Goal: Information Seeking & Learning: Learn about a topic

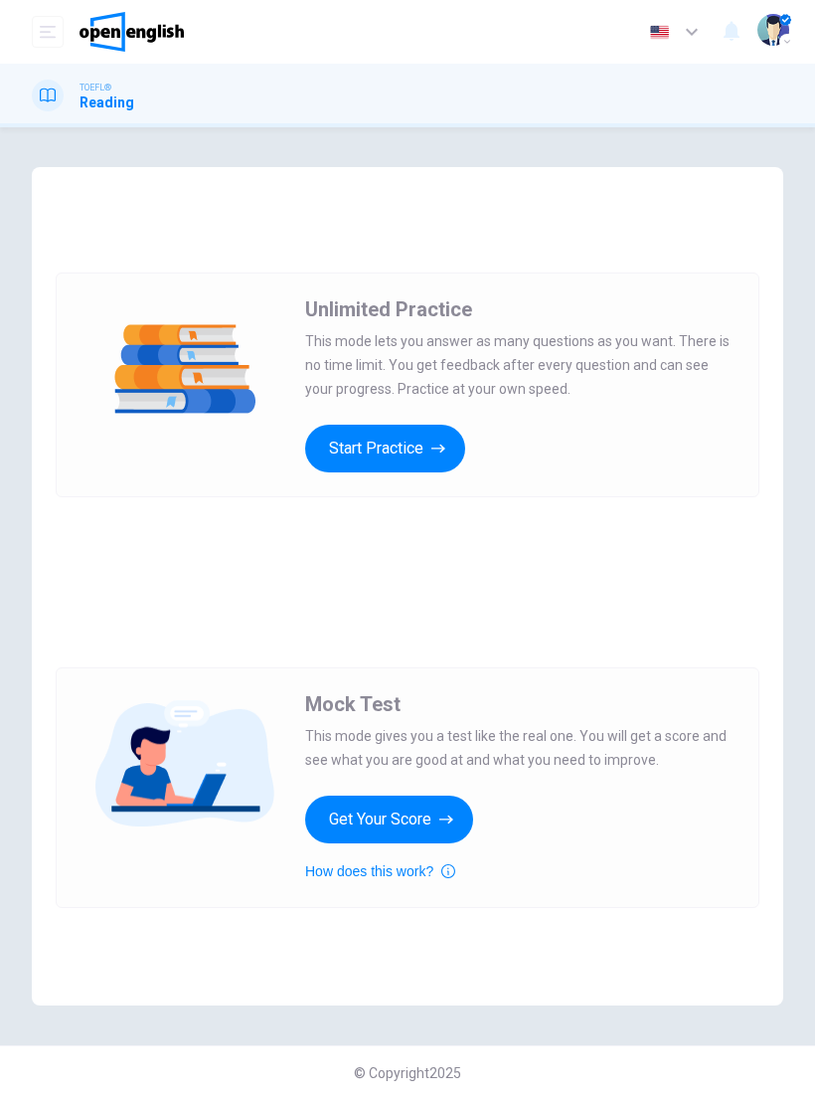
click at [421, 440] on button "Start Practice" at bounding box center [385, 449] width 160 height 48
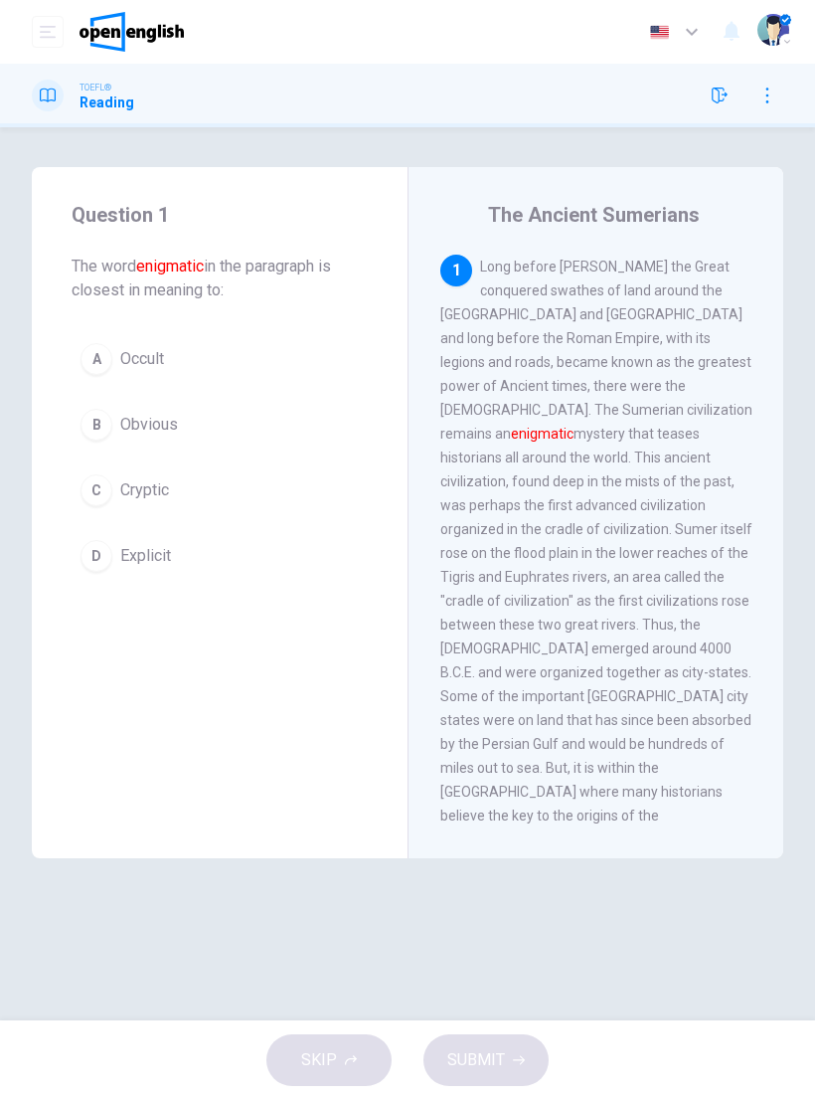
click at [146, 362] on span "Occult" at bounding box center [142, 359] width 44 height 24
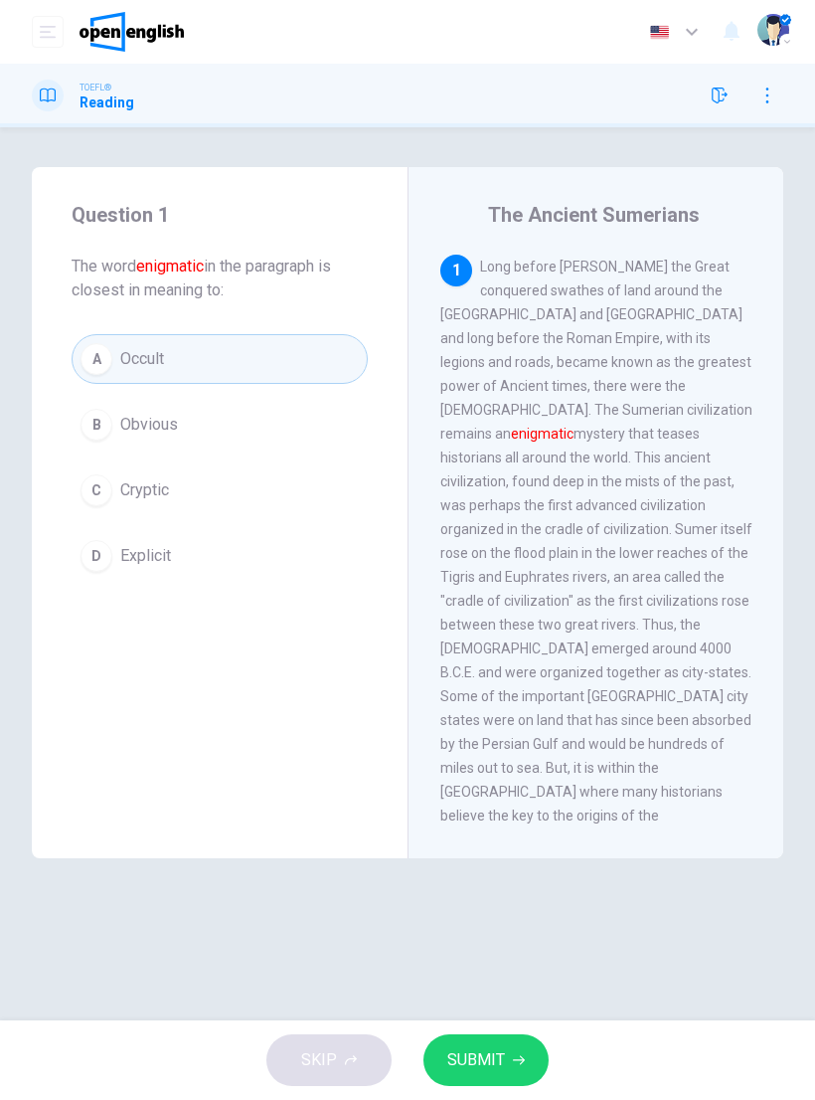
click at [507, 1046] on button "SUBMIT" at bounding box center [486, 1060] width 125 height 52
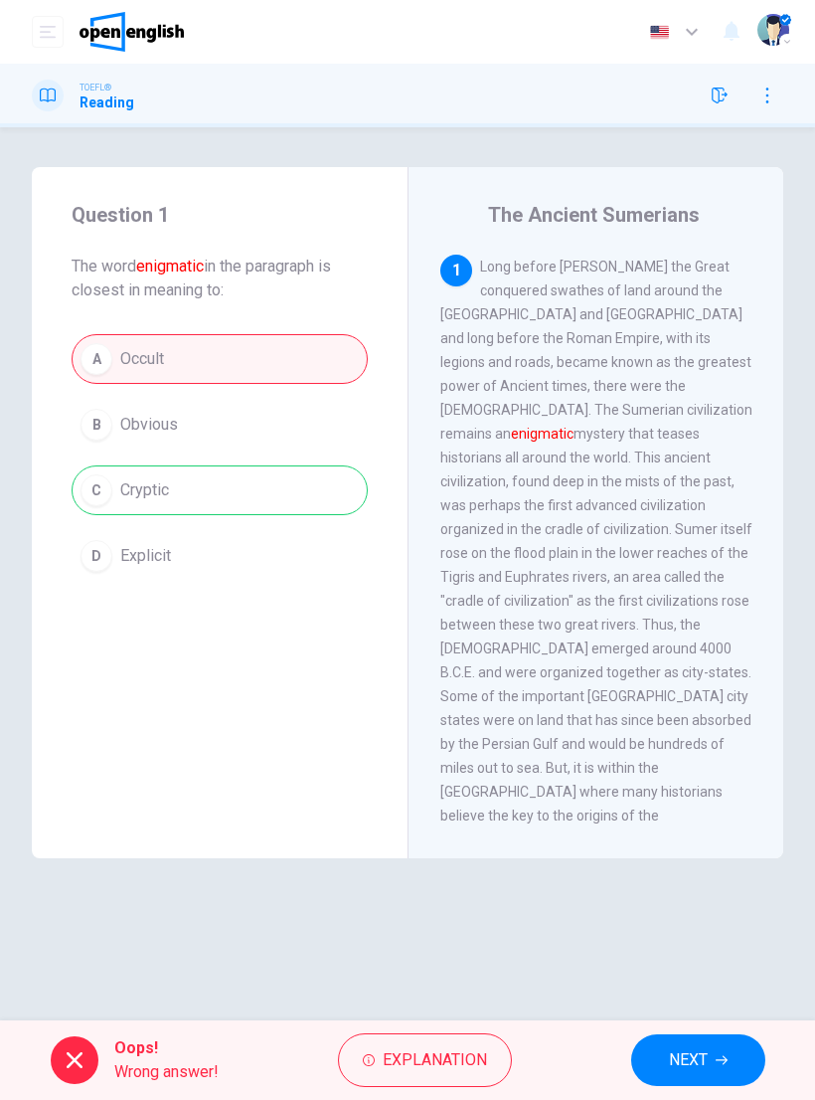
click at [450, 1051] on span "Explanation" at bounding box center [435, 1060] width 104 height 28
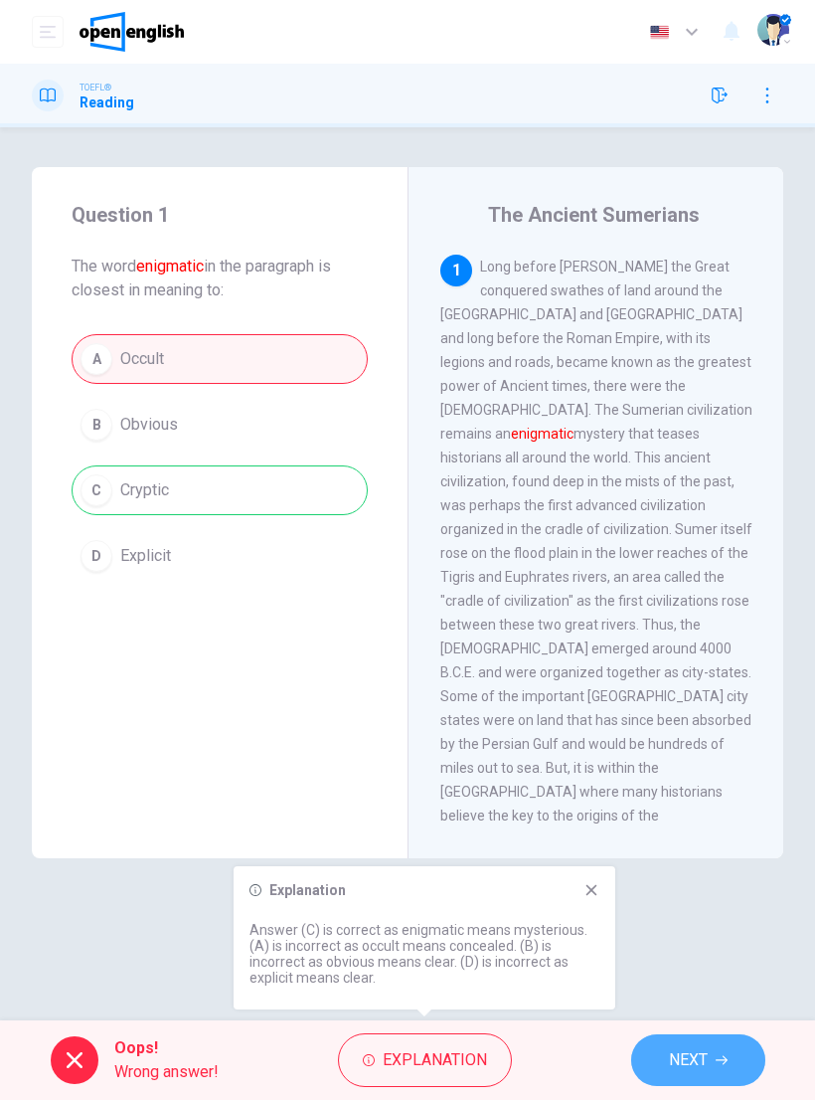
click at [706, 1062] on span "NEXT" at bounding box center [688, 1060] width 39 height 28
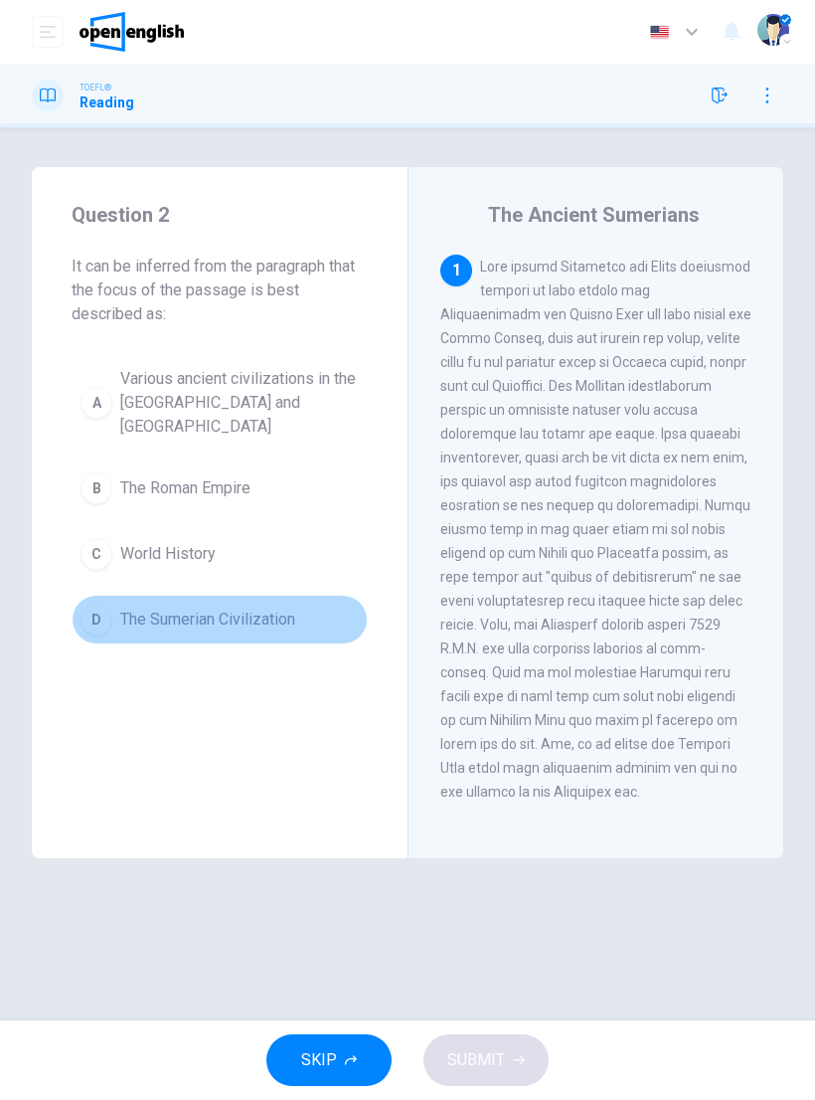
click at [201, 618] on span "The Sumerian Civilization" at bounding box center [207, 620] width 175 height 24
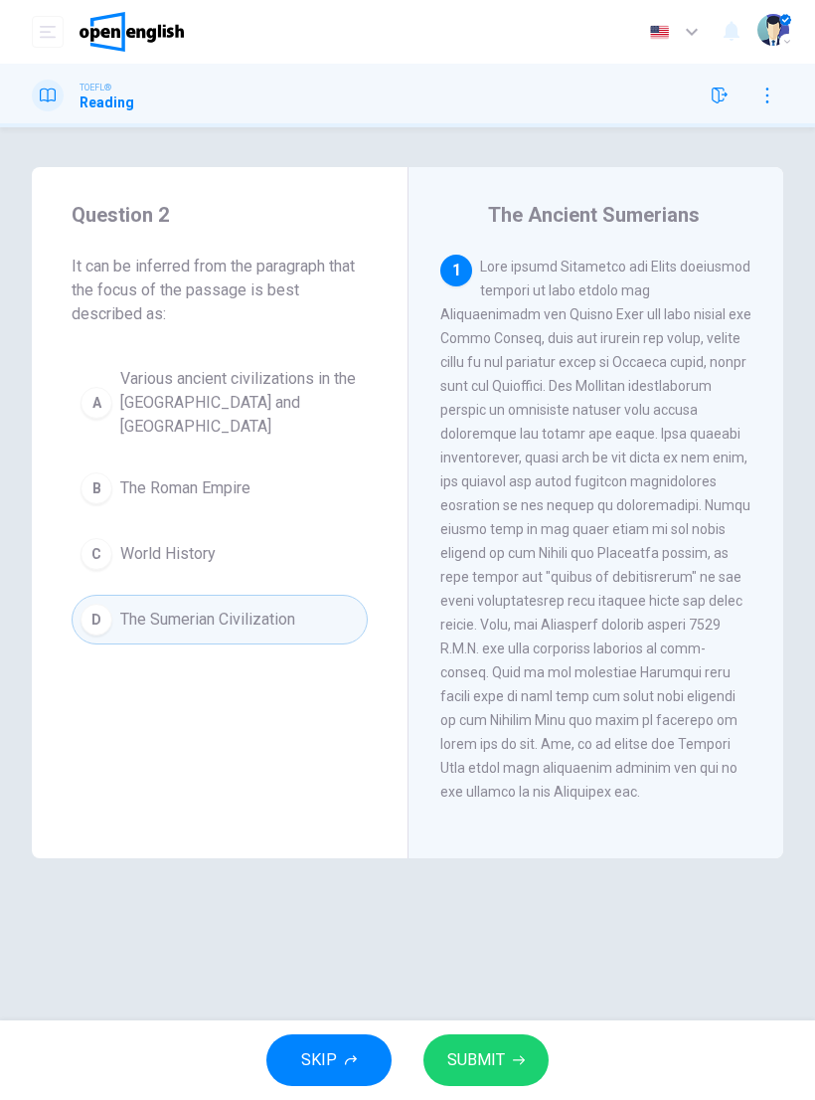
click at [485, 1058] on span "SUBMIT" at bounding box center [476, 1060] width 58 height 28
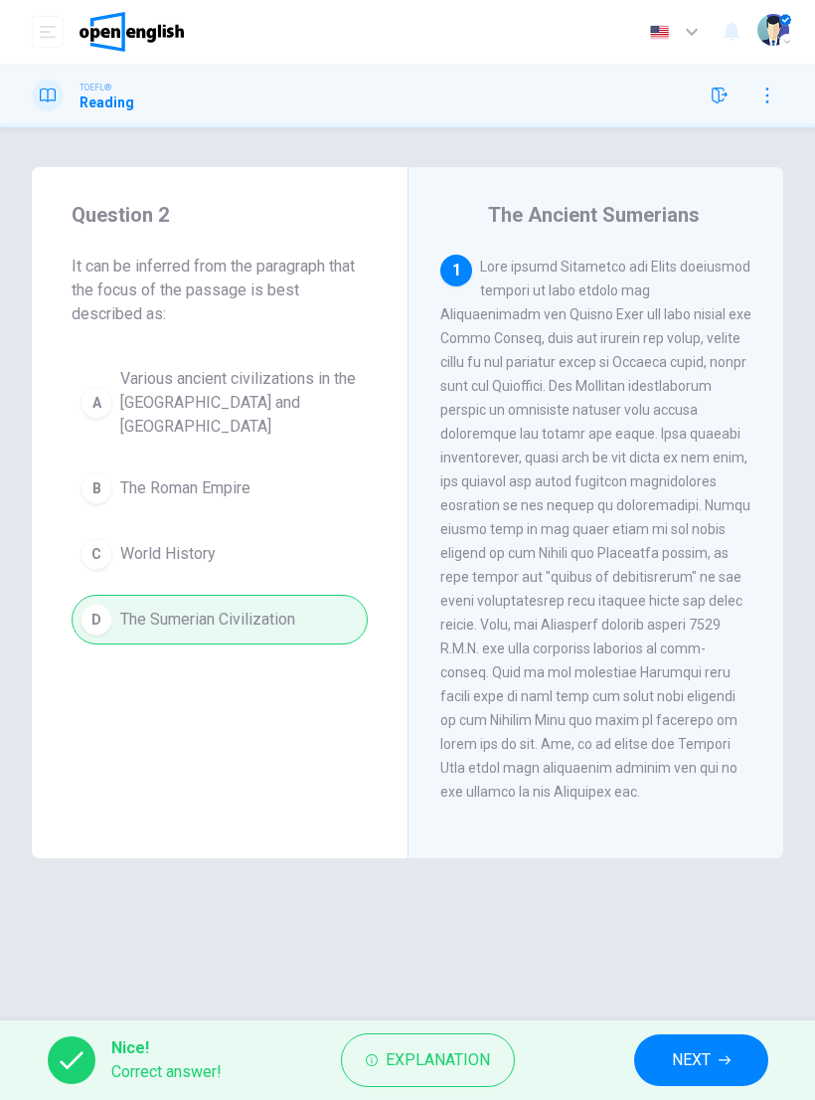
click at [698, 1060] on span "NEXT" at bounding box center [691, 1060] width 39 height 28
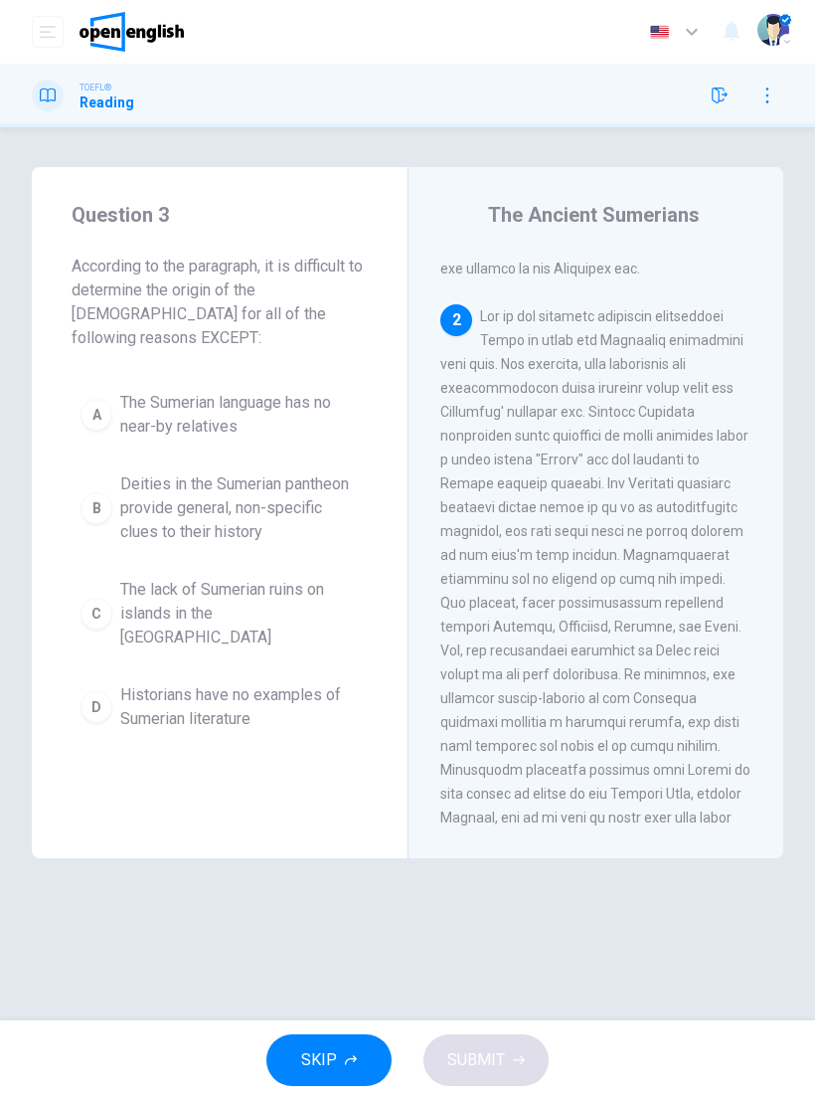
scroll to position [549, 0]
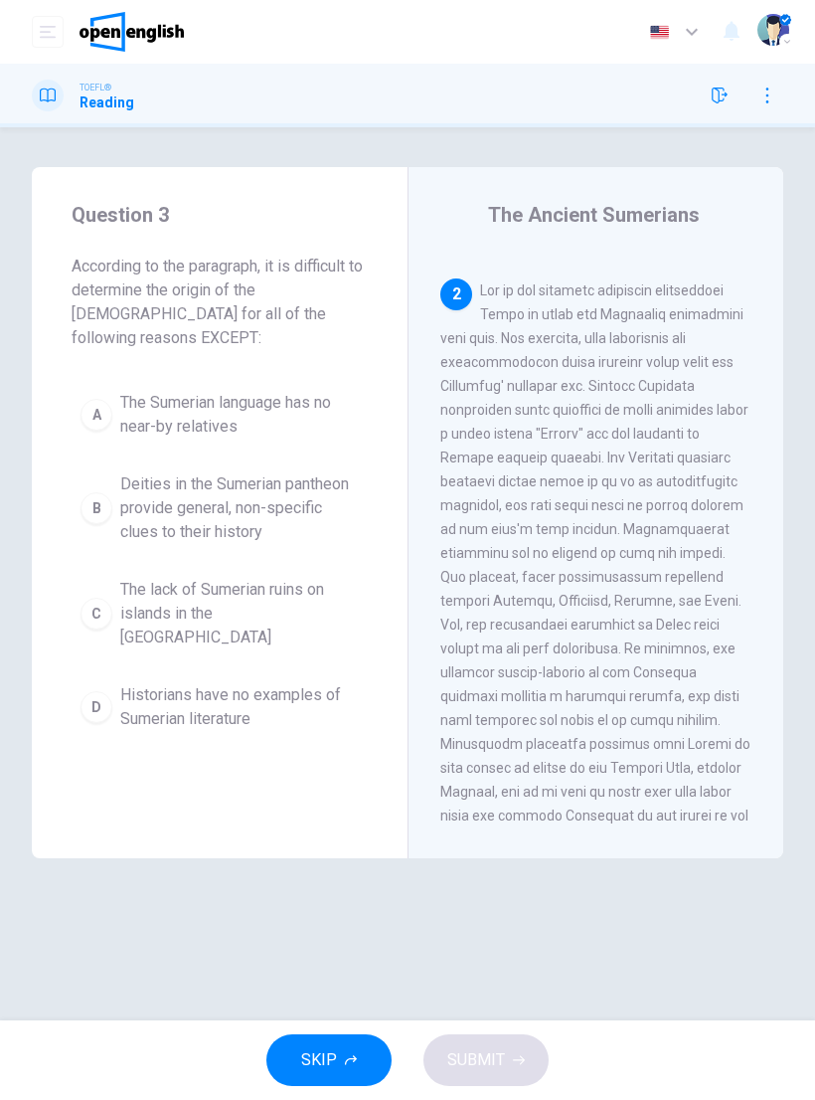
click at [95, 691] on div "D" at bounding box center [97, 707] width 32 height 32
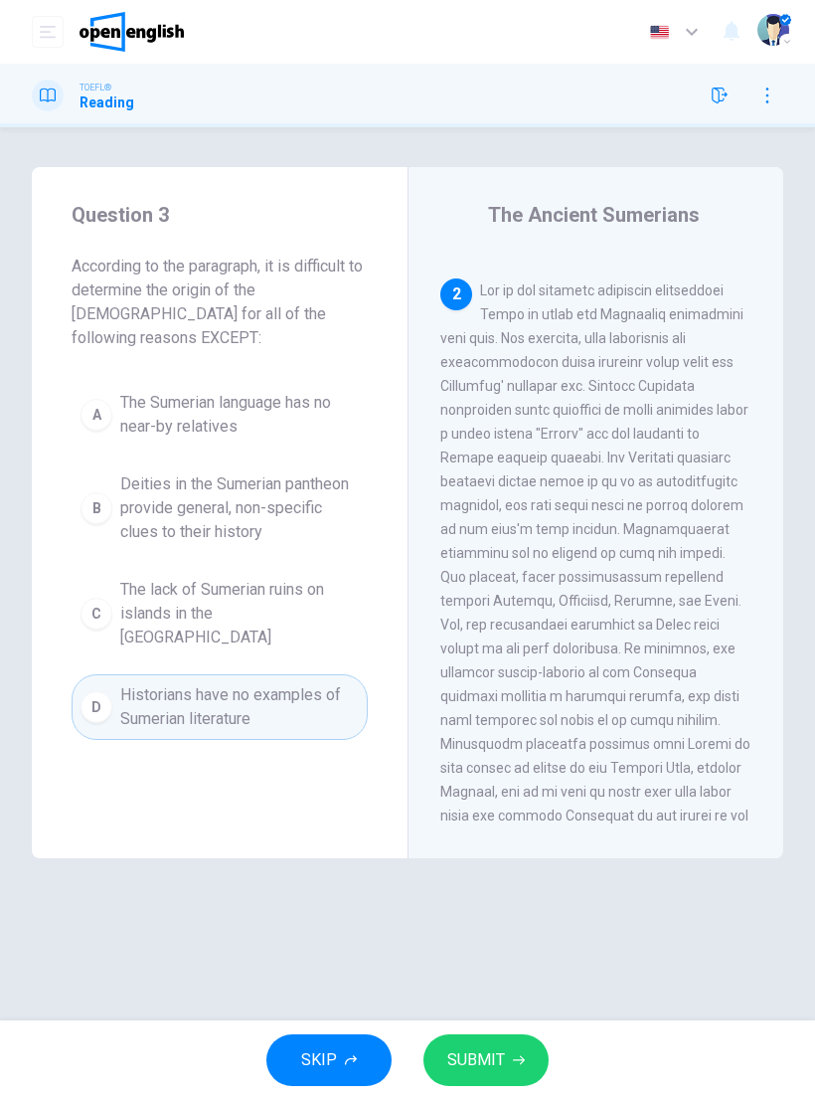
click at [482, 1057] on span "SUBMIT" at bounding box center [476, 1060] width 58 height 28
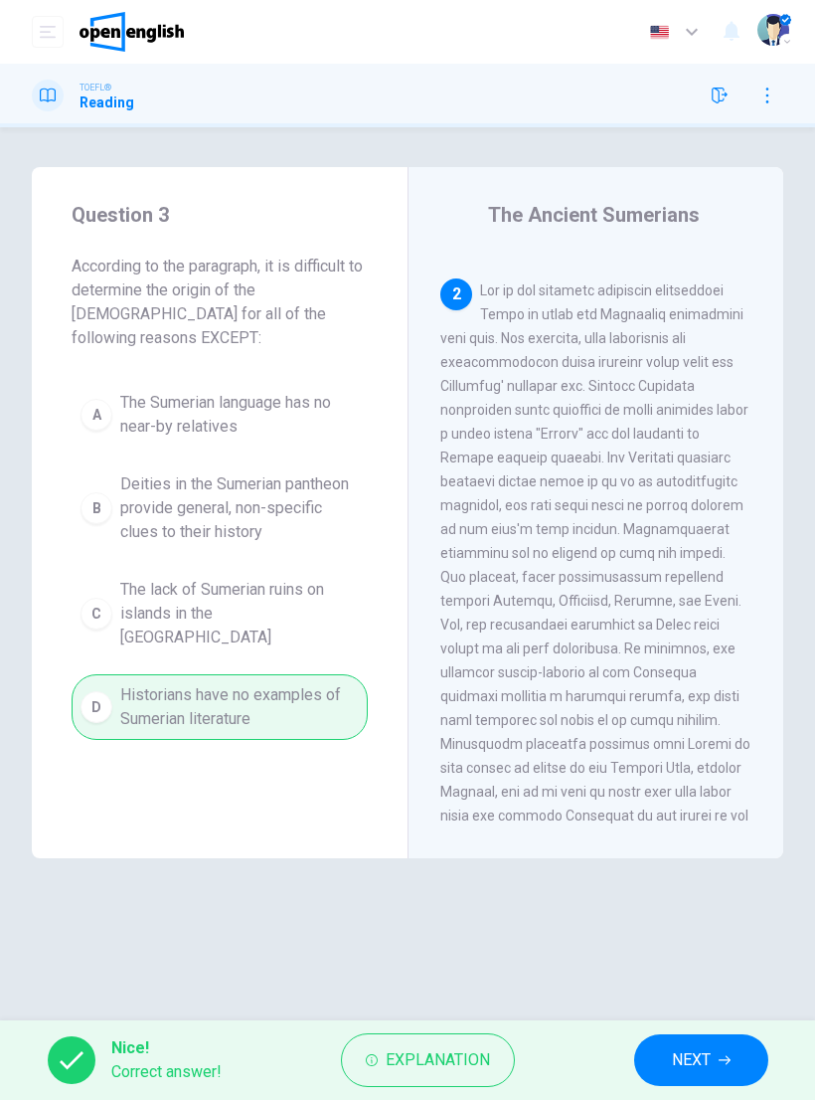
click at [701, 1055] on span "NEXT" at bounding box center [691, 1060] width 39 height 28
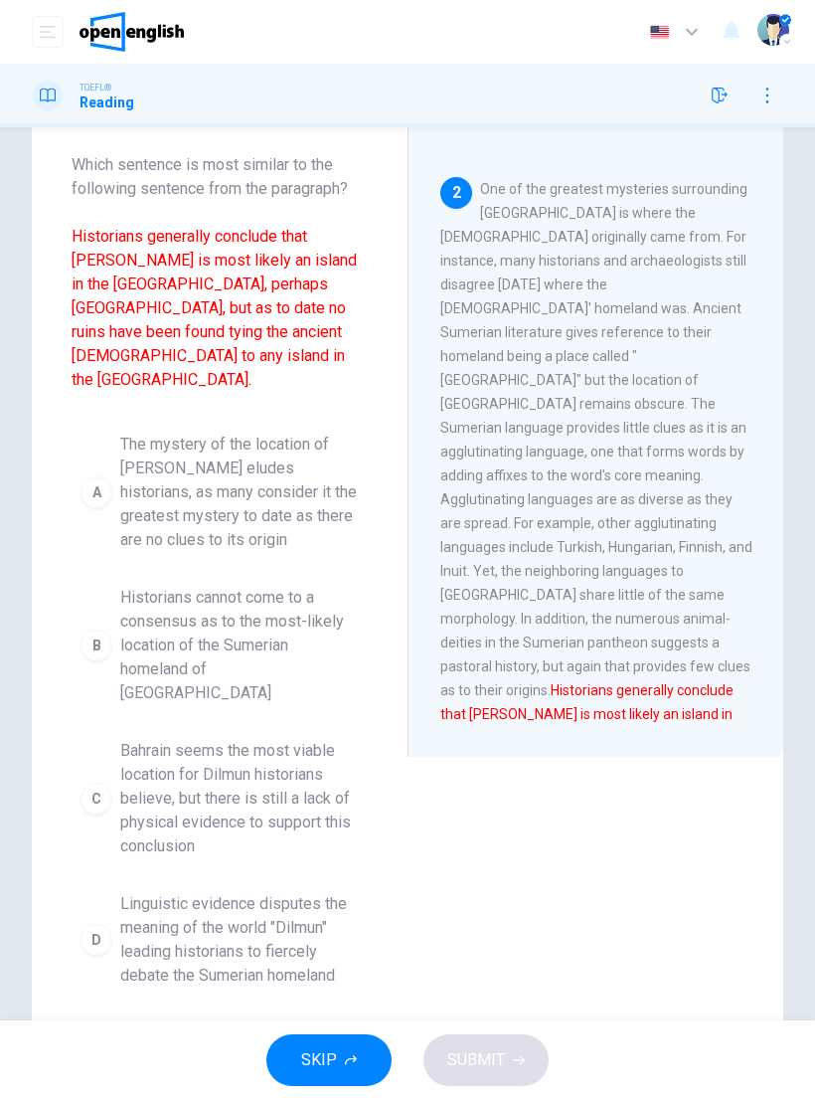
scroll to position [101, 0]
click at [93, 783] on div "C" at bounding box center [97, 799] width 32 height 32
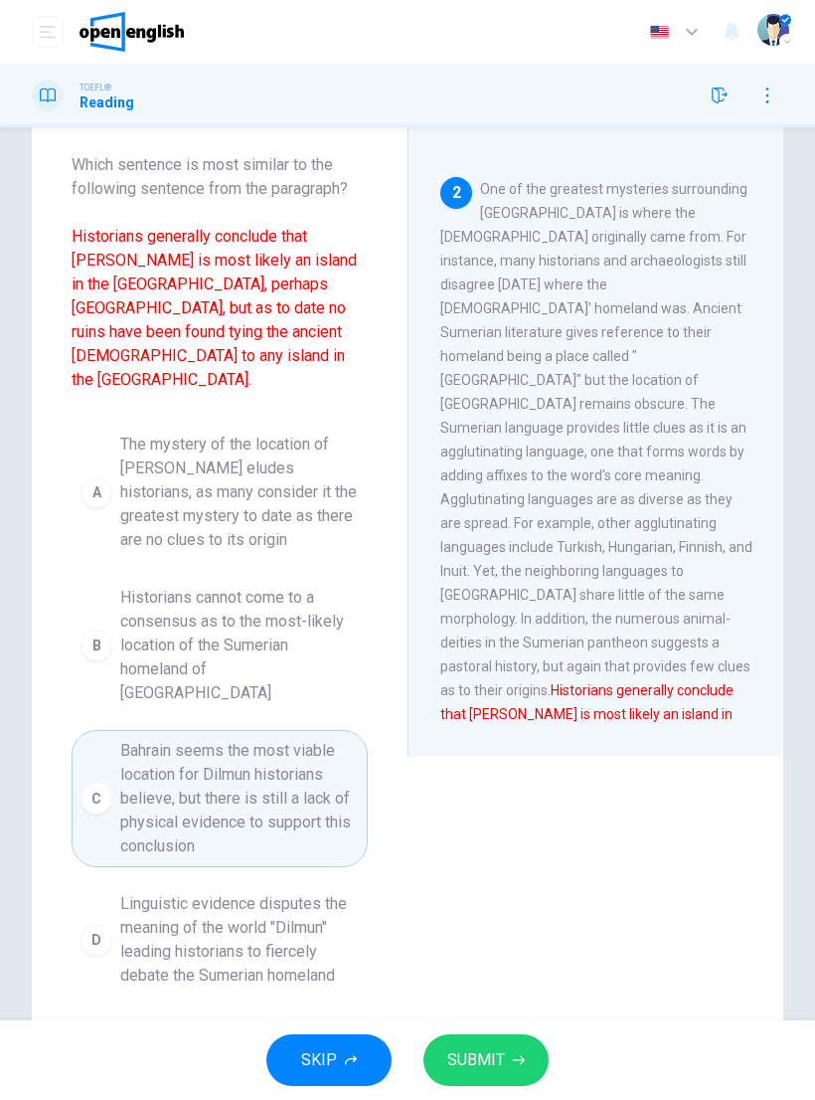
click at [464, 1064] on span "SUBMIT" at bounding box center [476, 1060] width 58 height 28
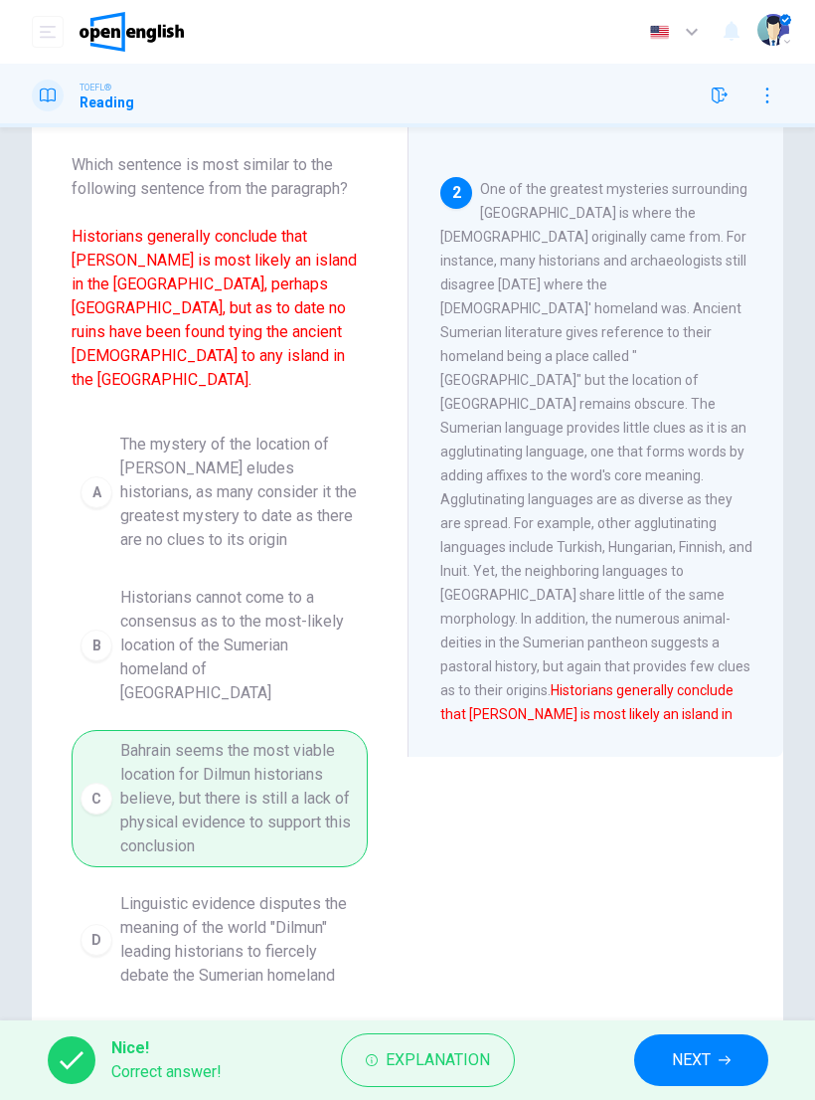
click at [688, 1061] on span "NEXT" at bounding box center [691, 1060] width 39 height 28
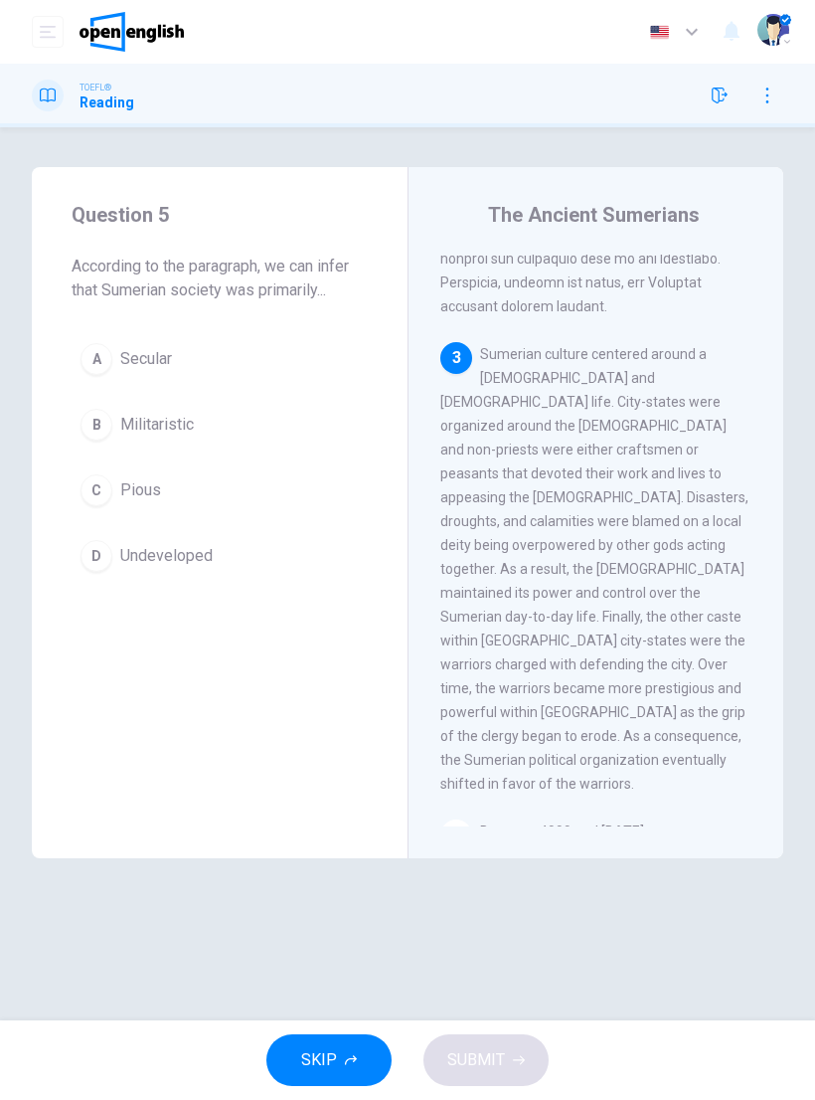
scroll to position [1154, 0]
click at [112, 418] on button "B Militaristic" at bounding box center [220, 425] width 296 height 50
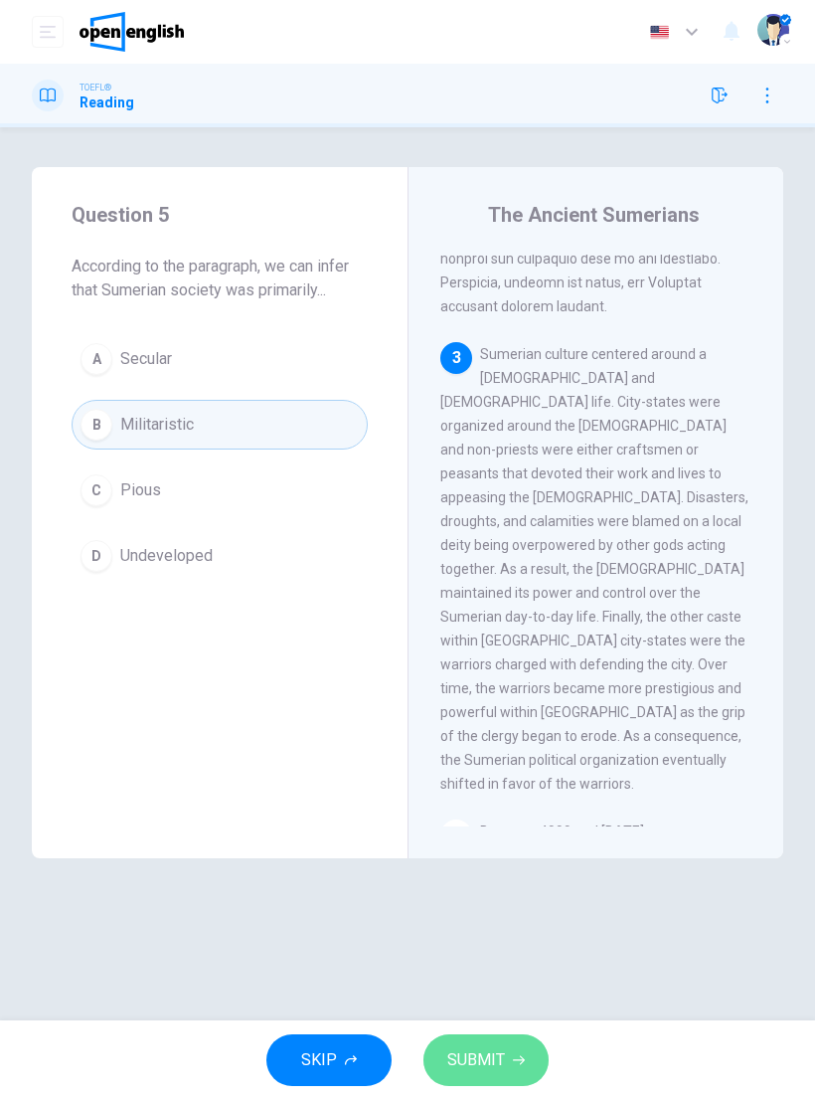
click at [494, 1056] on span "SUBMIT" at bounding box center [476, 1060] width 58 height 28
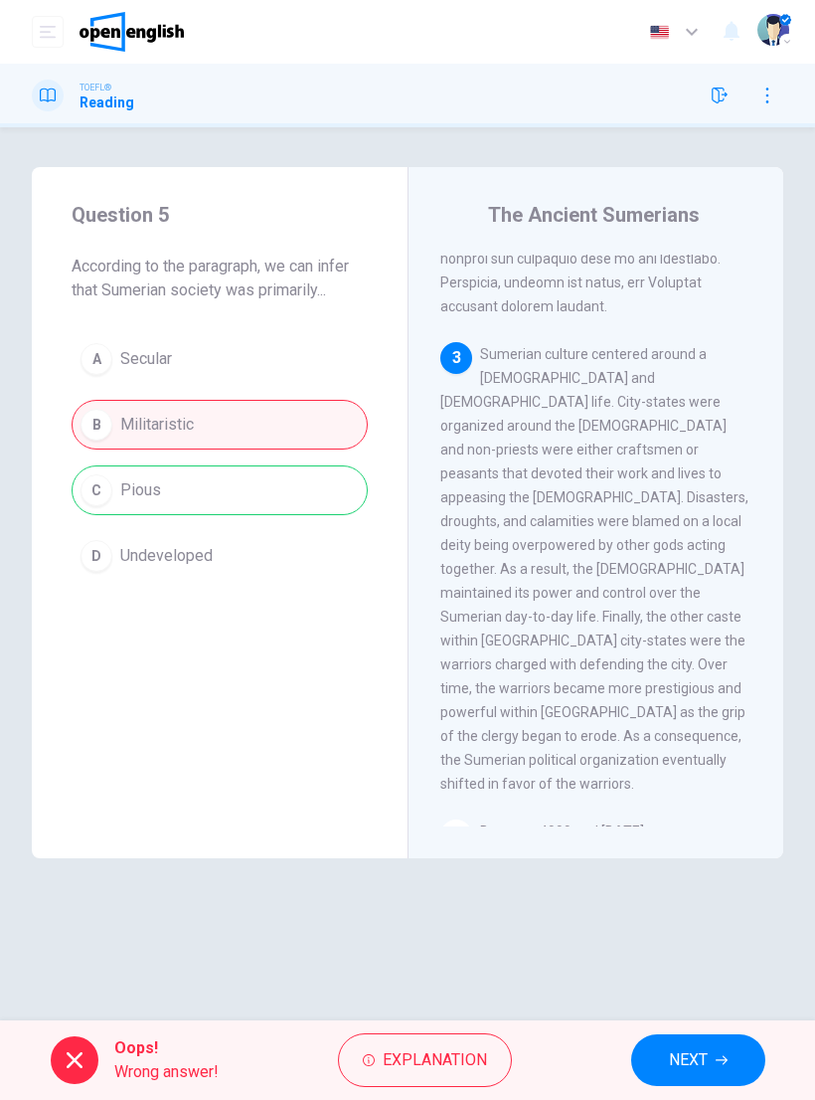
click at [470, 1053] on span "Explanation" at bounding box center [435, 1060] width 104 height 28
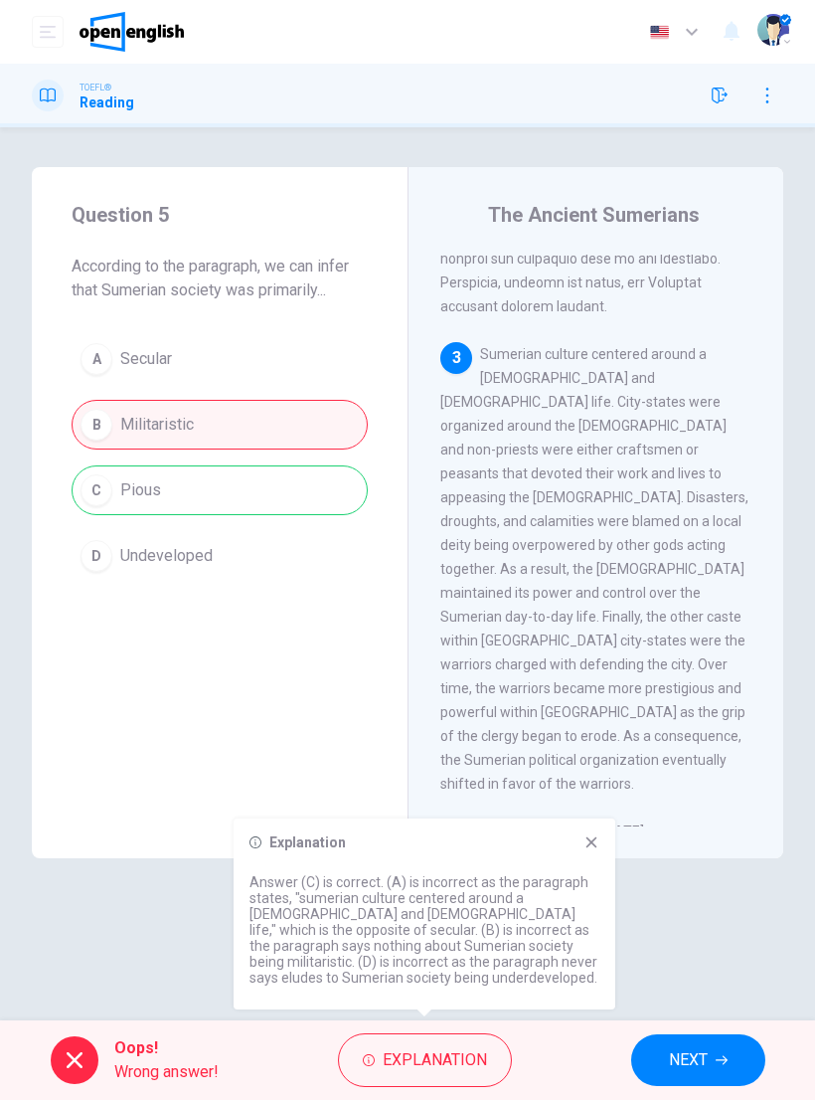
click at [715, 1065] on button "NEXT" at bounding box center [698, 1060] width 134 height 52
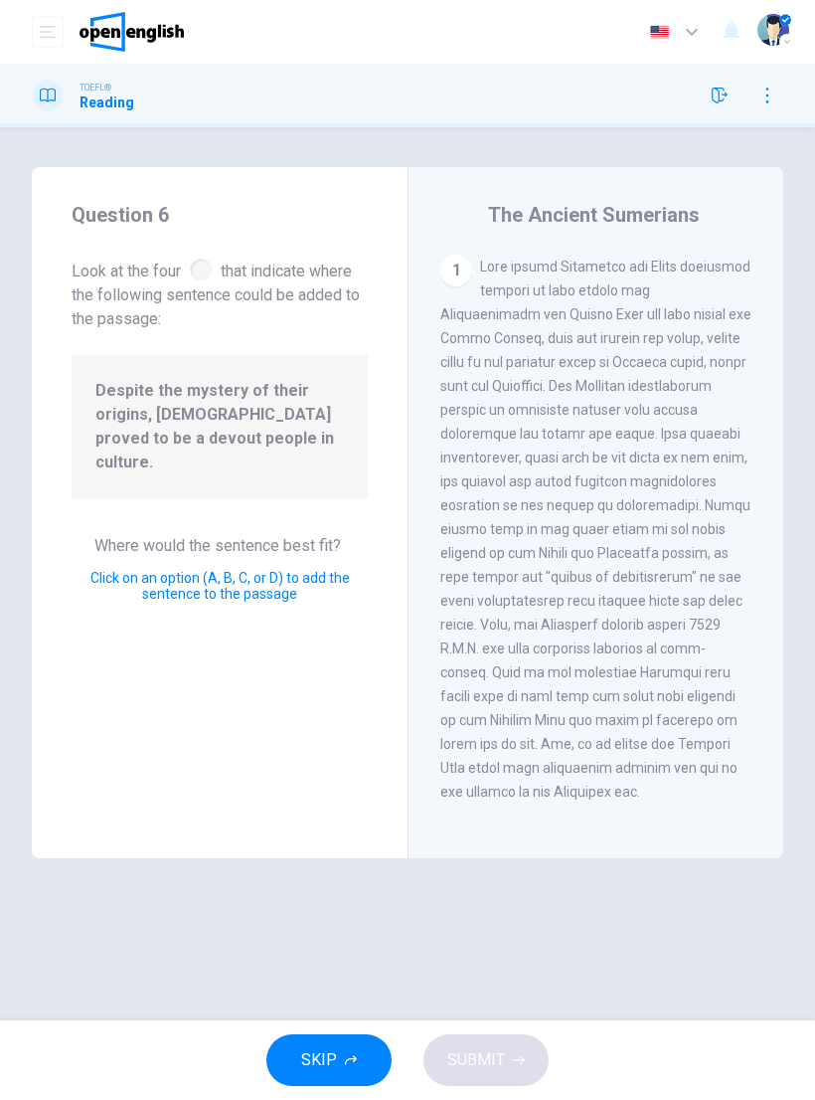
scroll to position [1091, 0]
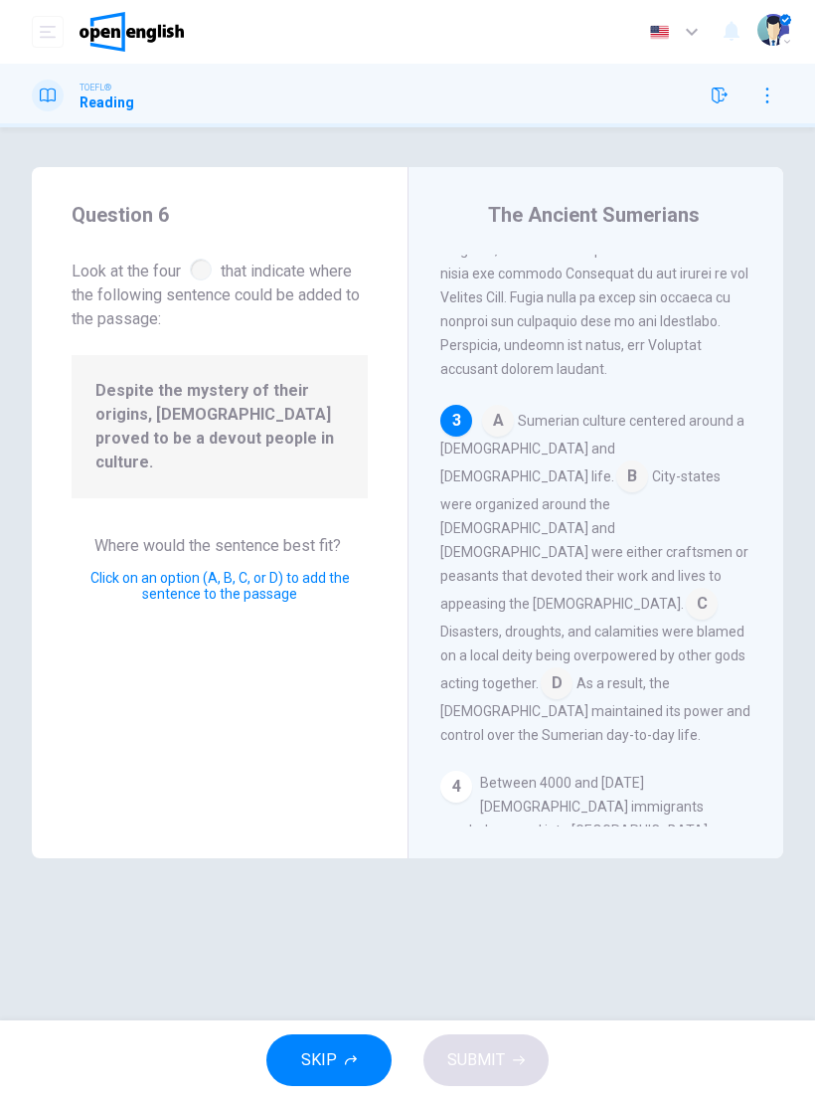
click at [556, 669] on input at bounding box center [557, 685] width 32 height 32
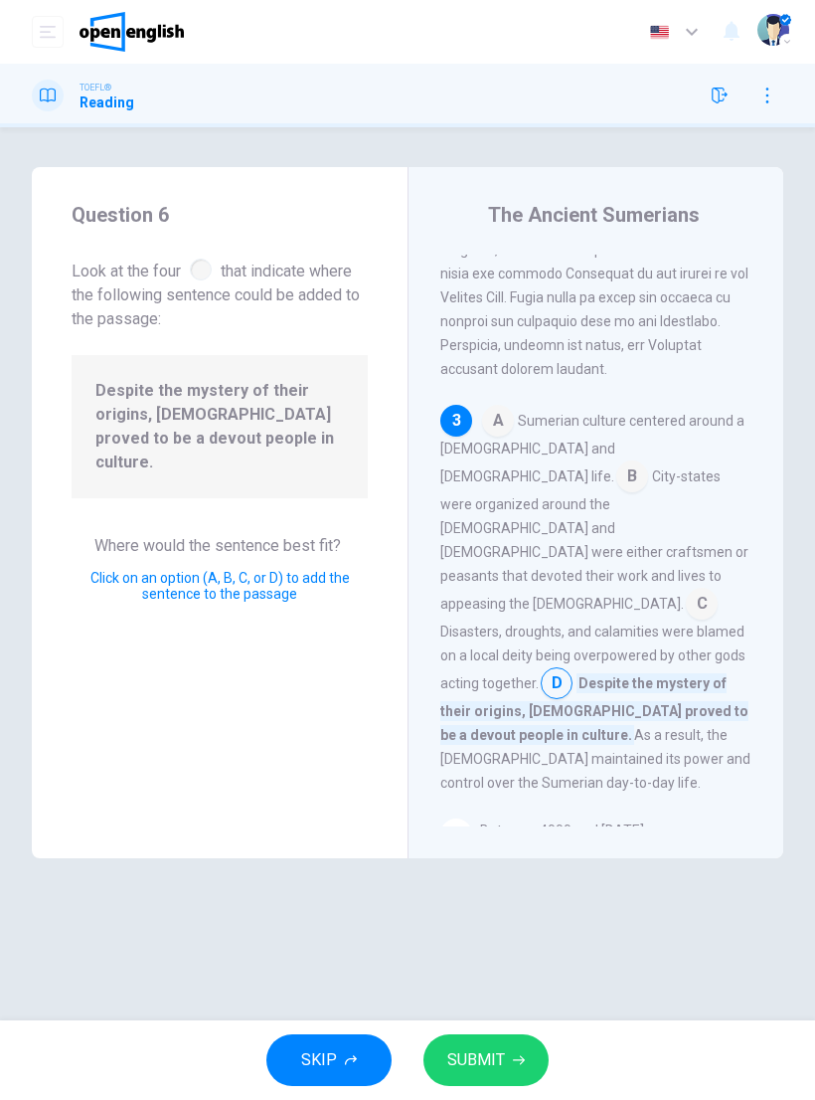
click at [508, 1058] on button "SUBMIT" at bounding box center [486, 1060] width 125 height 52
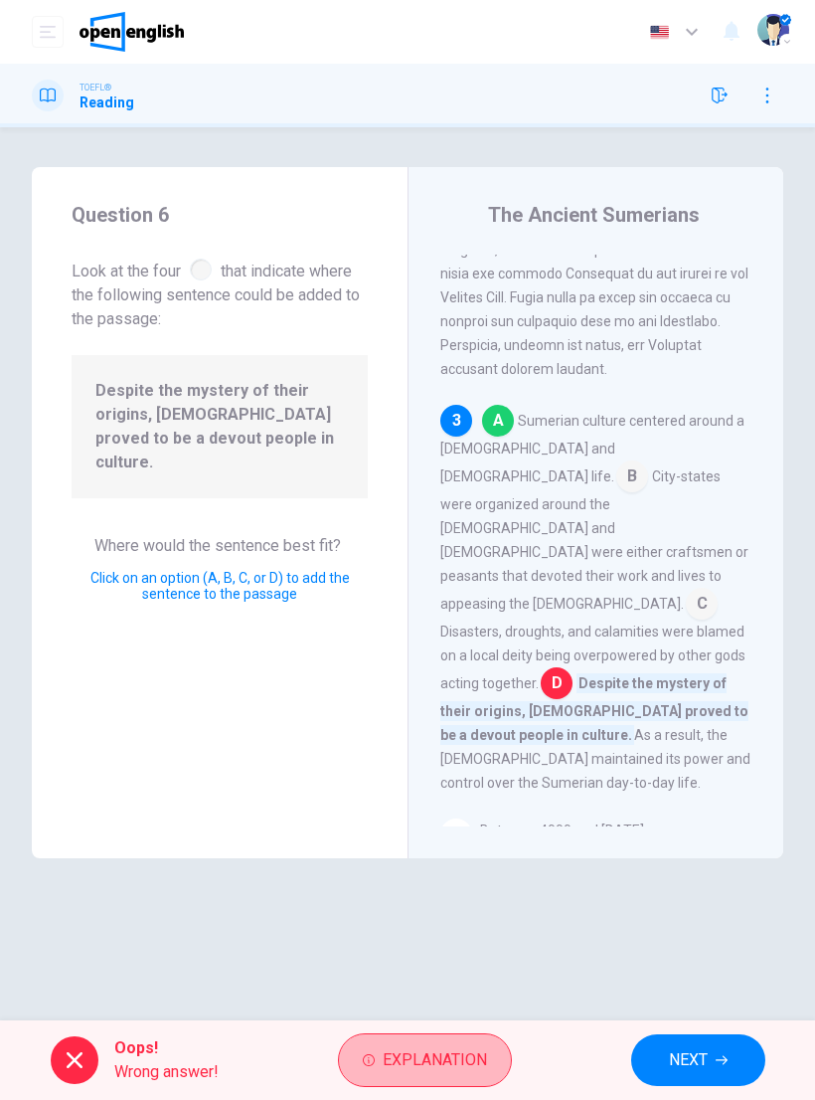
click at [469, 1055] on span "Explanation" at bounding box center [435, 1060] width 104 height 28
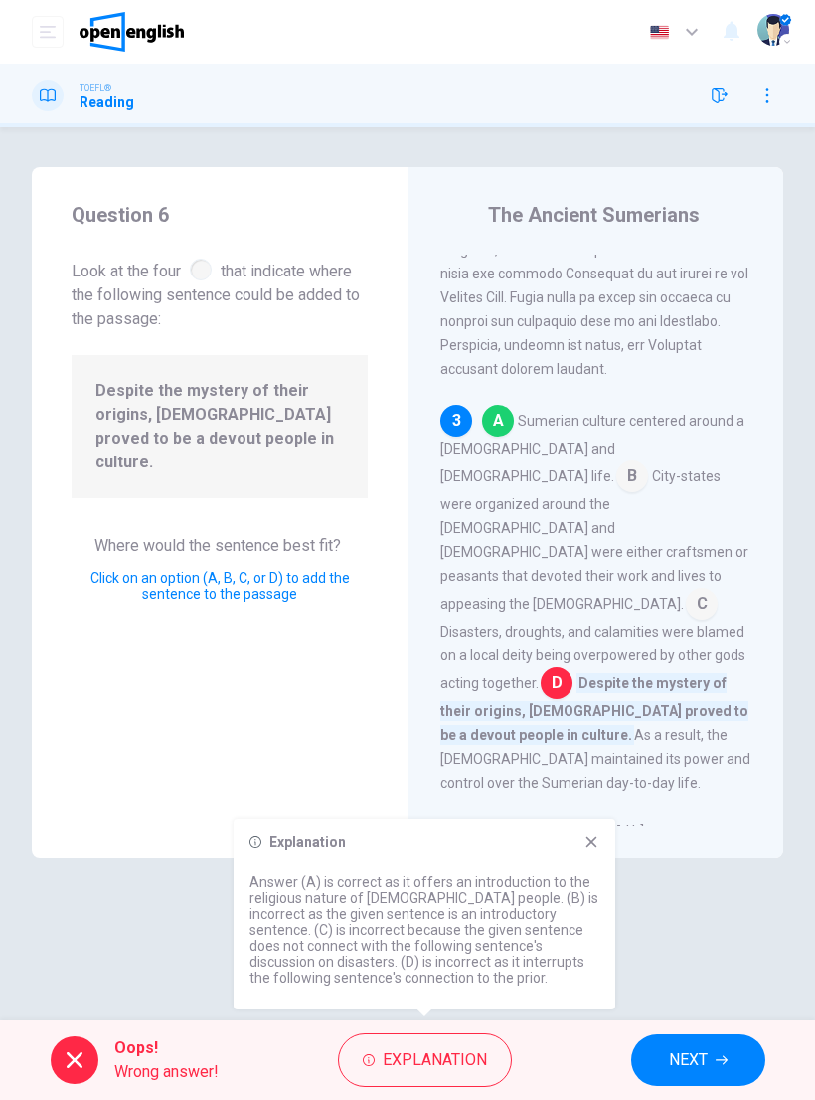
click at [602, 833] on div "Explanation Answer (A) is correct as it offers an introduction to the religious…" at bounding box center [425, 913] width 382 height 191
click at [595, 845] on icon at bounding box center [592, 842] width 11 height 11
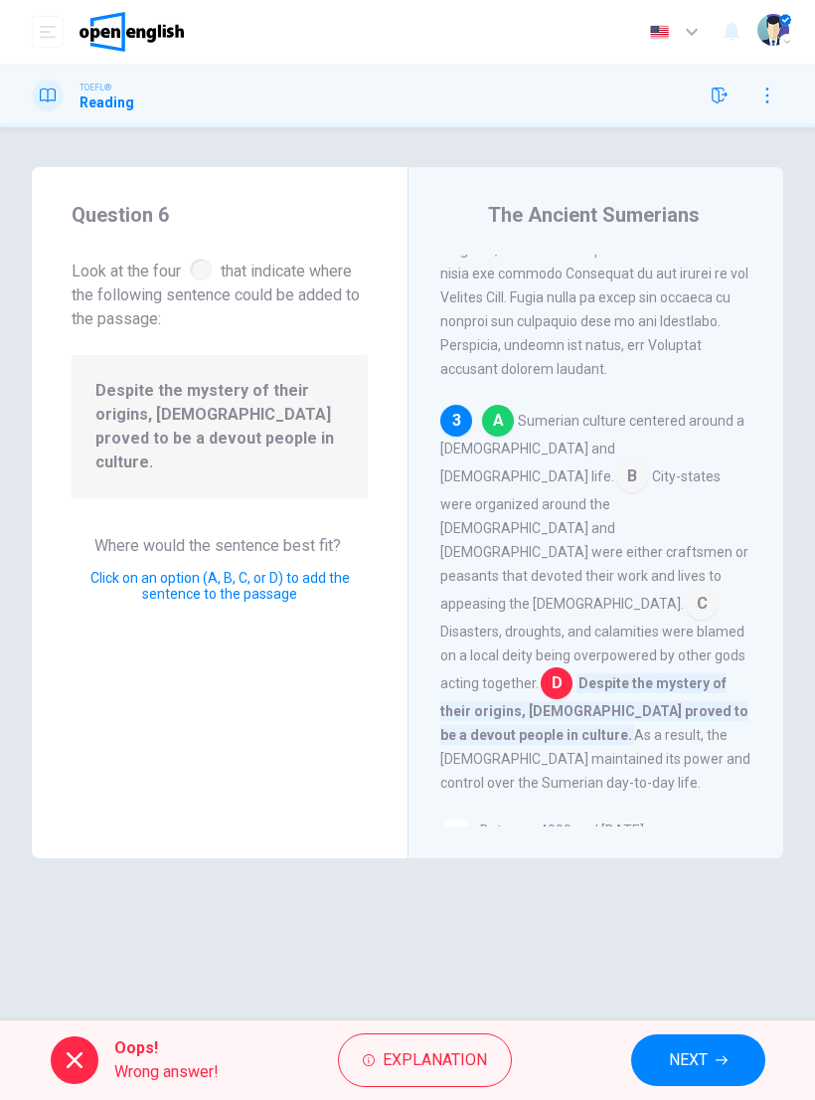
click at [713, 1048] on button "NEXT" at bounding box center [698, 1060] width 134 height 52
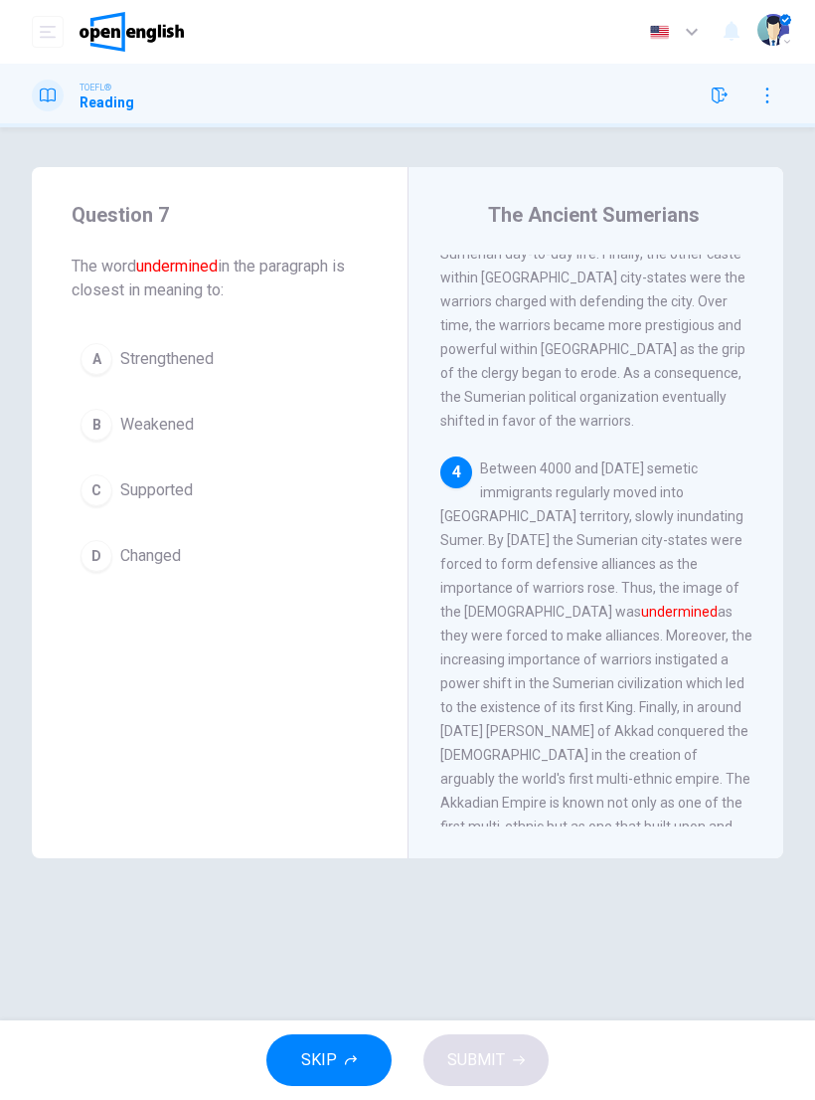
scroll to position [1517, 0]
click at [157, 366] on span "Strengthened" at bounding box center [166, 359] width 93 height 24
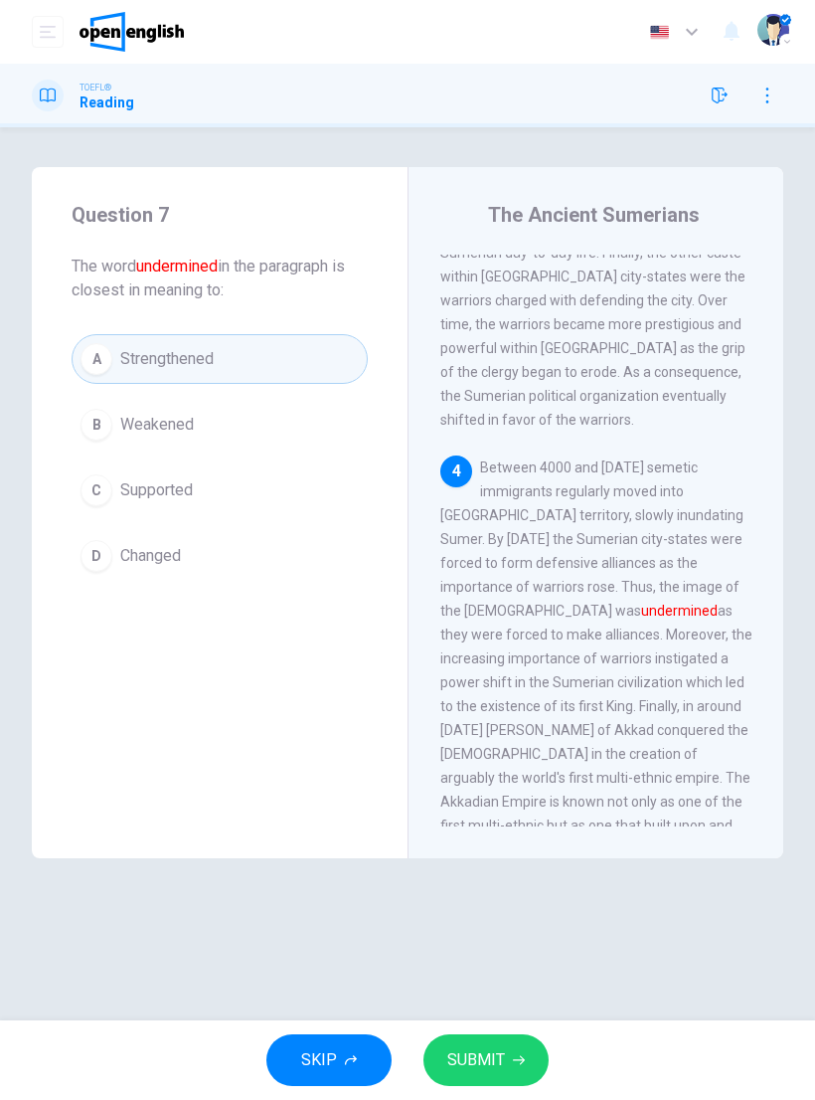
click at [507, 1068] on button "SUBMIT" at bounding box center [486, 1060] width 125 height 52
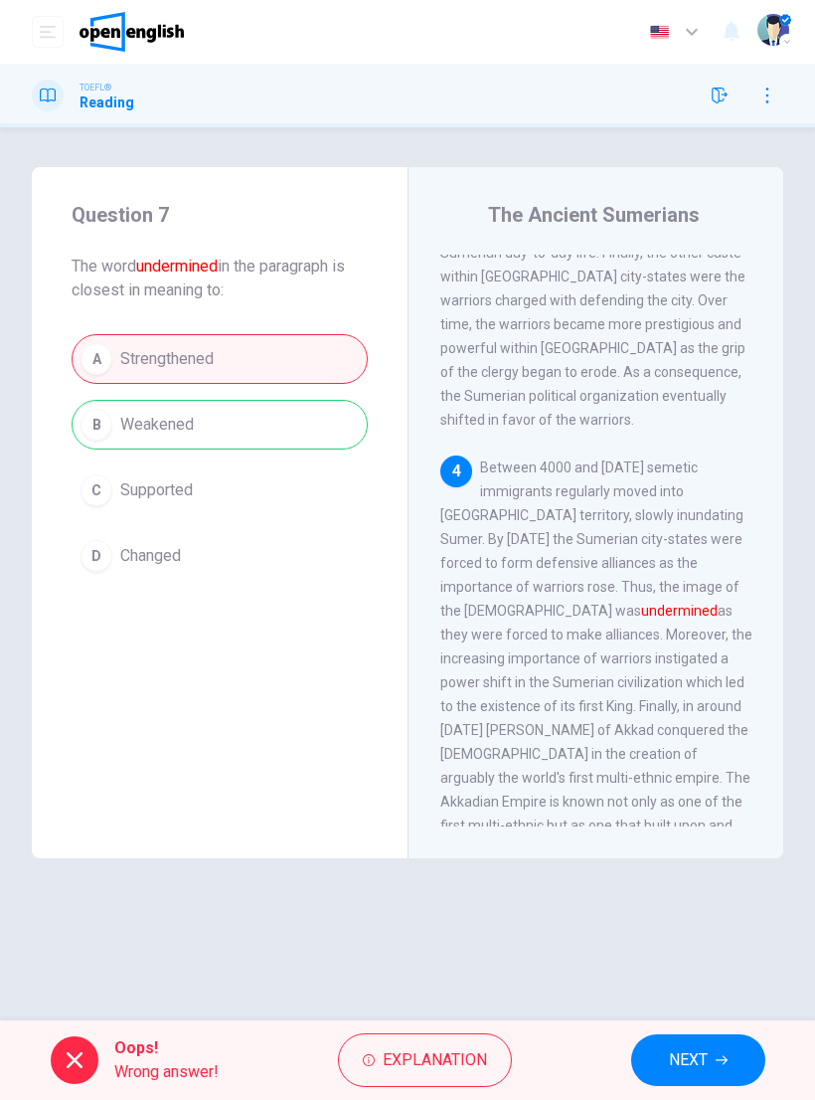
click at [709, 1052] on button "NEXT" at bounding box center [698, 1060] width 134 height 52
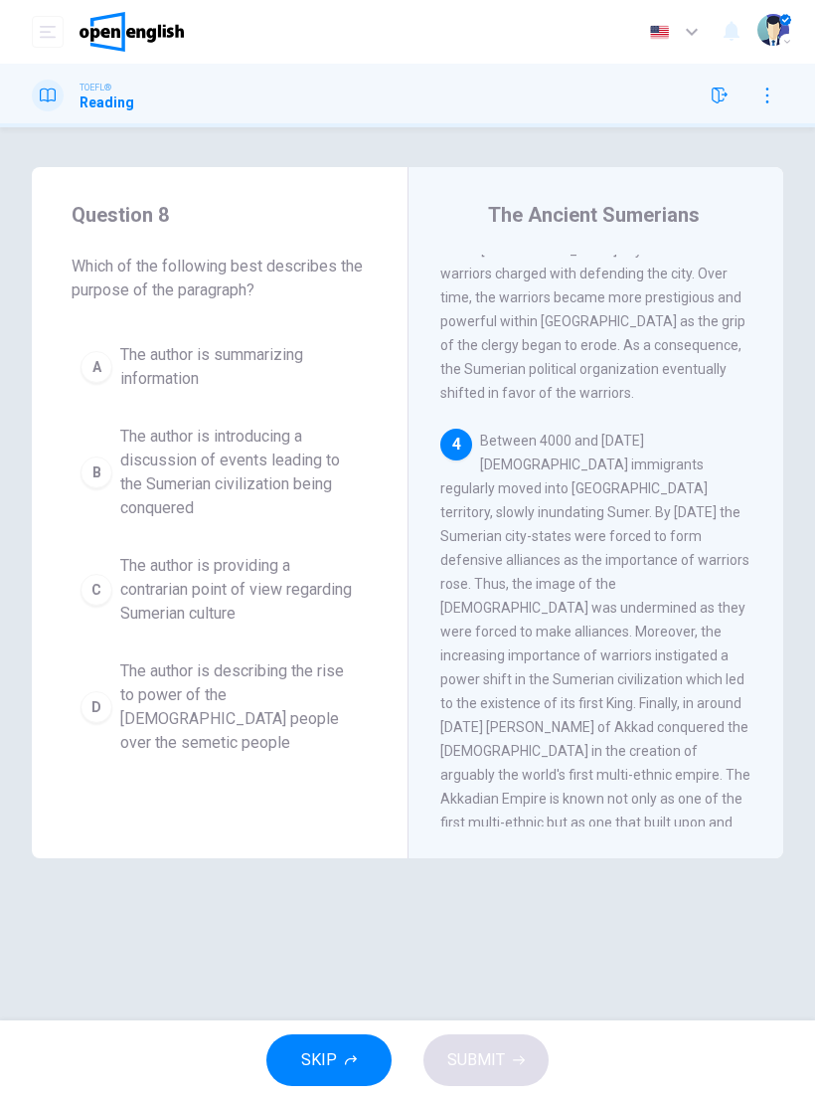
scroll to position [1544, 0]
click at [202, 473] on span "The author is introducing a discussion of events leading to the Sumerian civili…" at bounding box center [239, 472] width 239 height 95
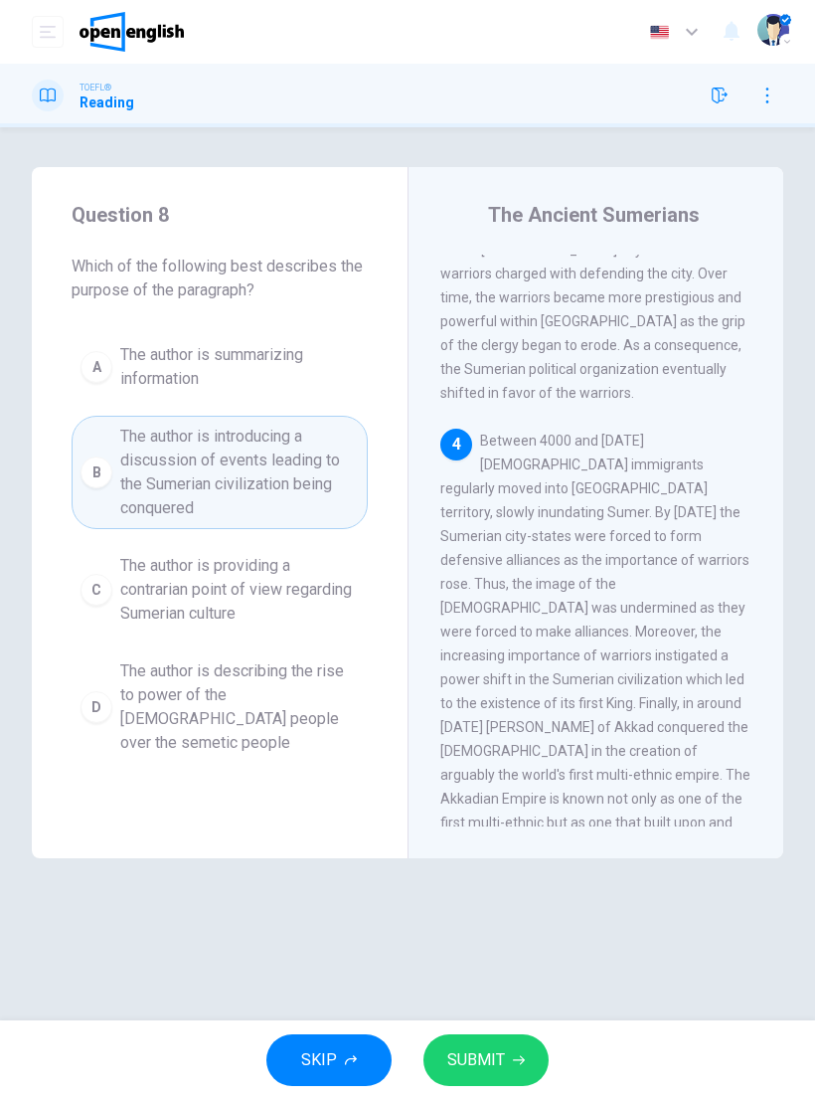
click at [95, 469] on div "B" at bounding box center [97, 472] width 32 height 32
click at [498, 1056] on span "SUBMIT" at bounding box center [476, 1060] width 58 height 28
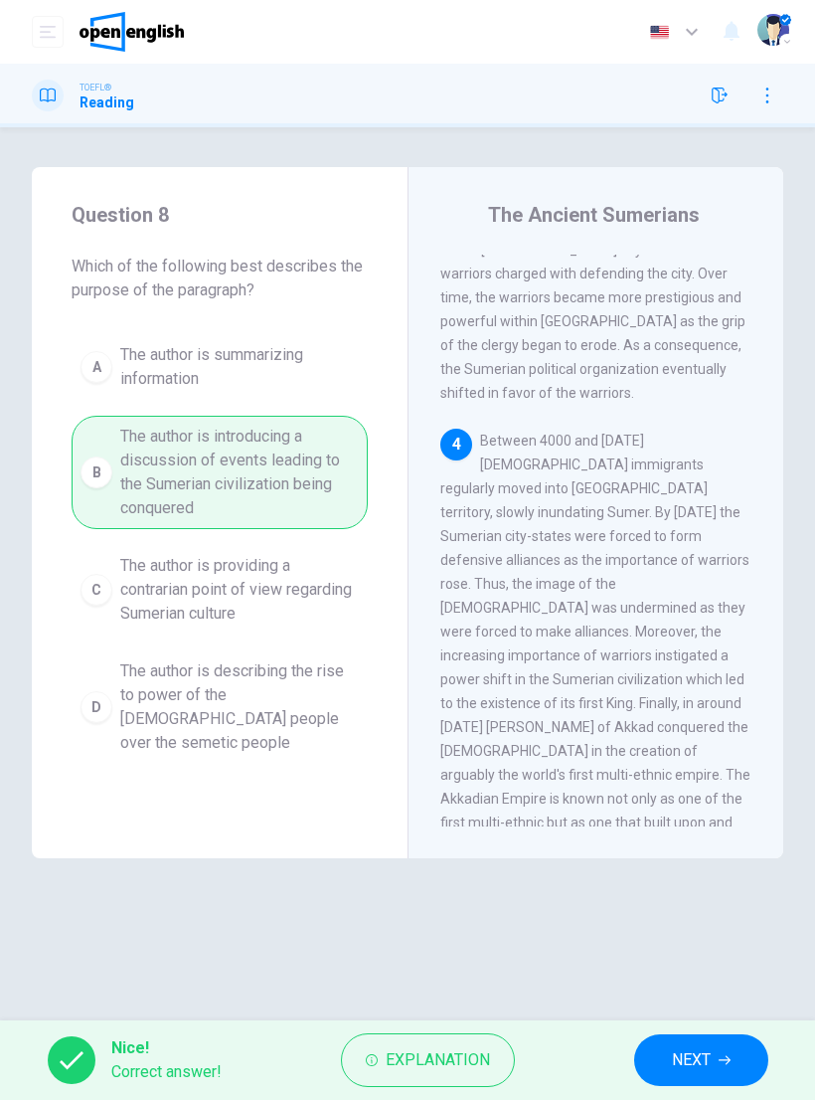
click at [718, 1058] on button "NEXT" at bounding box center [701, 1060] width 134 height 52
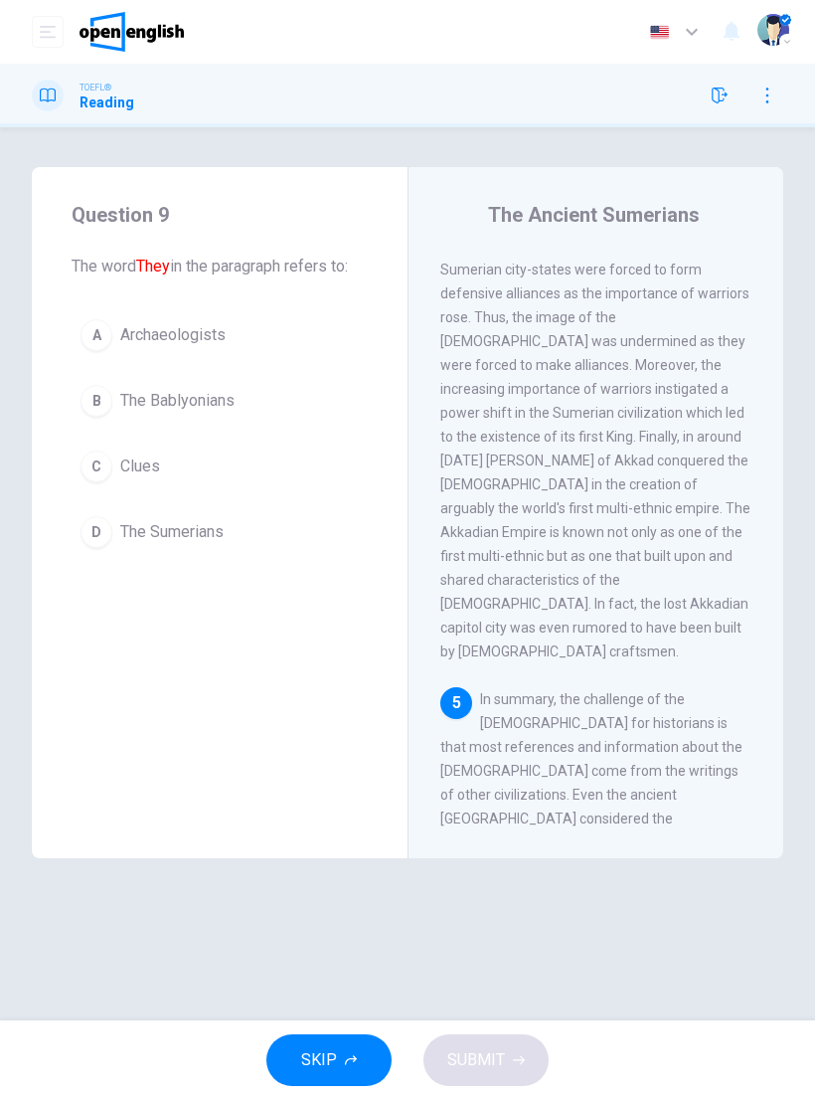
scroll to position [1863, 0]
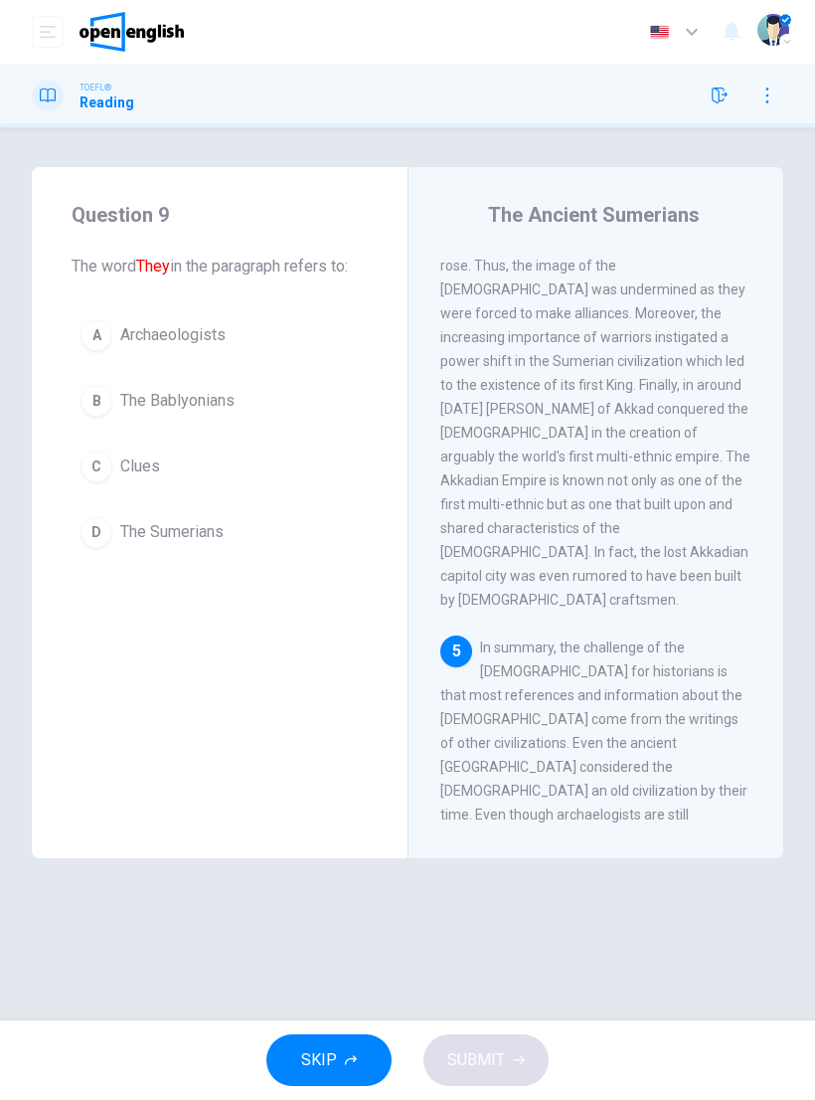
click at [101, 538] on div "D" at bounding box center [97, 532] width 32 height 32
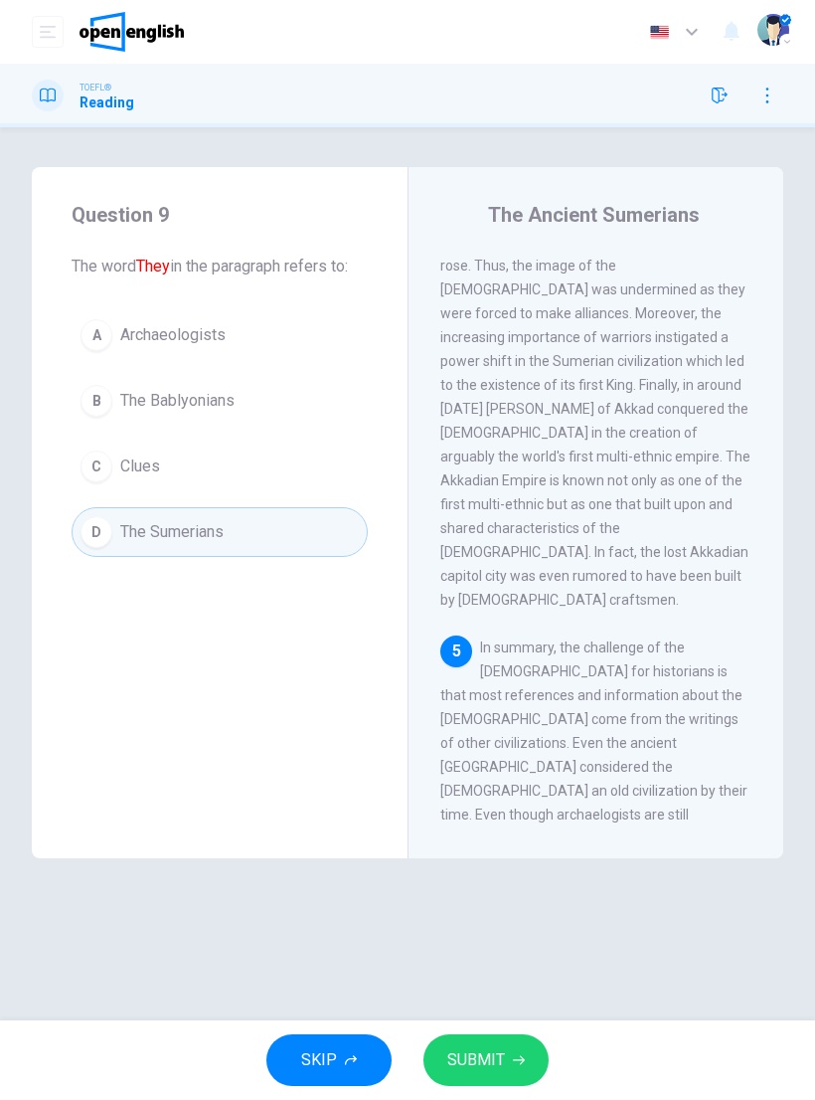
click at [502, 1056] on span "SUBMIT" at bounding box center [476, 1060] width 58 height 28
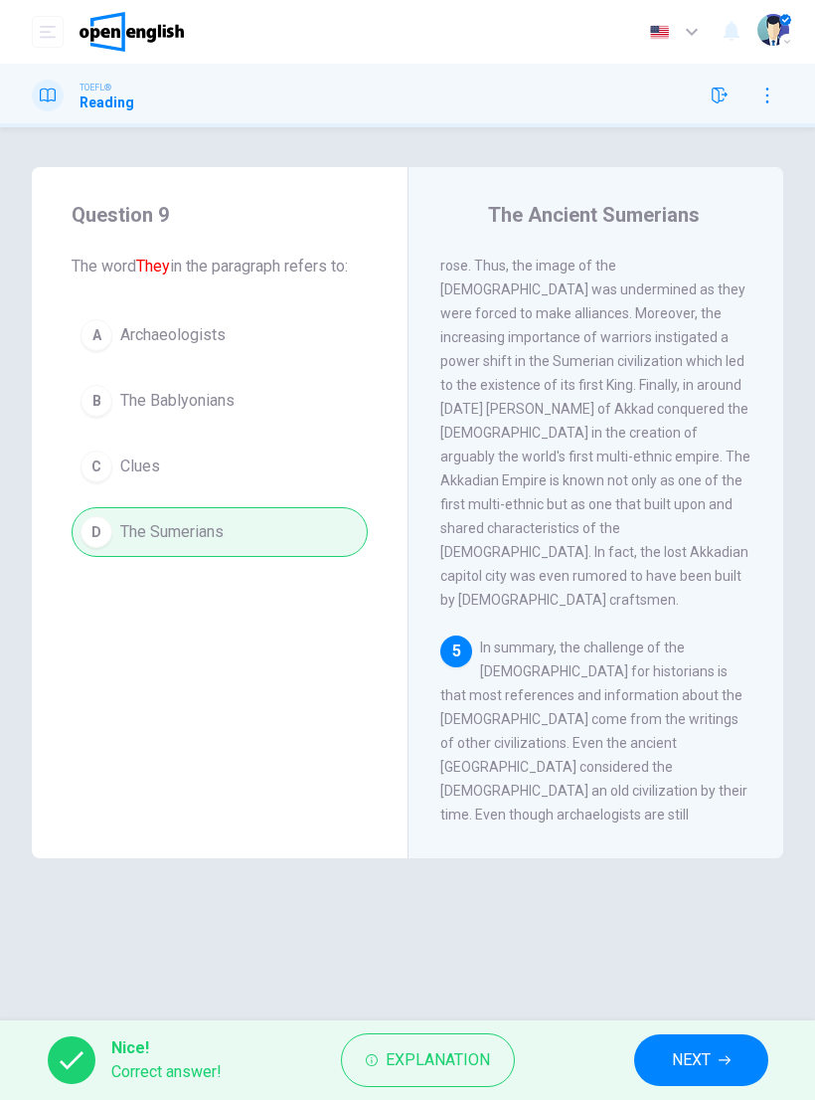
click at [729, 1051] on button "NEXT" at bounding box center [701, 1060] width 134 height 52
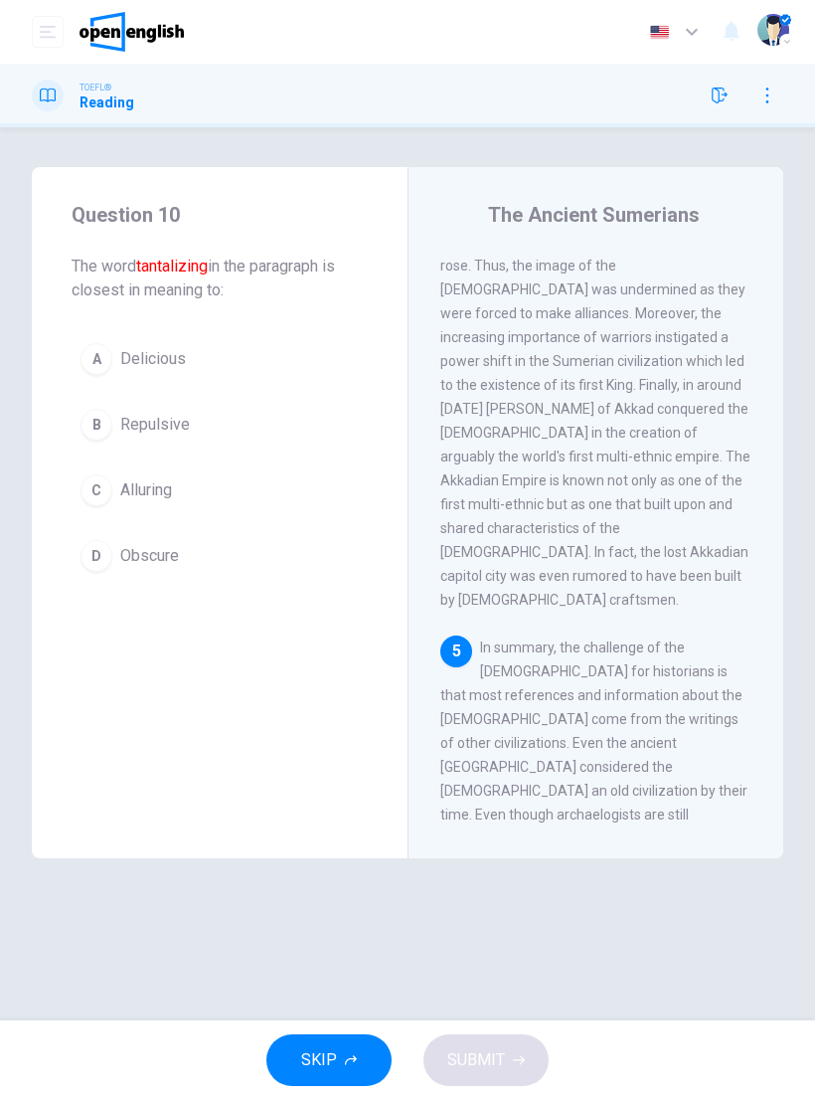
click at [133, 491] on span "Alluring" at bounding box center [146, 490] width 52 height 24
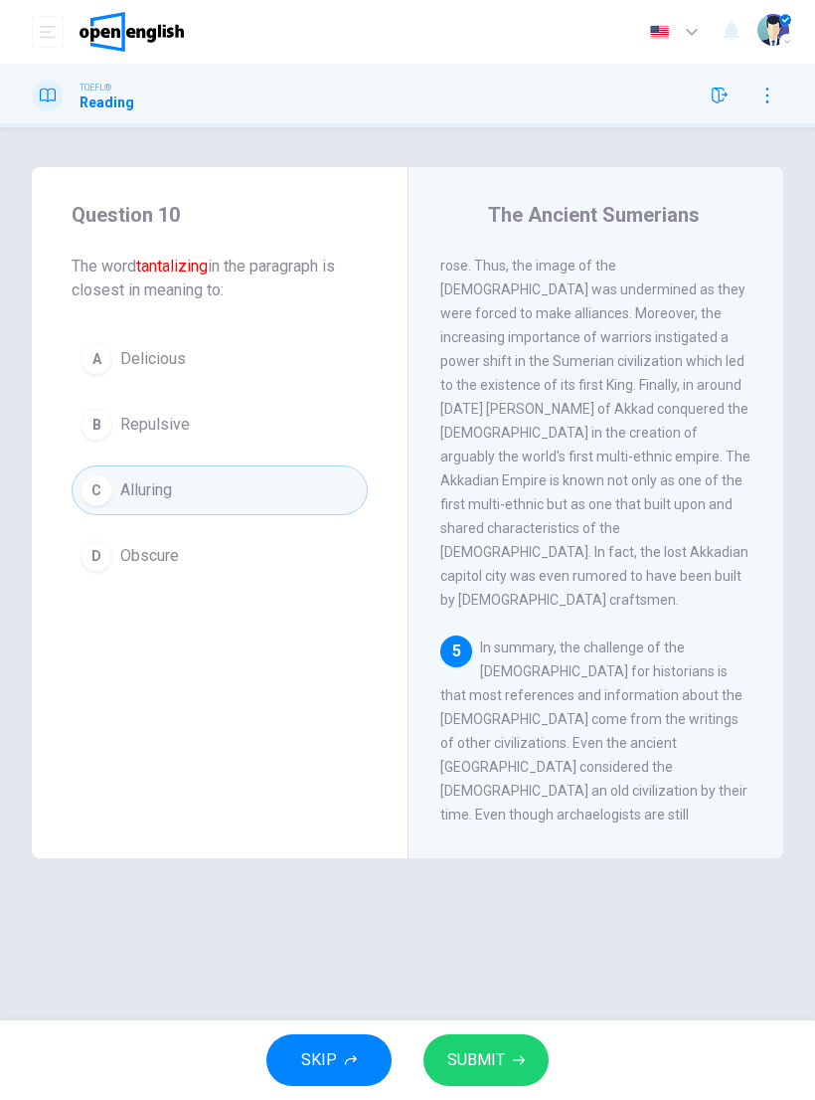
click at [483, 1063] on span "SUBMIT" at bounding box center [476, 1060] width 58 height 28
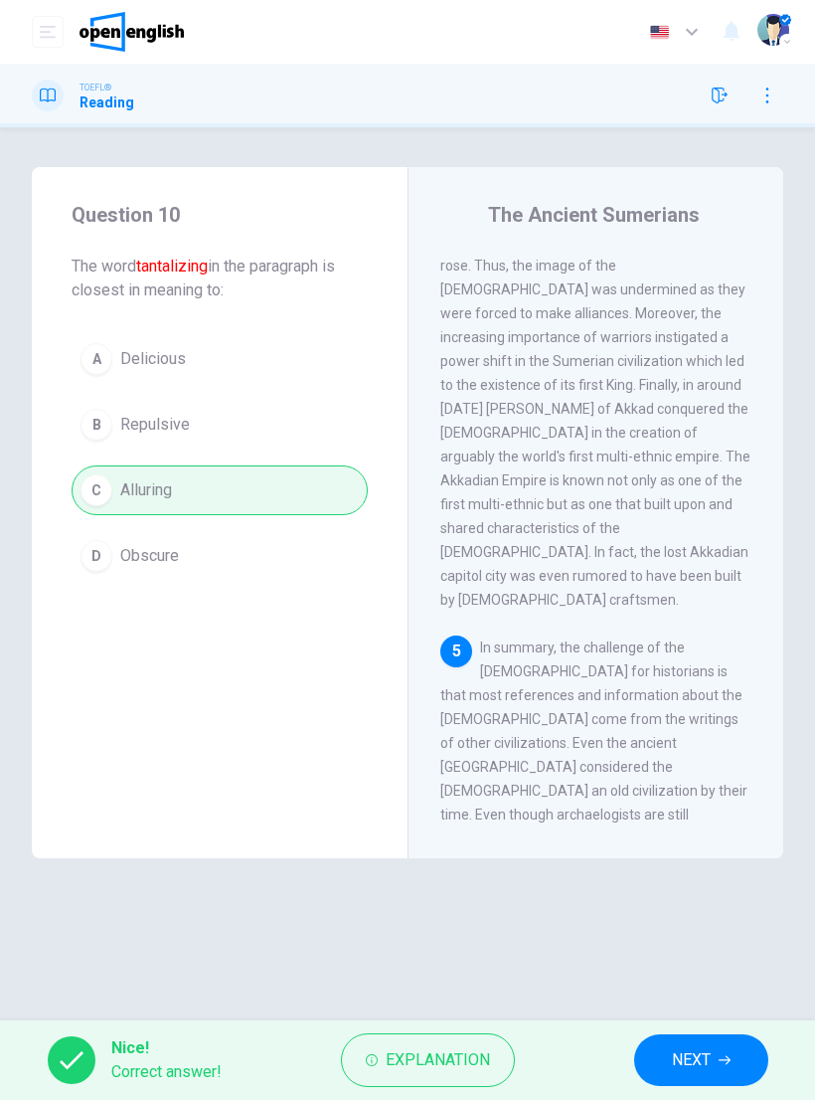
click at [711, 1058] on span "NEXT" at bounding box center [691, 1060] width 39 height 28
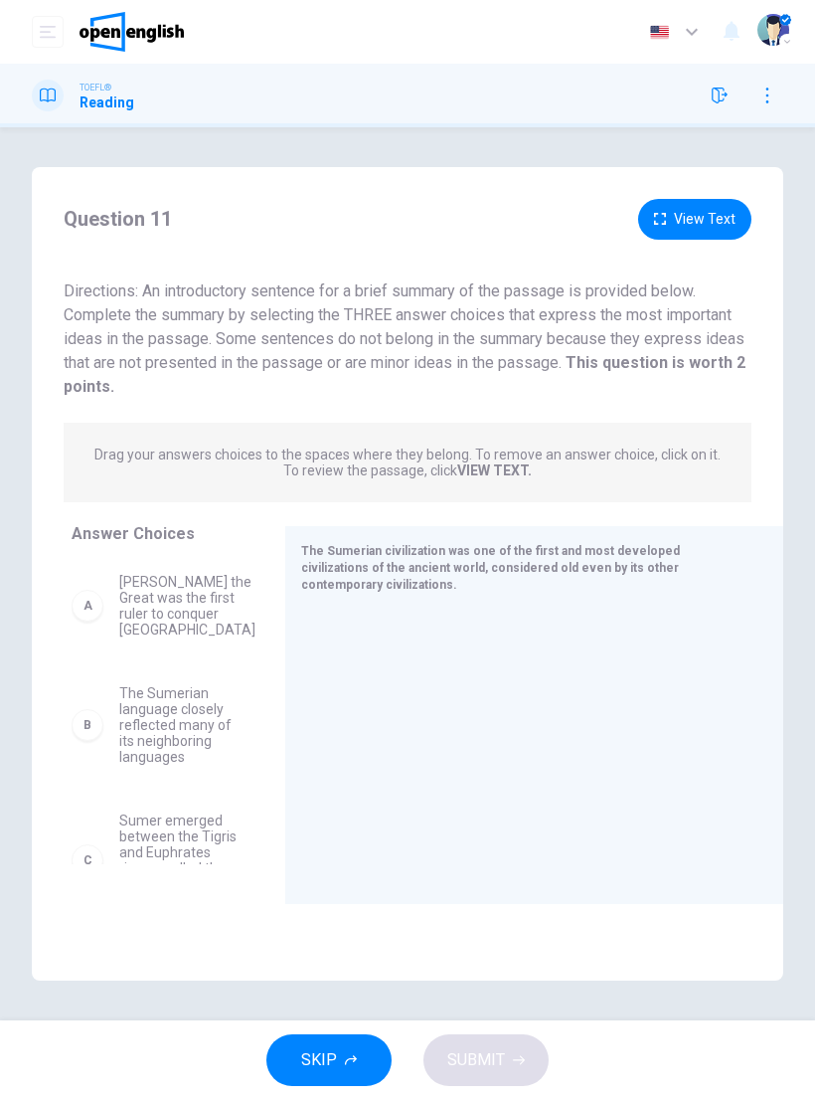
click at [577, 676] on div at bounding box center [526, 742] width 450 height 267
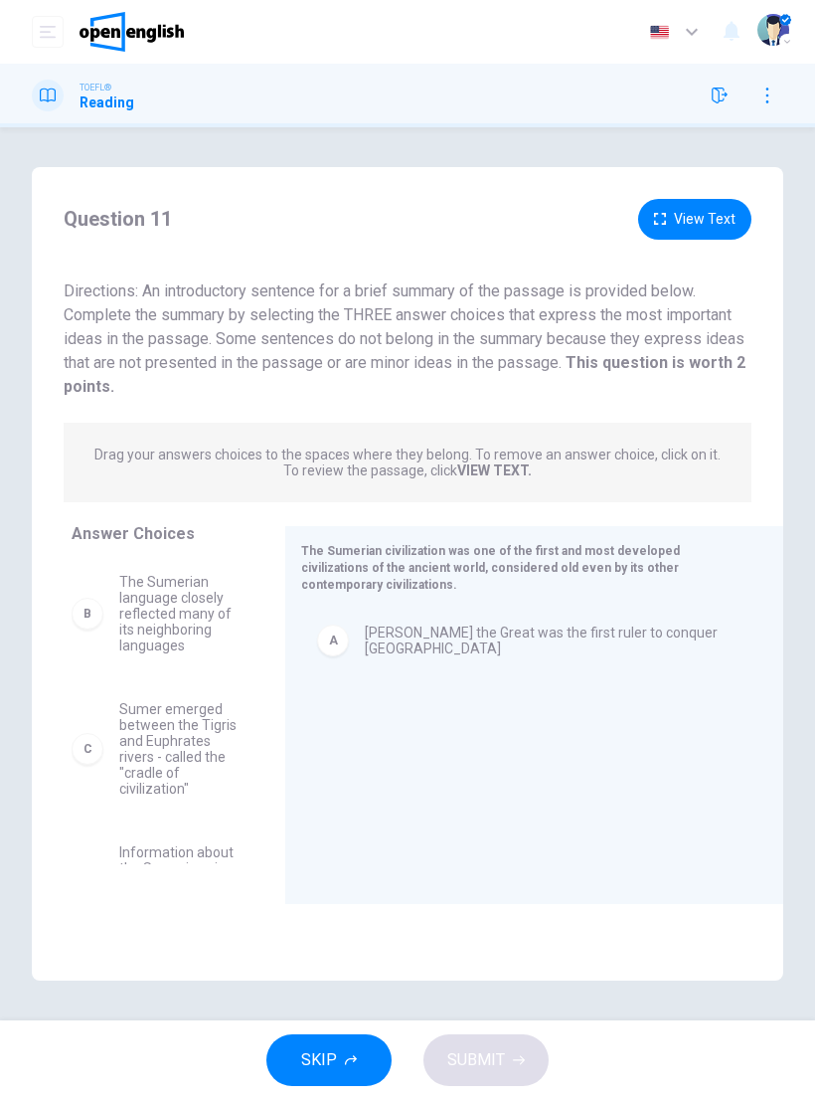
click at [452, 625] on span "[PERSON_NAME] the Great was the first ruler to conquer [GEOGRAPHIC_DATA]" at bounding box center [550, 640] width 371 height 32
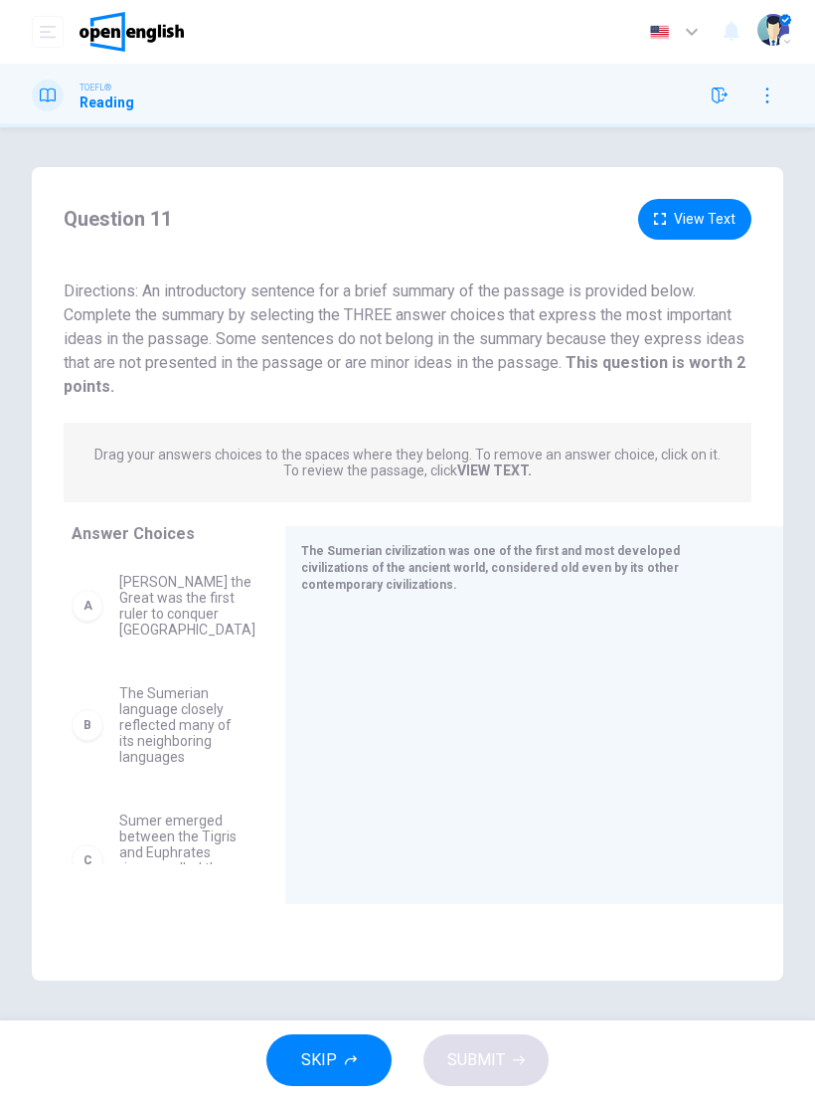
click at [452, 624] on div at bounding box center [526, 742] width 450 height 267
click at [510, 467] on strong "VIEW TEXT." at bounding box center [494, 470] width 75 height 16
click at [503, 464] on strong "VIEW TEXT." at bounding box center [494, 470] width 75 height 16
click at [513, 468] on strong "VIEW TEXT." at bounding box center [494, 470] width 75 height 16
click at [595, 571] on span "The Sumerian civilization was one of the first and most developed civilizations…" at bounding box center [490, 568] width 379 height 48
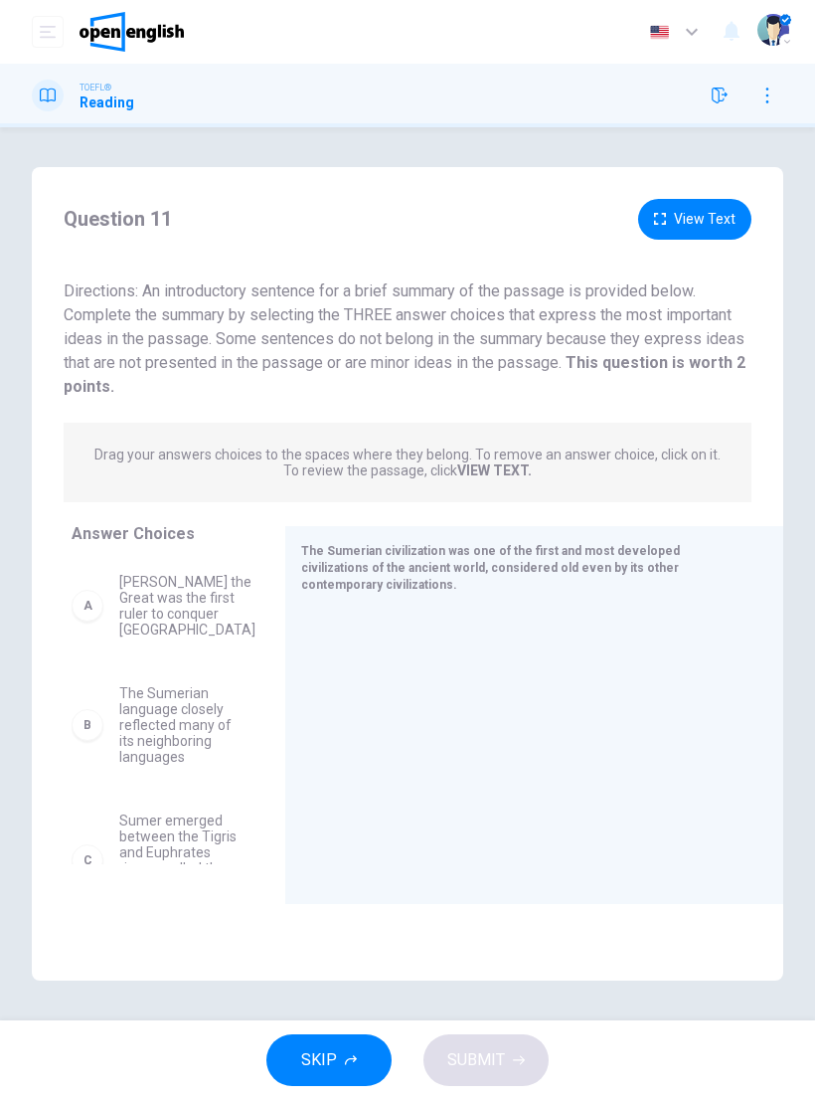
click at [591, 624] on div at bounding box center [526, 742] width 450 height 267
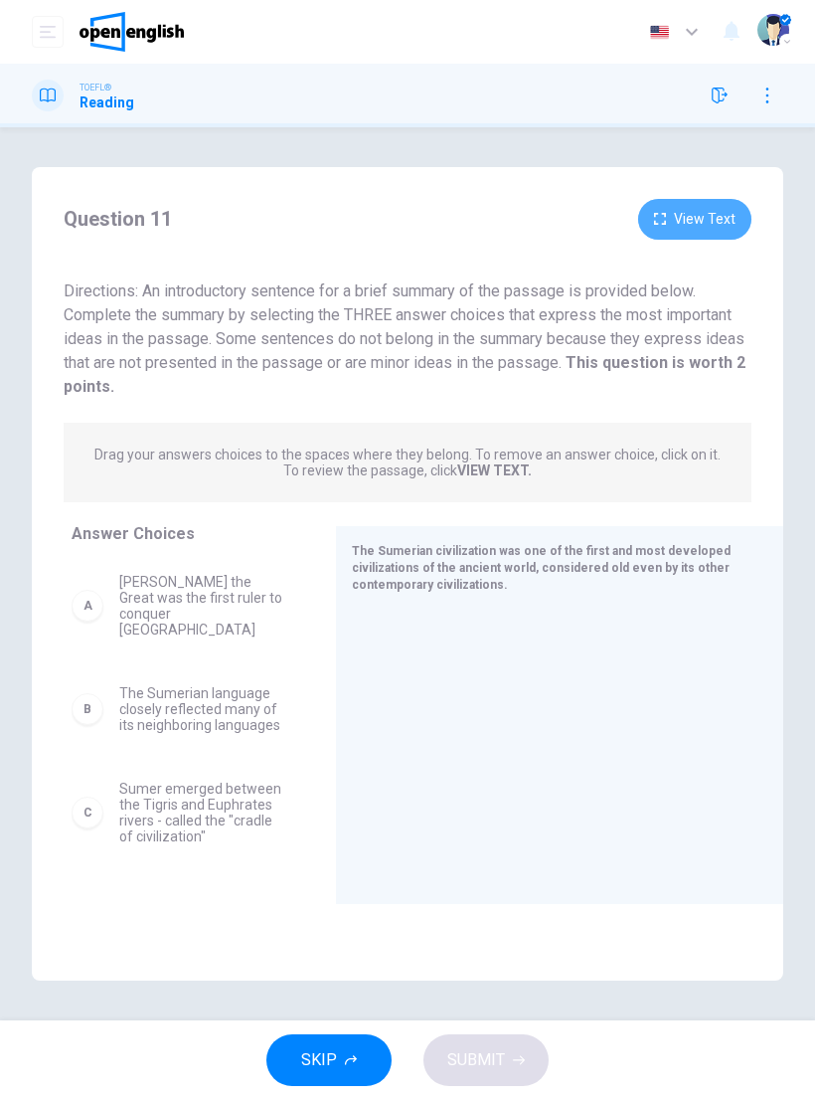
click at [696, 225] on button "View Text" at bounding box center [694, 219] width 113 height 41
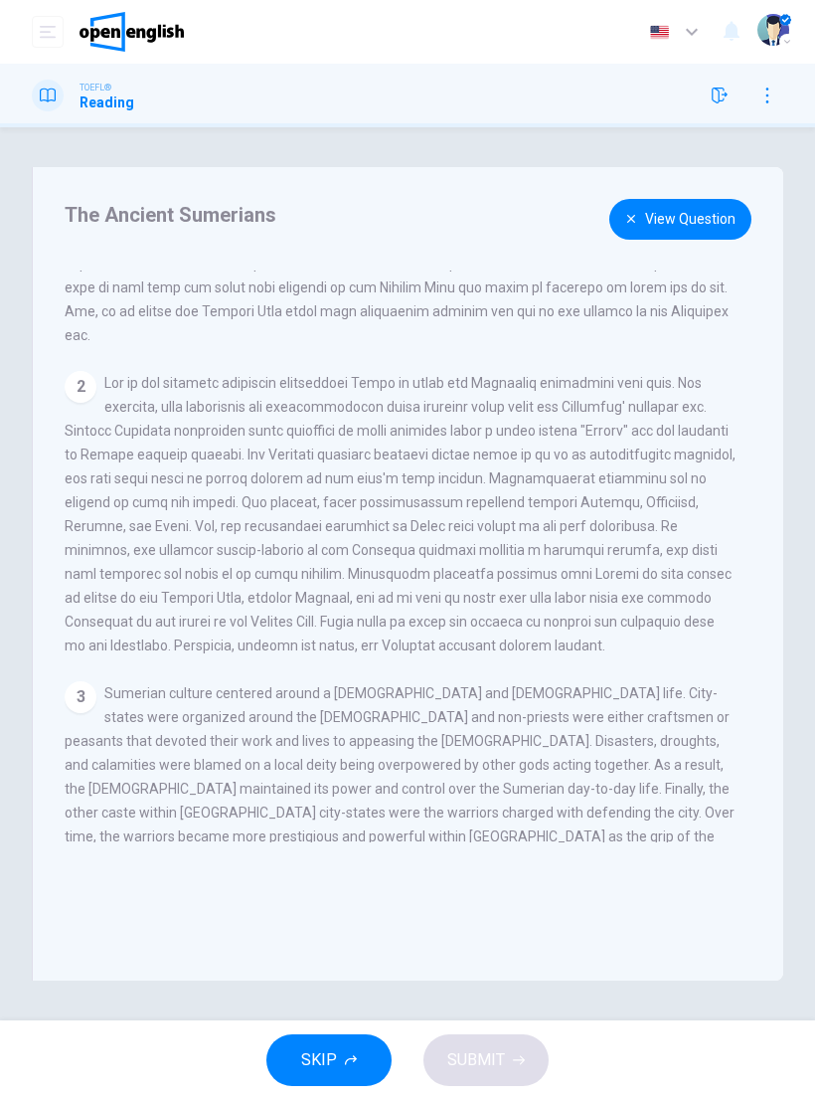
scroll to position [-14, 0]
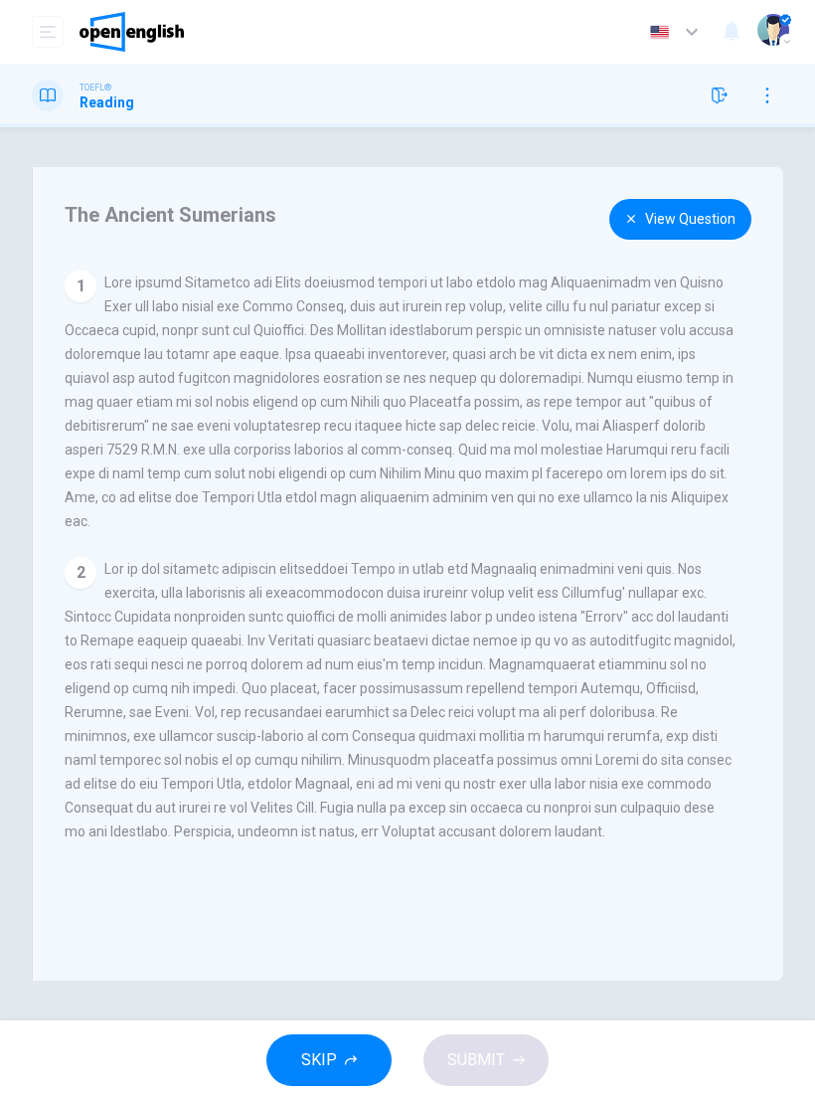
click at [699, 223] on button "View Question" at bounding box center [681, 219] width 142 height 41
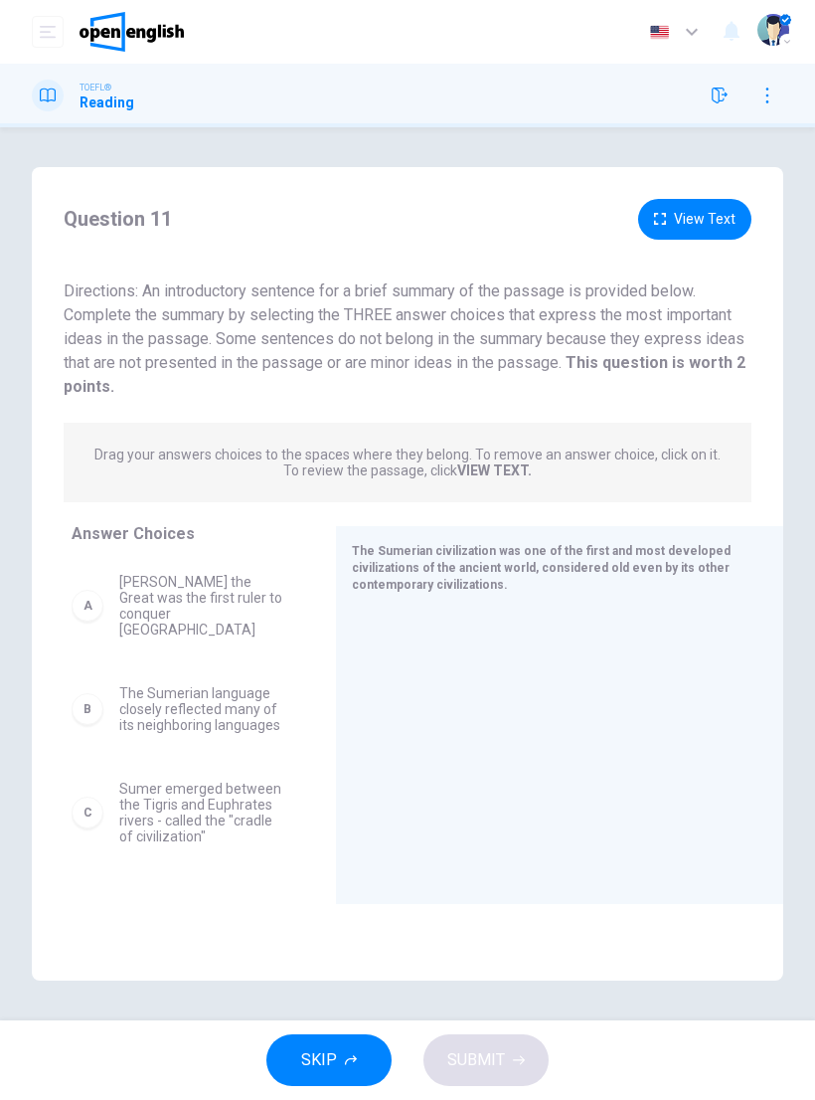
click at [706, 216] on button "View Text" at bounding box center [694, 219] width 113 height 41
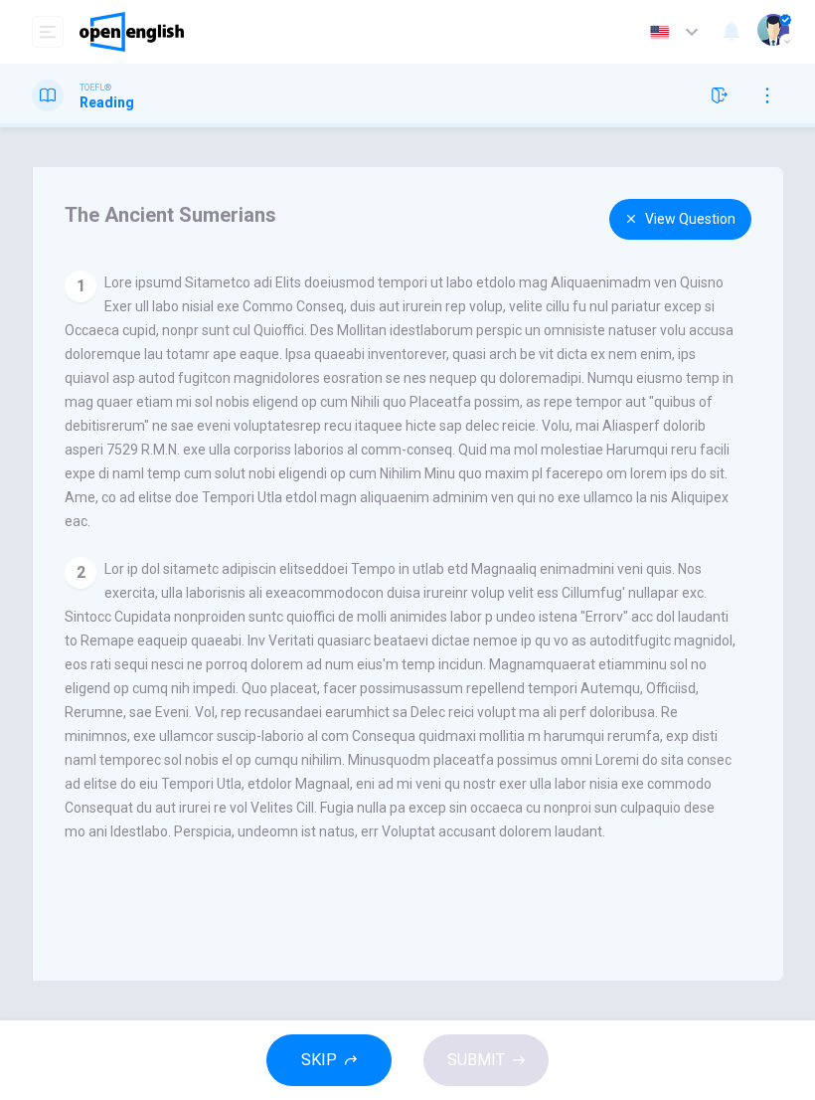
click at [686, 227] on button "View Question" at bounding box center [681, 219] width 142 height 41
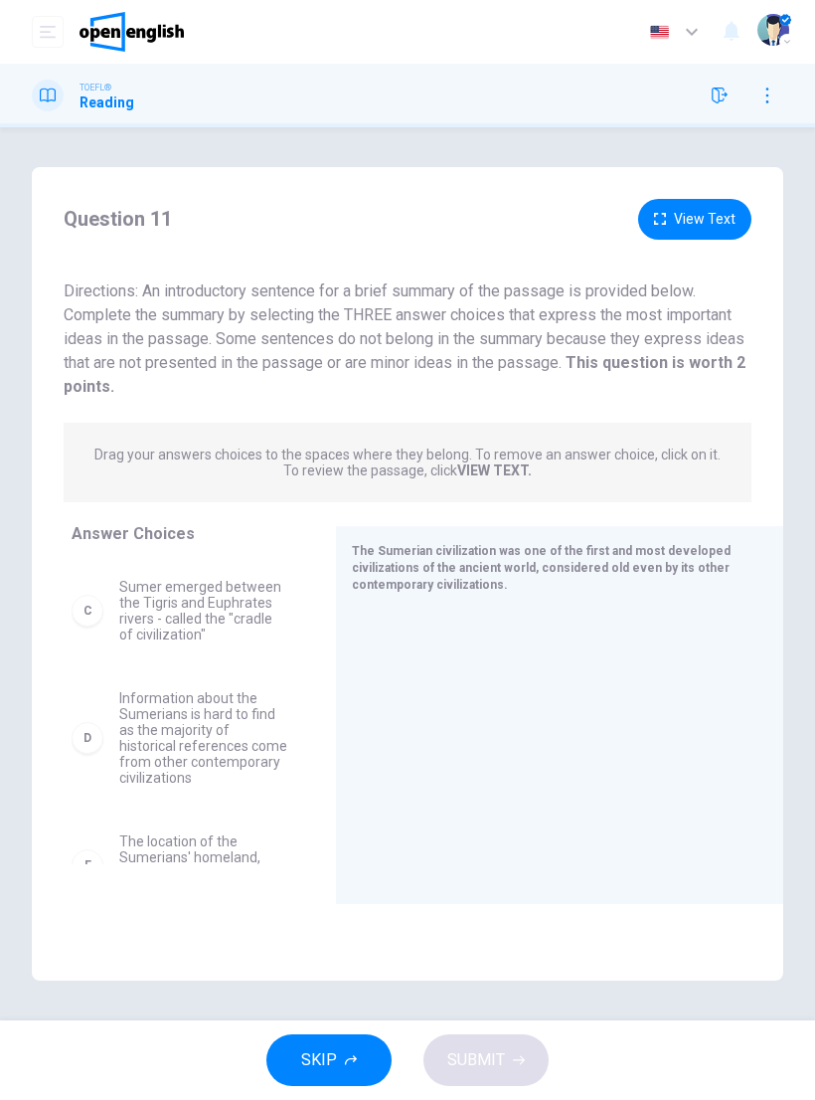
scroll to position [211, 0]
click at [127, 714] on span "Information about the Sumerians is hard to find as the majority of historical r…" at bounding box center [203, 728] width 169 height 95
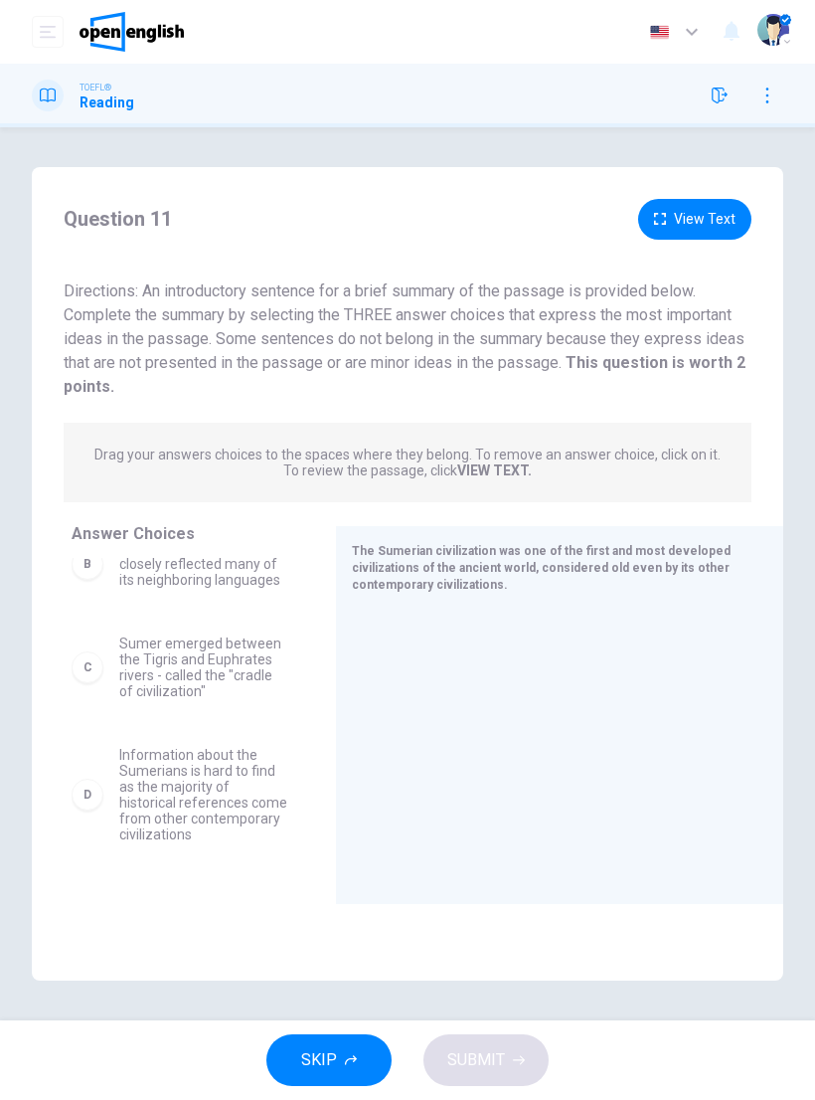
scroll to position [189, 0]
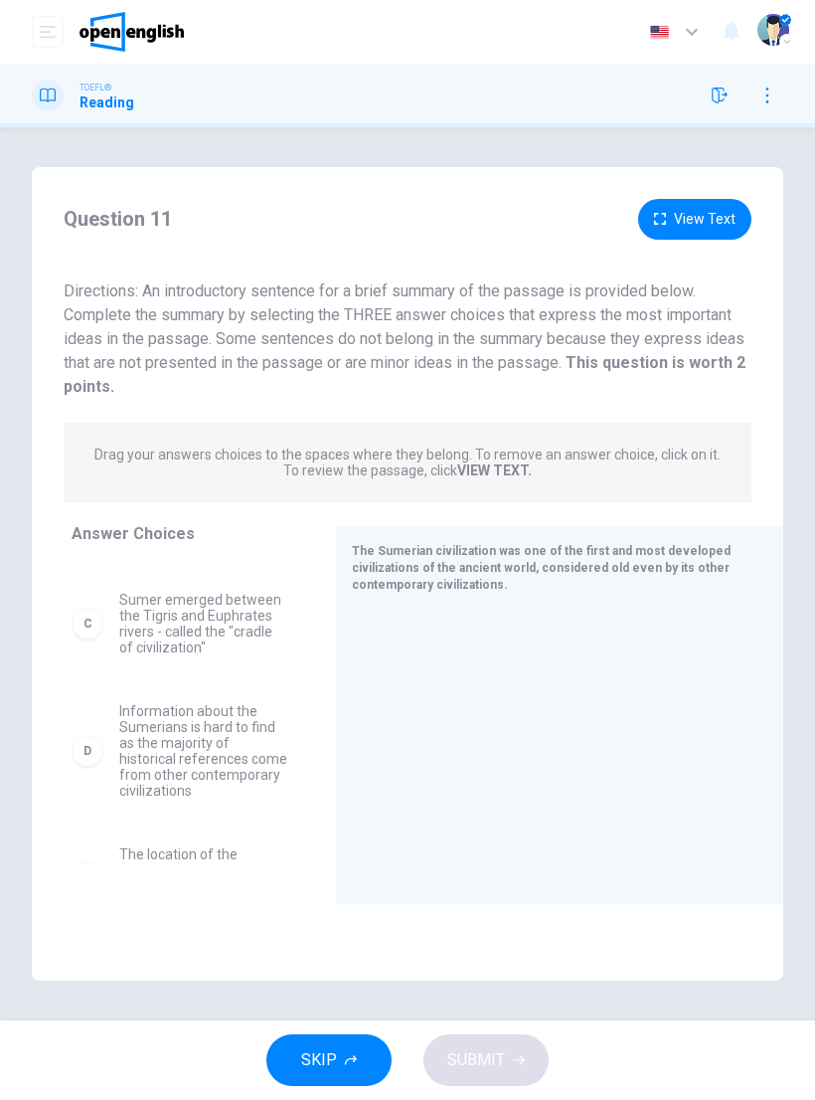
click at [90, 735] on div "D" at bounding box center [88, 751] width 32 height 32
click at [490, 722] on div at bounding box center [552, 742] width 400 height 267
click at [96, 735] on div "D" at bounding box center [88, 751] width 32 height 32
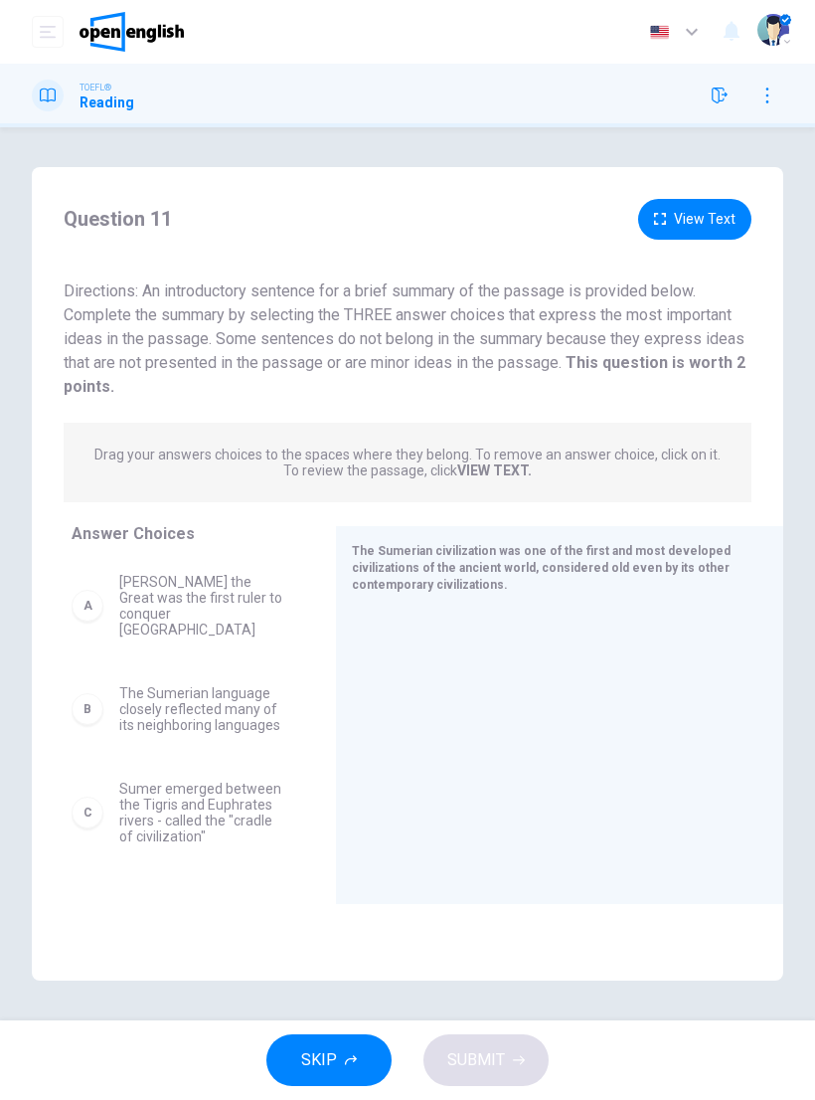
scroll to position [0, 0]
click at [501, 716] on div at bounding box center [552, 742] width 400 height 267
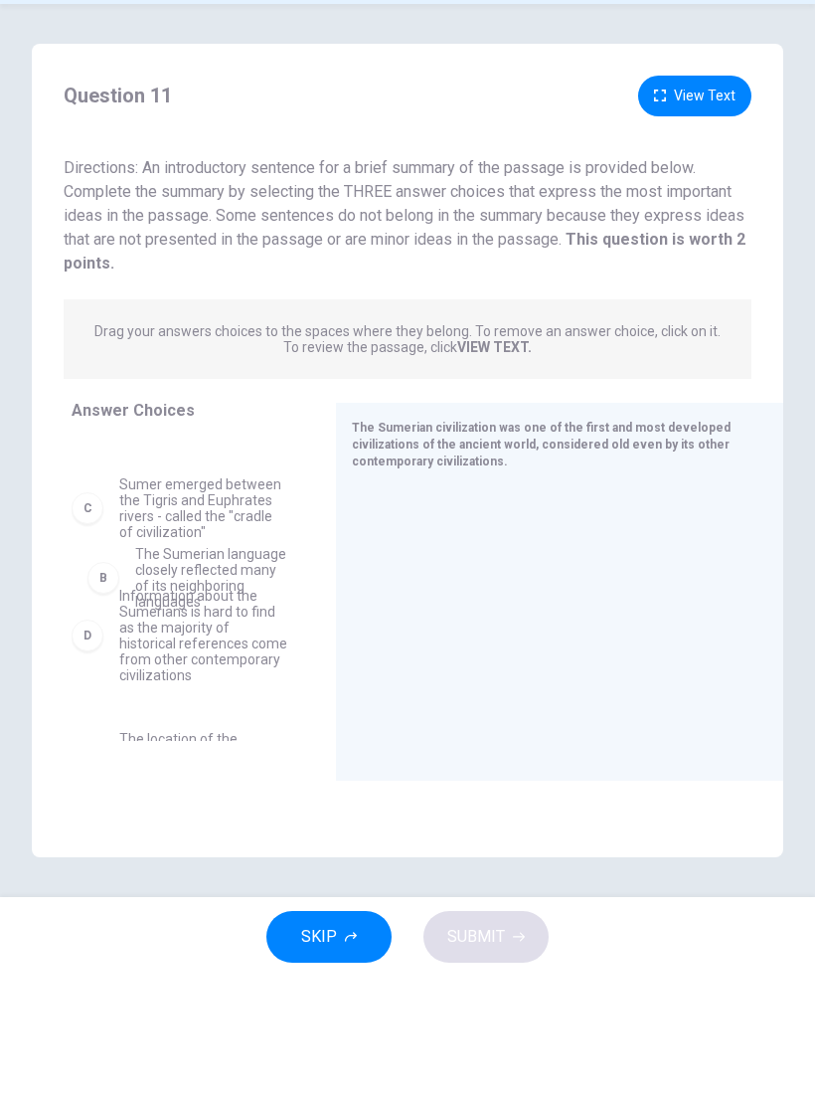
scroll to position [157, 0]
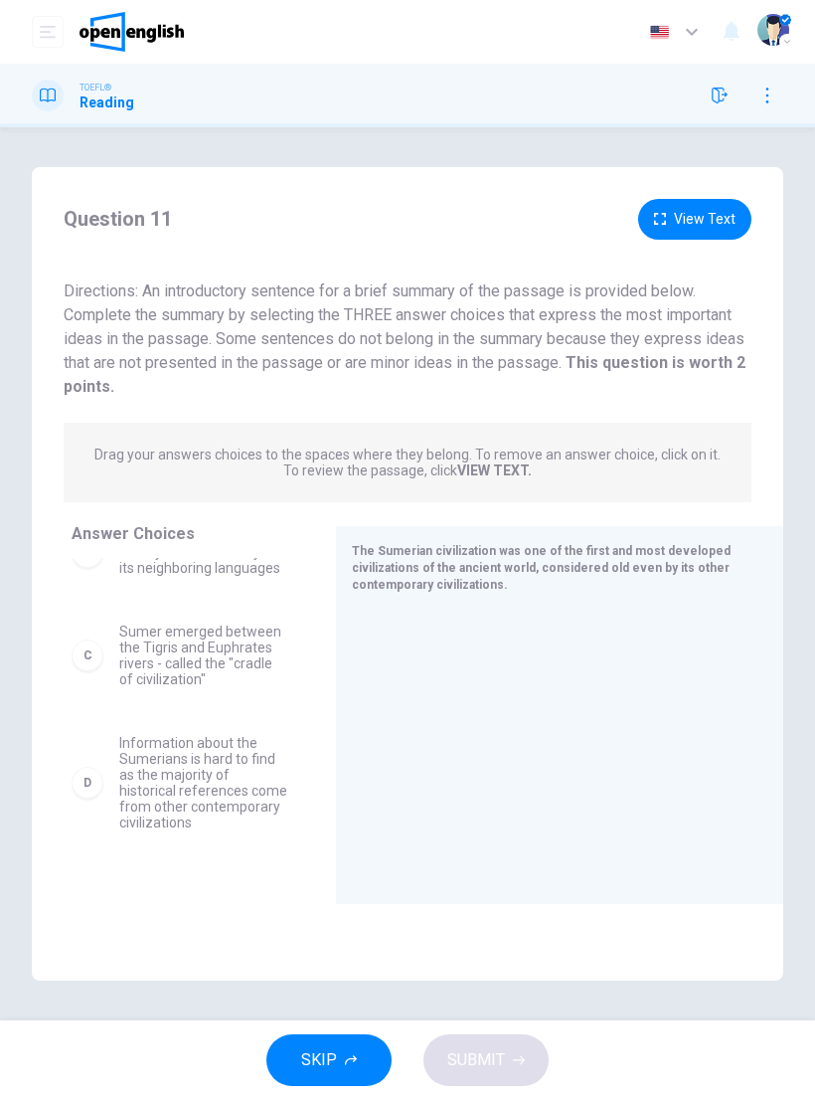
click at [492, 691] on div at bounding box center [552, 742] width 400 height 267
click at [245, 747] on span "Information about the Sumerians is hard to find as the majority of historical r…" at bounding box center [203, 782] width 169 height 95
click at [288, 792] on span "Information about the Sumerians is hard to find as the majority of historical r…" at bounding box center [203, 782] width 169 height 95
click at [455, 761] on div at bounding box center [552, 742] width 400 height 267
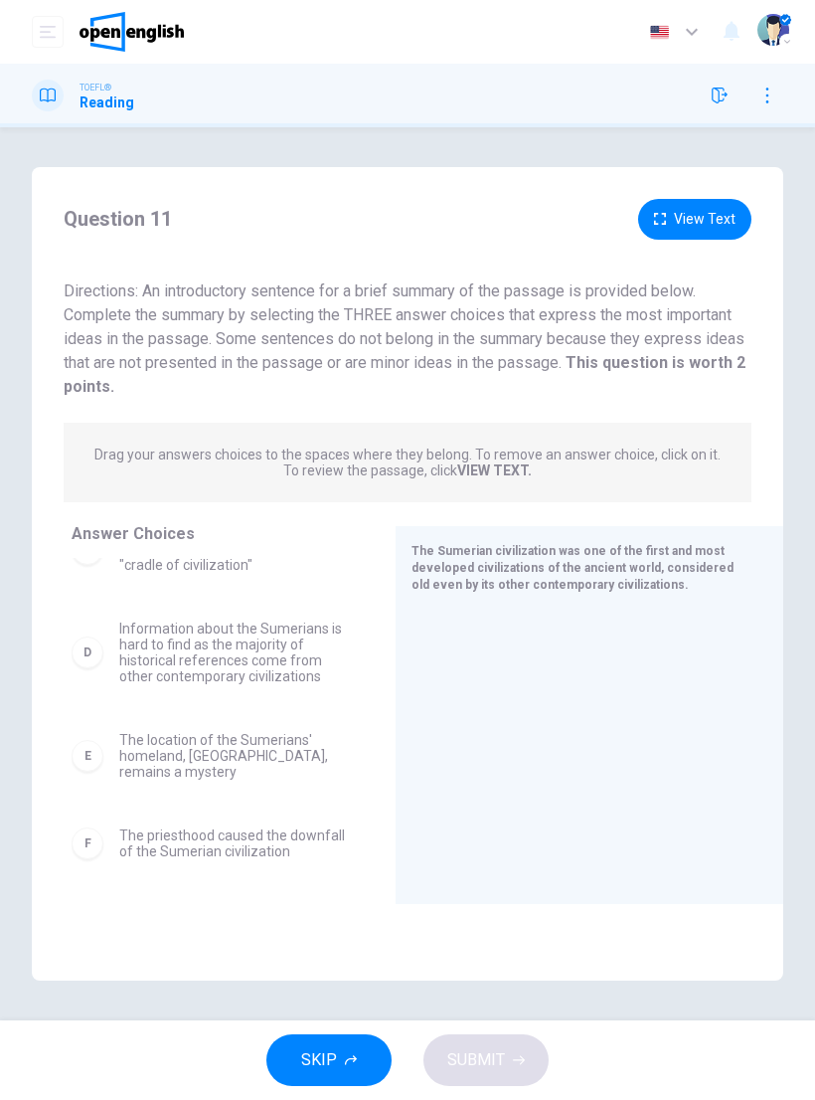
scroll to position [235, 0]
click at [85, 653] on div "D" at bounding box center [88, 657] width 32 height 32
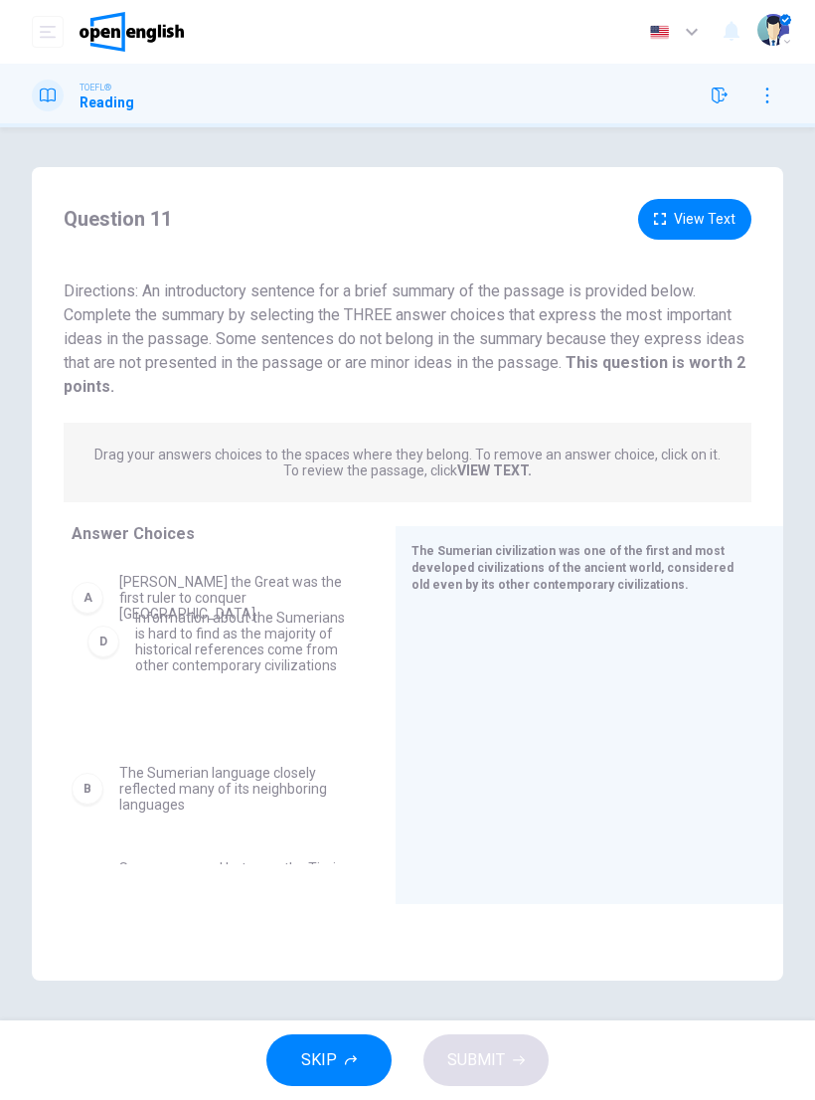
scroll to position [0, 0]
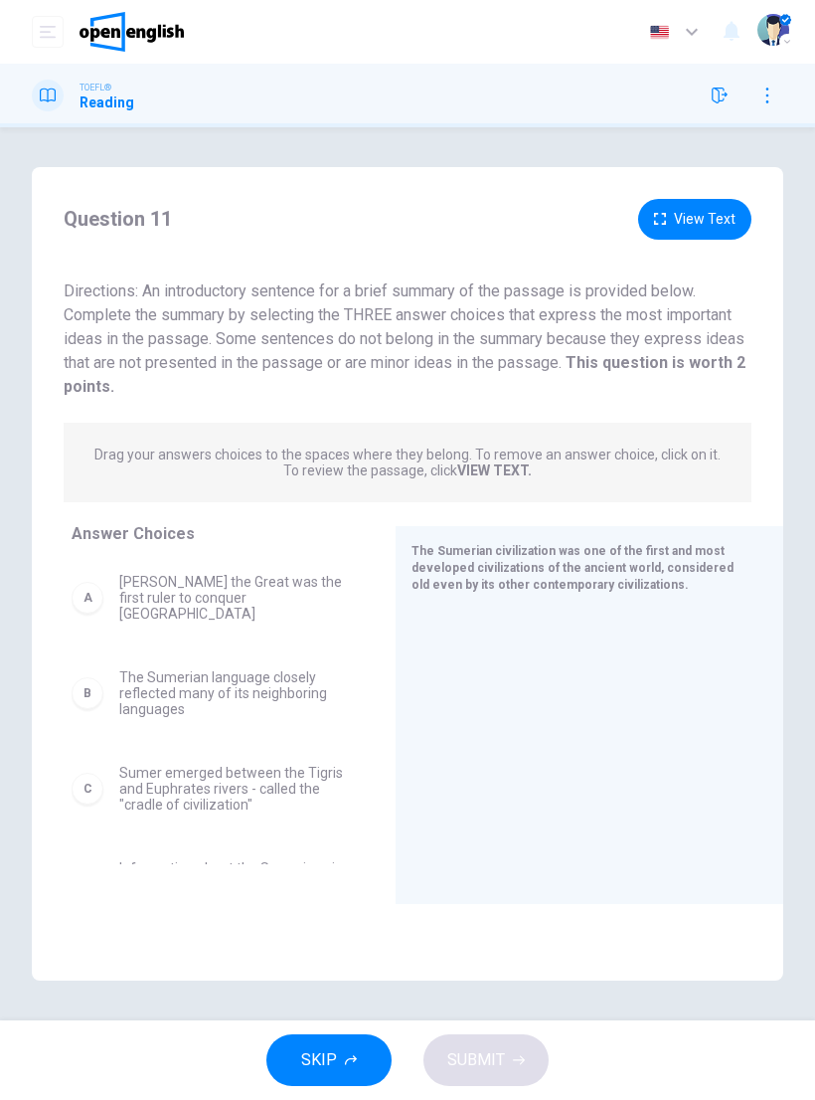
click at [578, 732] on div at bounding box center [582, 742] width 340 height 267
click at [191, 589] on span "[PERSON_NAME] the Great was the first ruler to conquer [GEOGRAPHIC_DATA]" at bounding box center [233, 598] width 229 height 48
click at [191, 588] on span "[PERSON_NAME] the Great was the first ruler to conquer [GEOGRAPHIC_DATA]" at bounding box center [233, 598] width 229 height 48
click at [212, 586] on span "[PERSON_NAME] the Great was the first ruler to conquer [GEOGRAPHIC_DATA]" at bounding box center [233, 598] width 229 height 48
click at [95, 590] on div "A" at bounding box center [88, 598] width 32 height 32
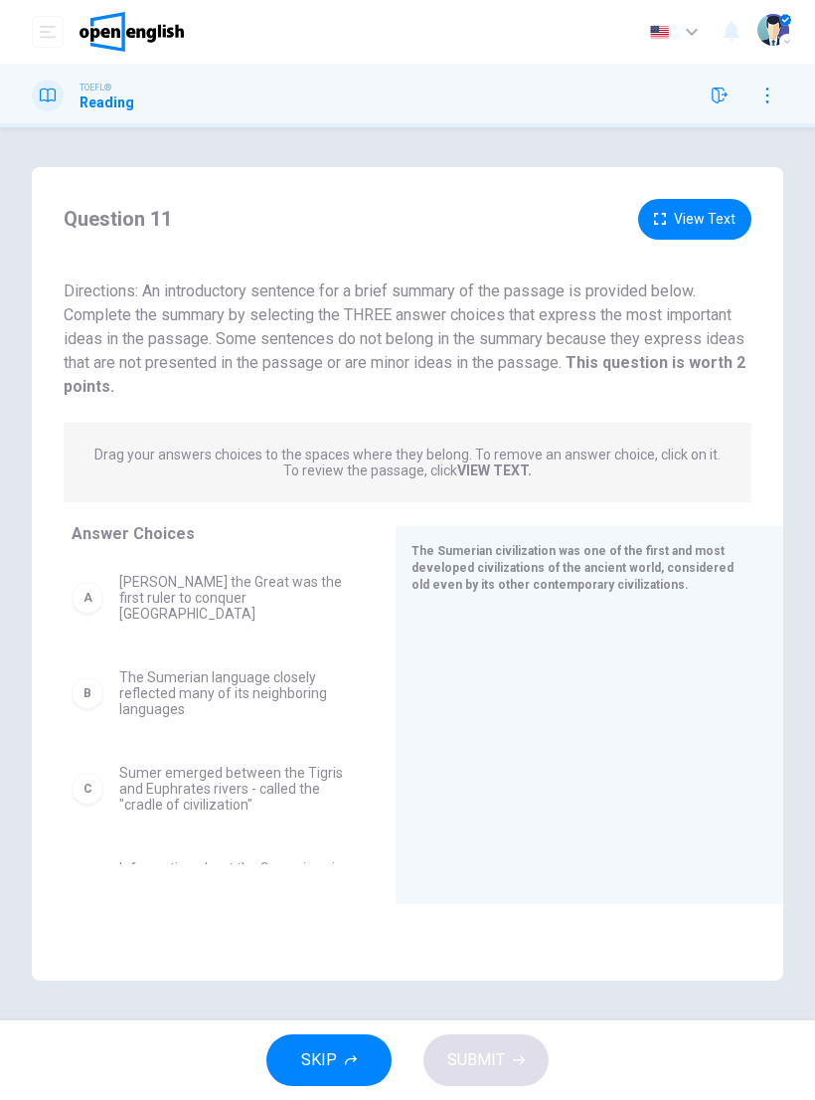
click at [94, 590] on div "A" at bounding box center [88, 598] width 32 height 32
click at [95, 589] on div "A" at bounding box center [88, 598] width 32 height 32
click at [100, 677] on div "B" at bounding box center [88, 693] width 32 height 32
click at [99, 677] on div "B" at bounding box center [88, 693] width 32 height 32
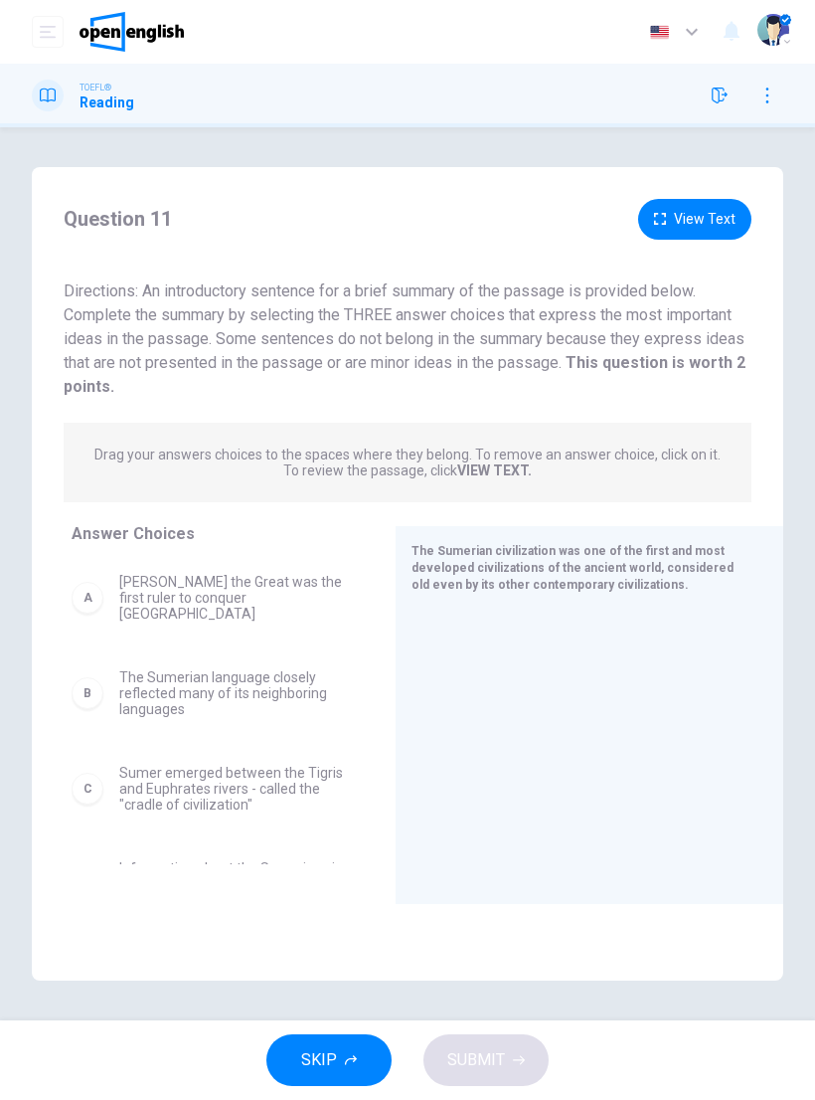
click at [110, 671] on div "B The Sumerian language closely reflected many of its neighboring languages" at bounding box center [210, 693] width 276 height 48
click at [110, 670] on div "B The Sumerian language closely reflected many of its neighboring languages" at bounding box center [210, 693] width 276 height 48
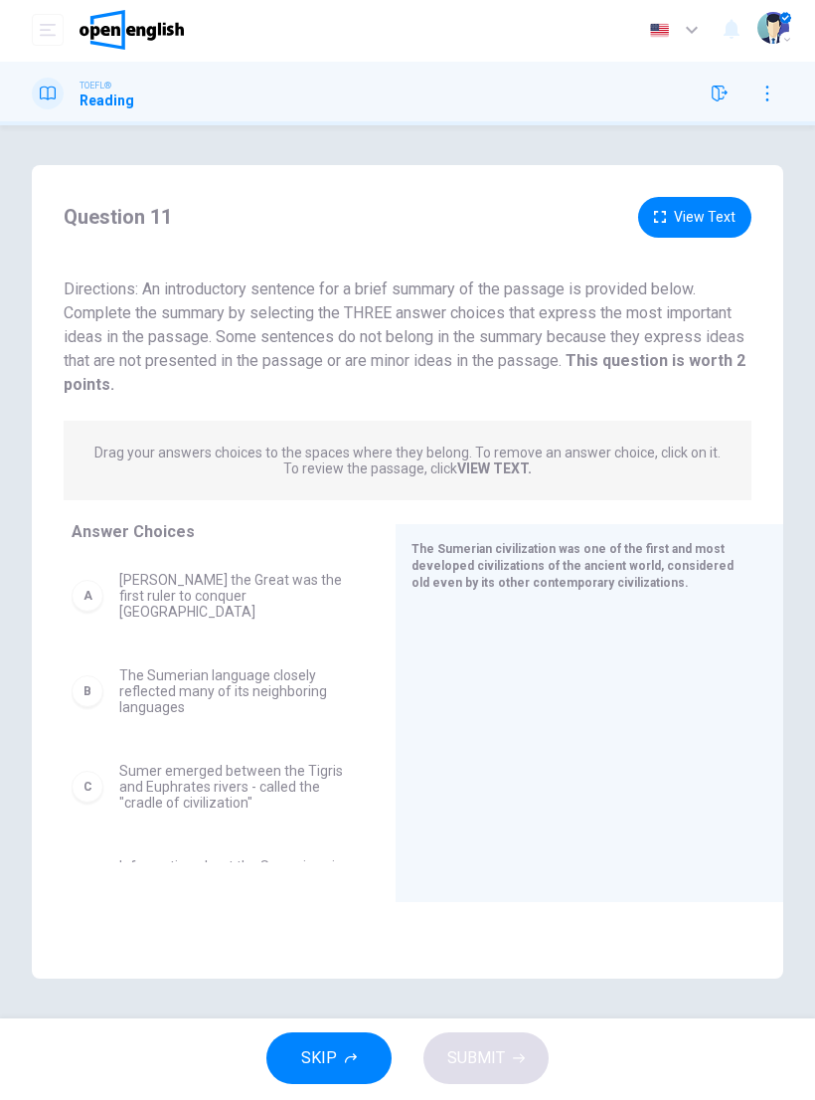
click at [341, 1046] on button "SKIP" at bounding box center [329, 1060] width 125 height 52
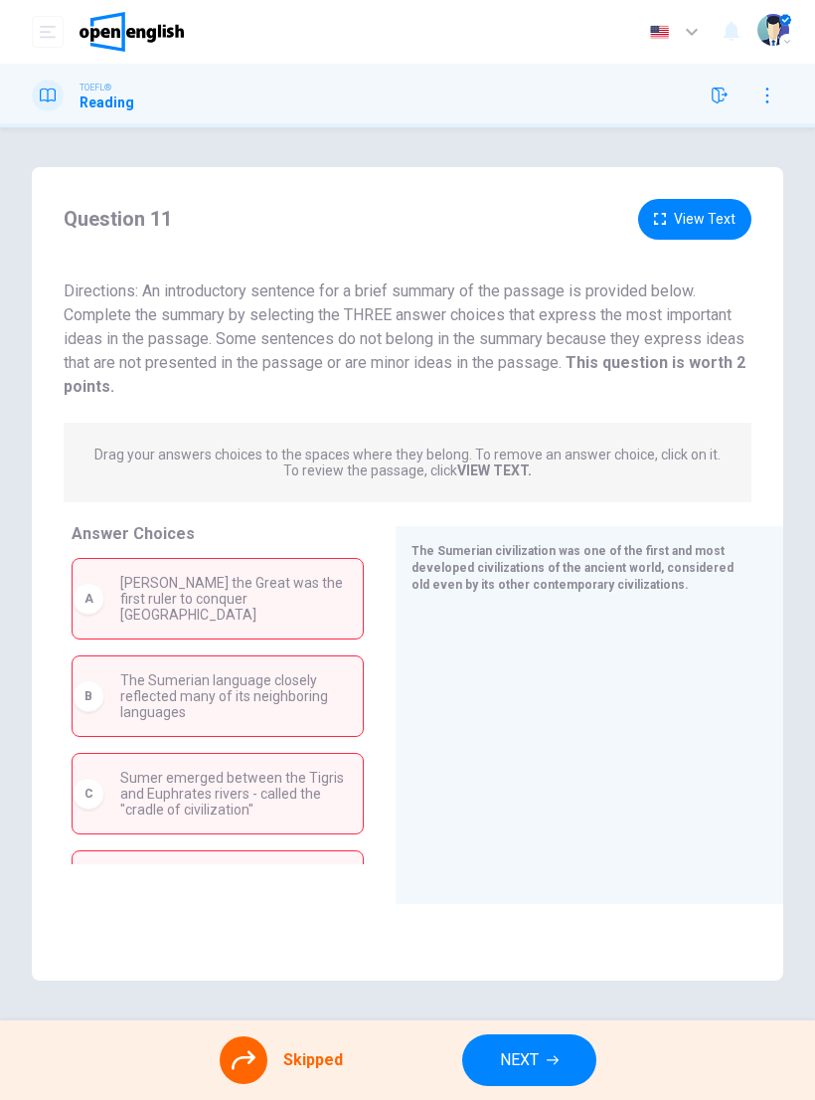
click at [255, 1049] on icon at bounding box center [244, 1060] width 24 height 24
click at [238, 1050] on icon at bounding box center [244, 1060] width 24 height 24
click at [557, 1051] on button "NEXT" at bounding box center [529, 1060] width 134 height 52
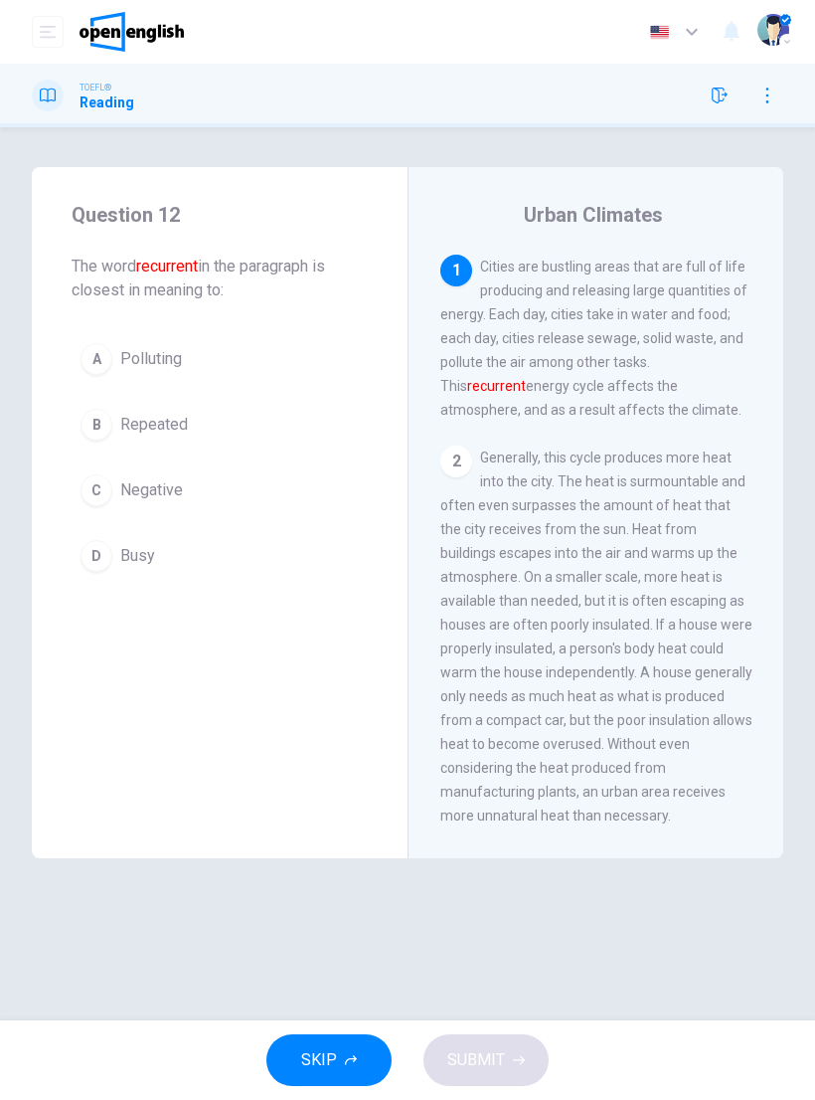
click at [101, 415] on div "B" at bounding box center [97, 425] width 32 height 32
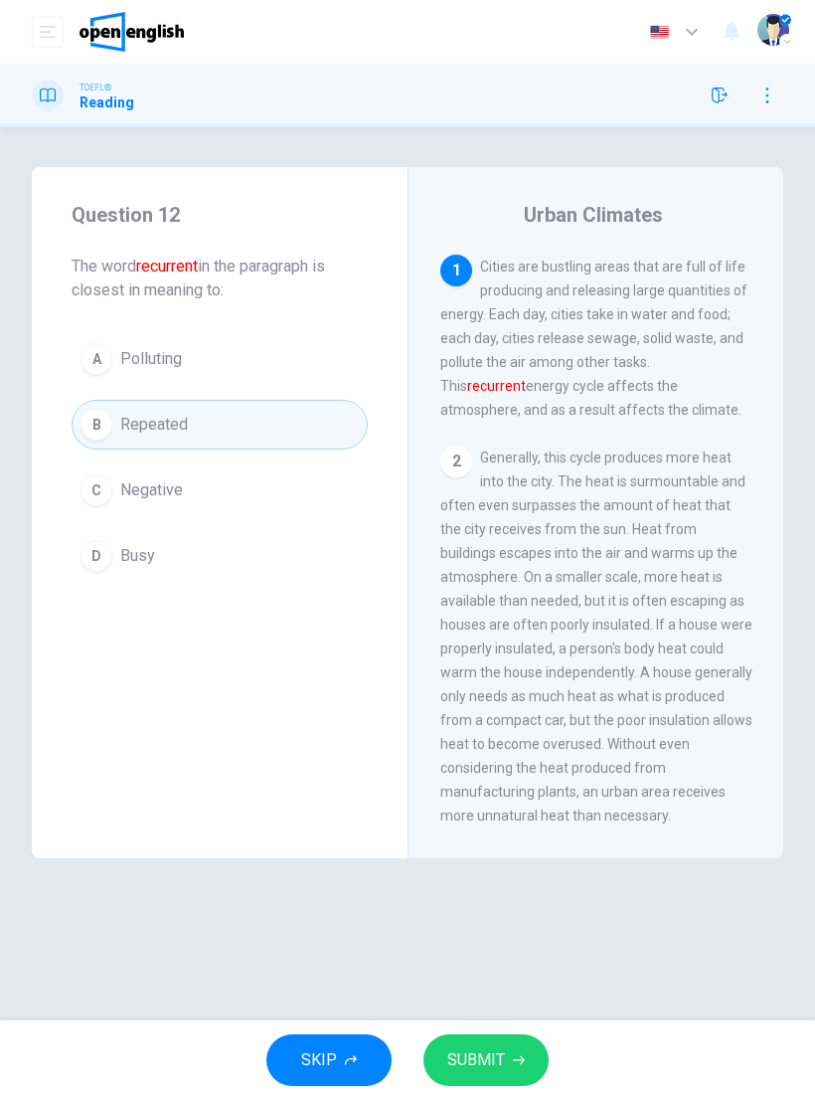
click at [503, 1049] on span "SUBMIT" at bounding box center [476, 1060] width 58 height 28
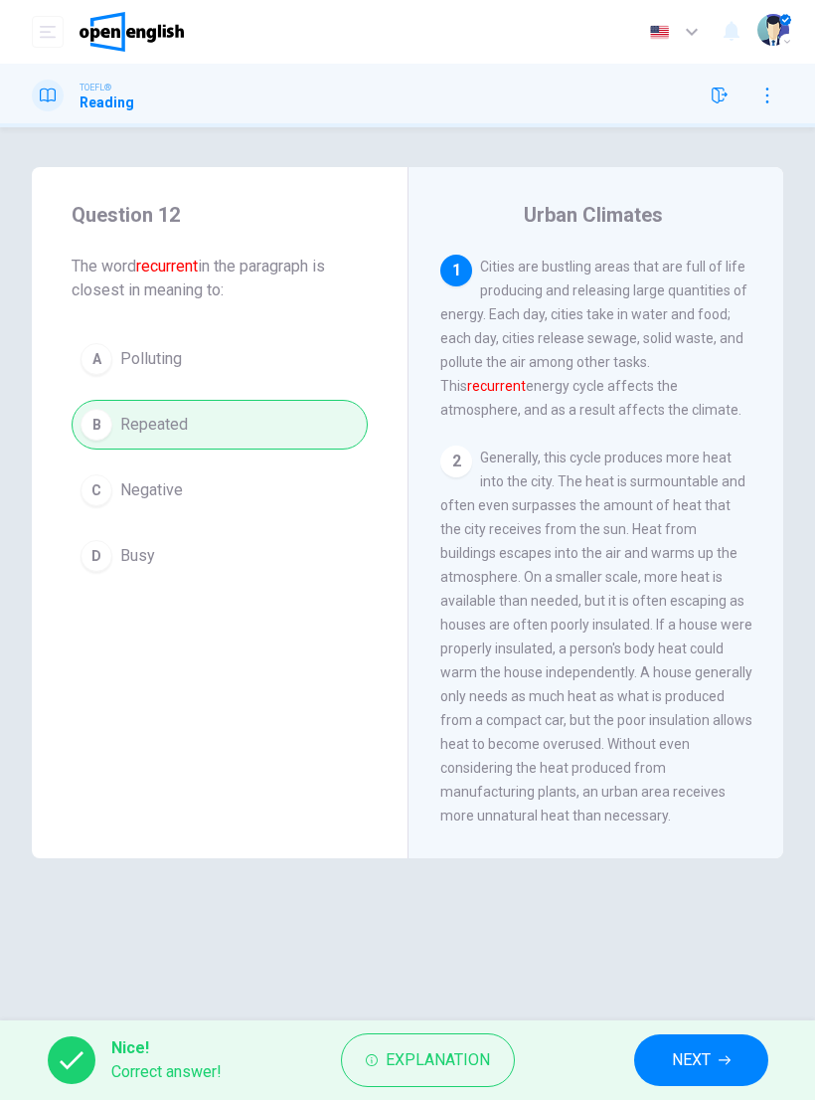
click at [707, 1053] on span "NEXT" at bounding box center [691, 1060] width 39 height 28
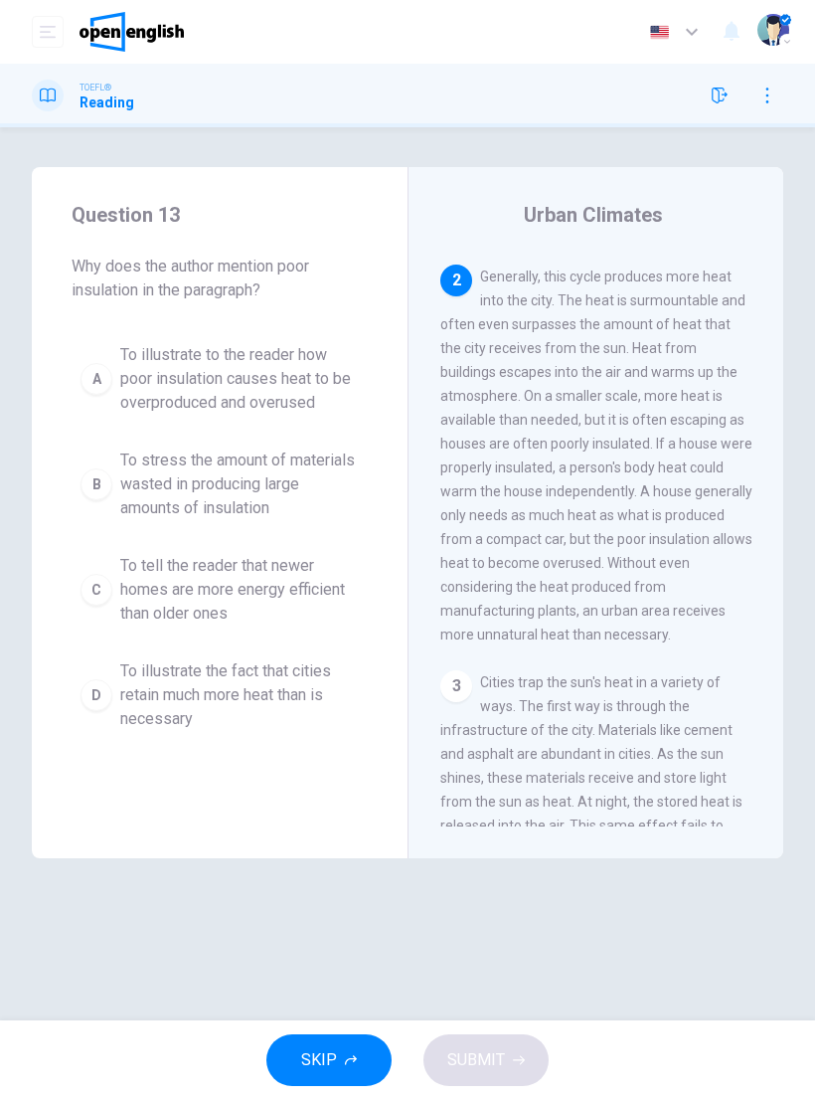
scroll to position [173, 0]
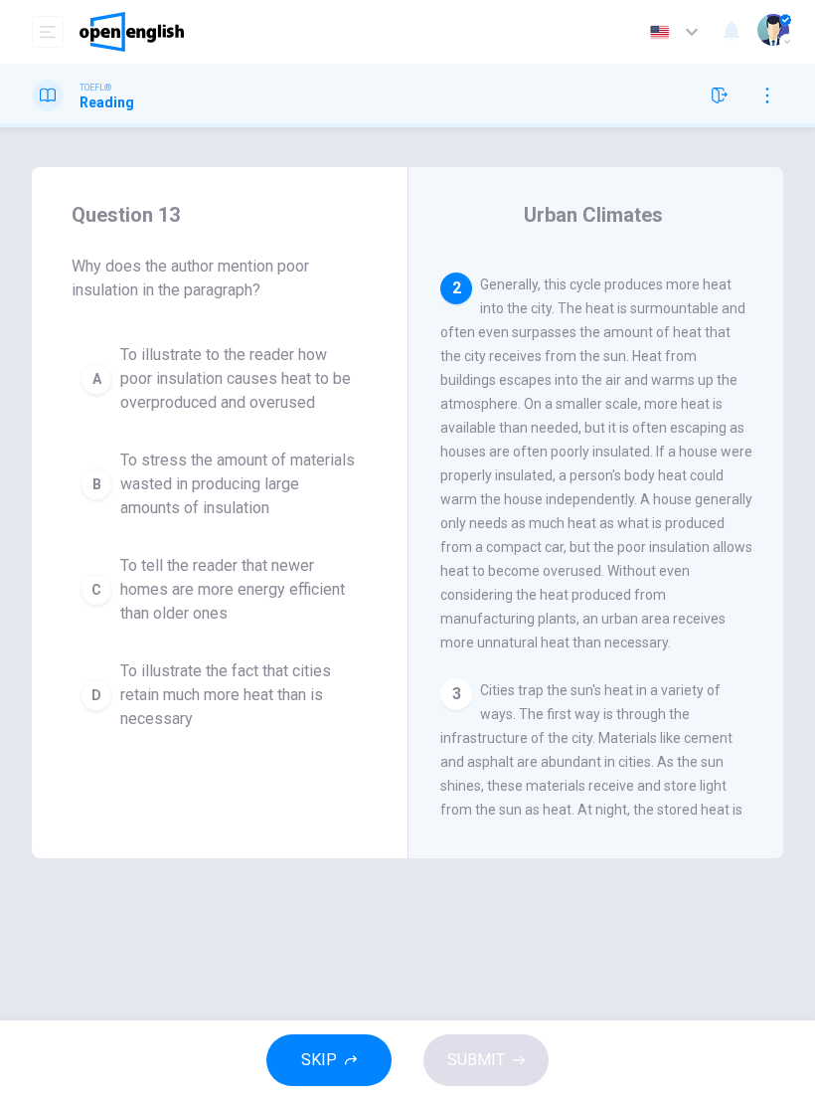
click at [129, 377] on span "To illustrate to the reader how poor insulation causes heat to be overproduced …" at bounding box center [239, 379] width 239 height 72
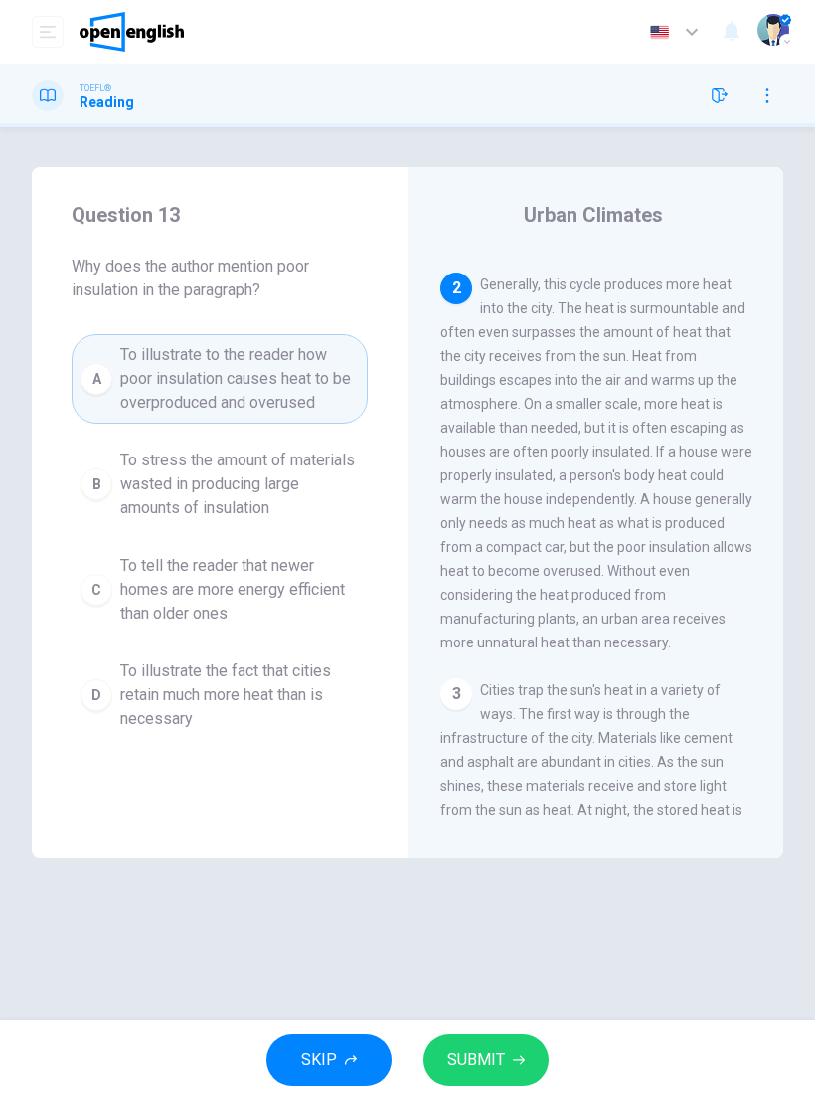
click at [105, 364] on button "A To illustrate to the reader how poor insulation causes heat to be overproduce…" at bounding box center [220, 378] width 296 height 89
click at [117, 380] on button "A To illustrate to the reader how poor insulation causes heat to be overproduce…" at bounding box center [220, 378] width 296 height 89
click at [508, 1049] on button "SUBMIT" at bounding box center [486, 1060] width 125 height 52
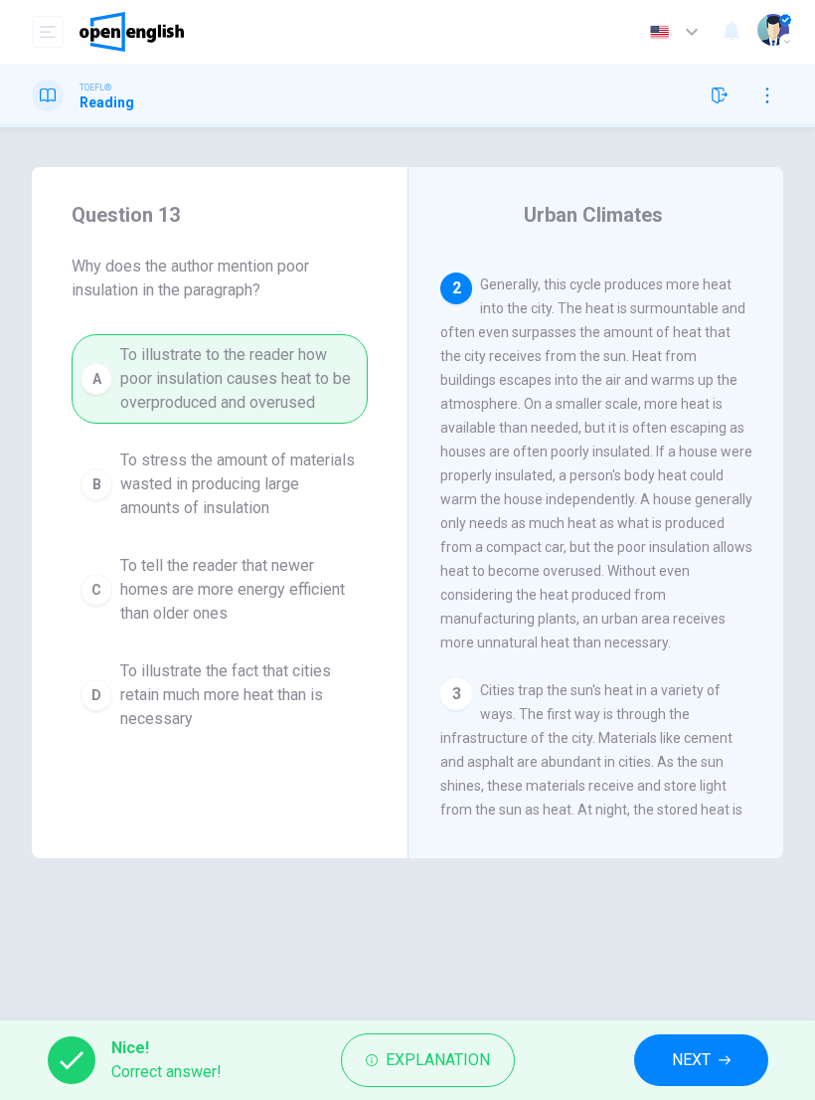
click at [725, 1054] on icon "button" at bounding box center [725, 1060] width 12 height 12
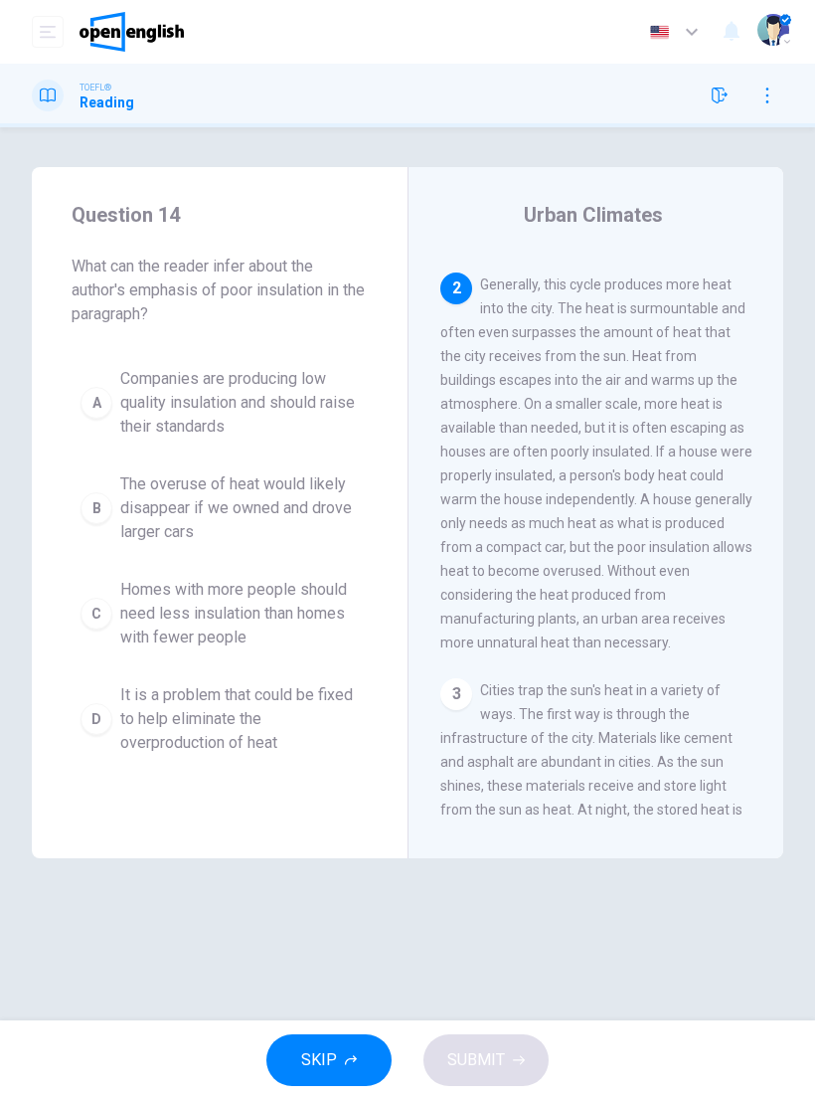
scroll to position [0, 0]
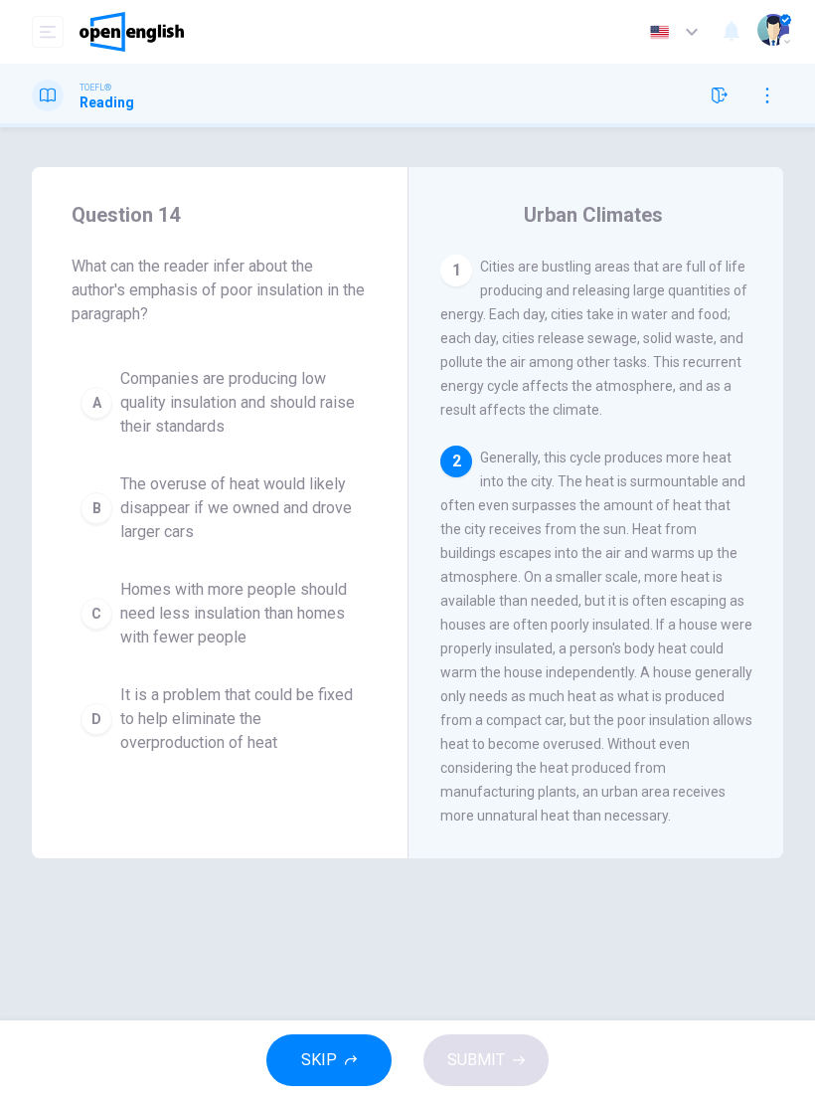
click at [89, 714] on div "D" at bounding box center [97, 719] width 32 height 32
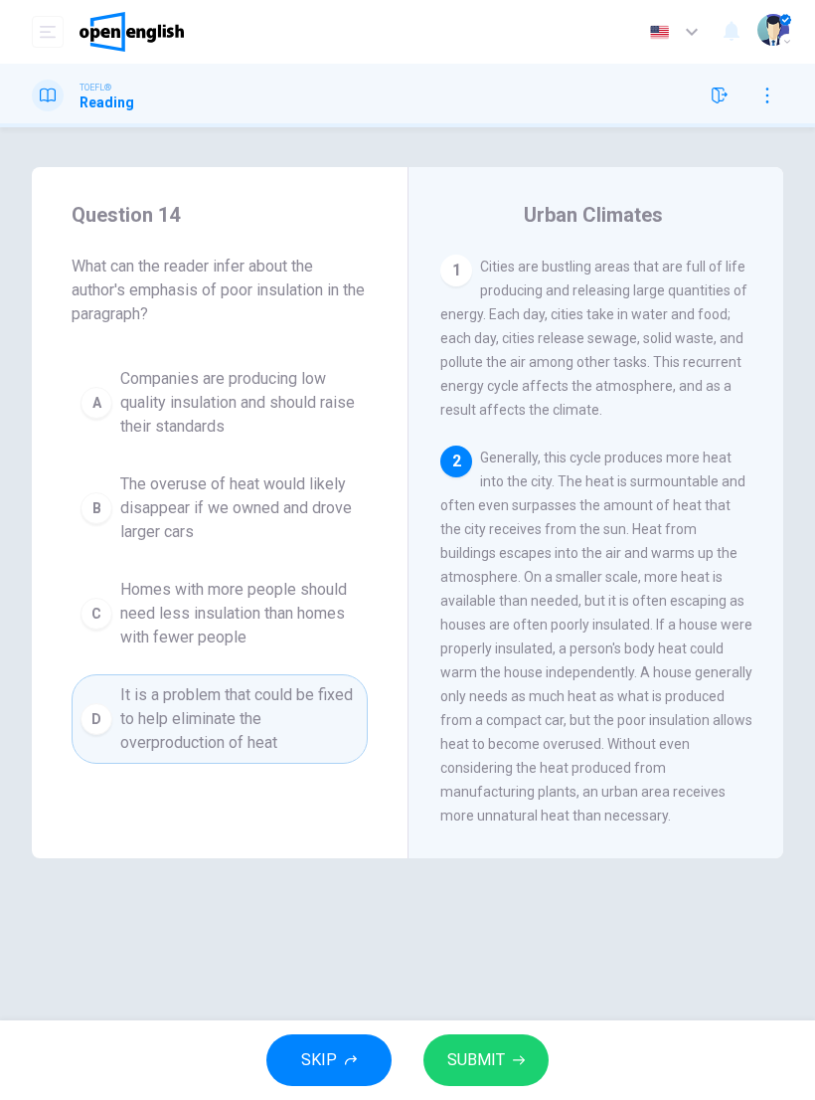
click at [521, 1053] on button "SUBMIT" at bounding box center [486, 1060] width 125 height 52
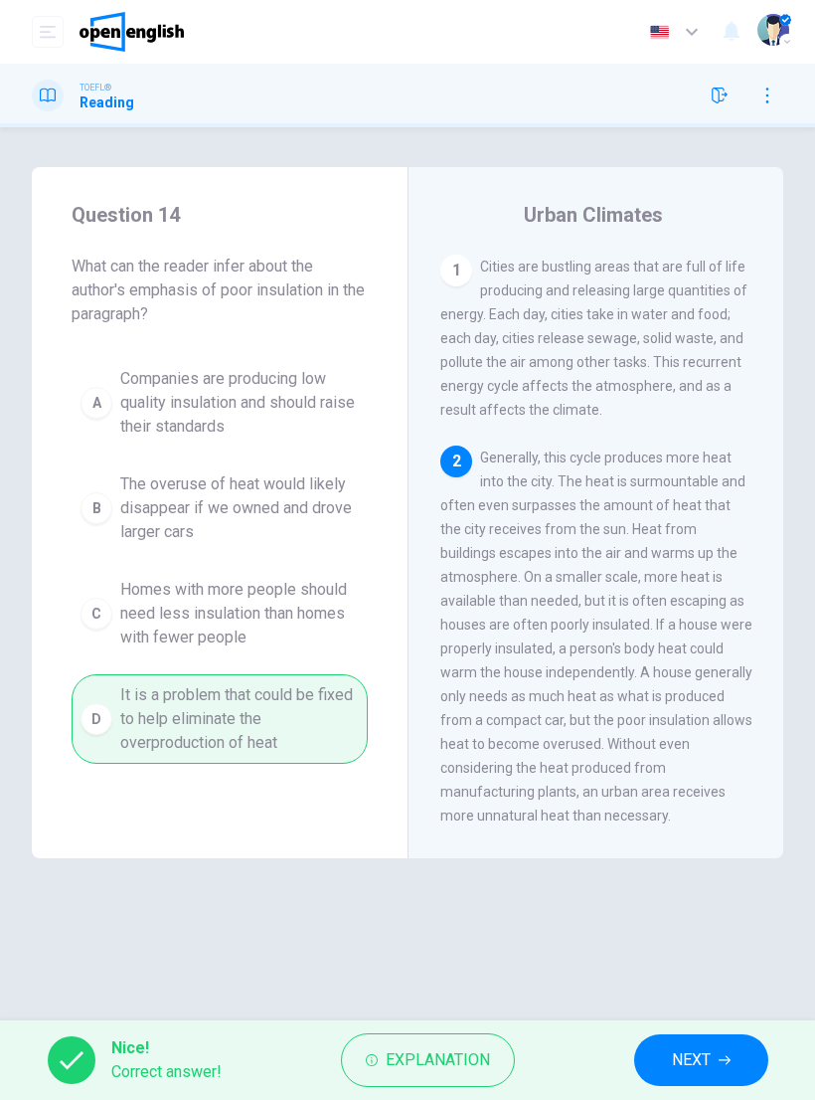
click at [713, 1059] on button "NEXT" at bounding box center [701, 1060] width 134 height 52
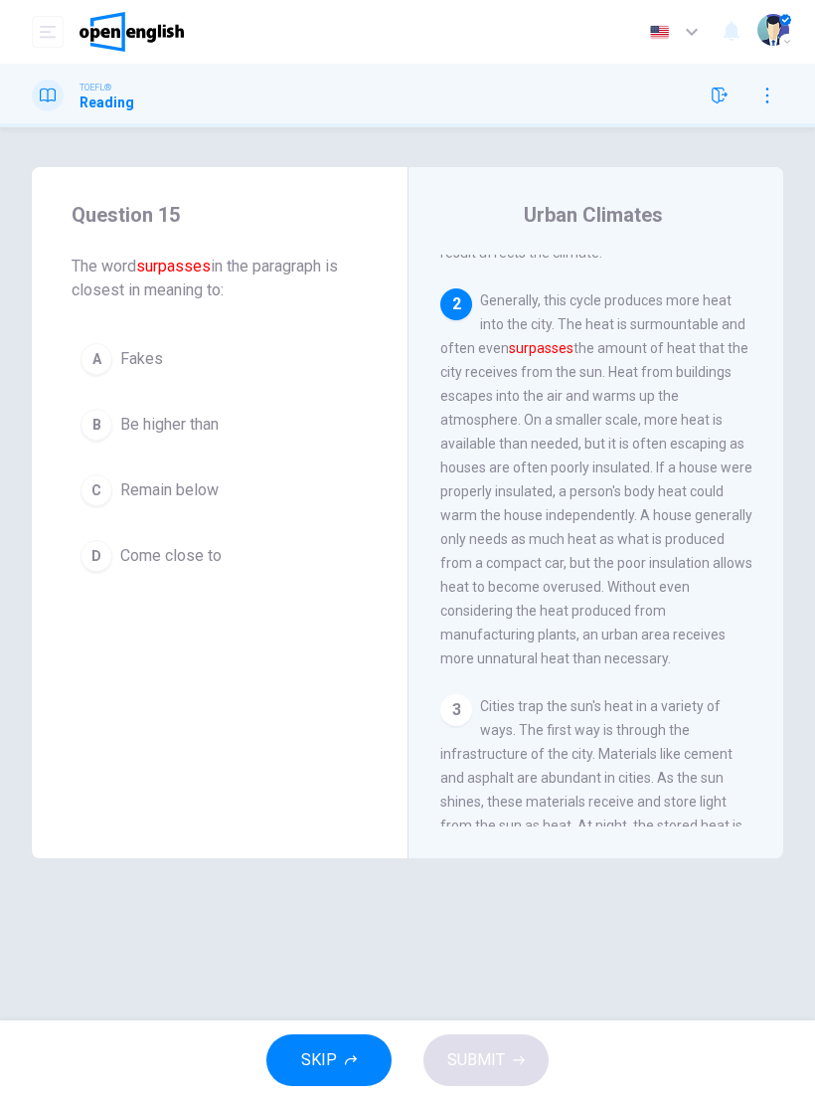
scroll to position [157, 0]
click at [92, 437] on div "B" at bounding box center [97, 425] width 32 height 32
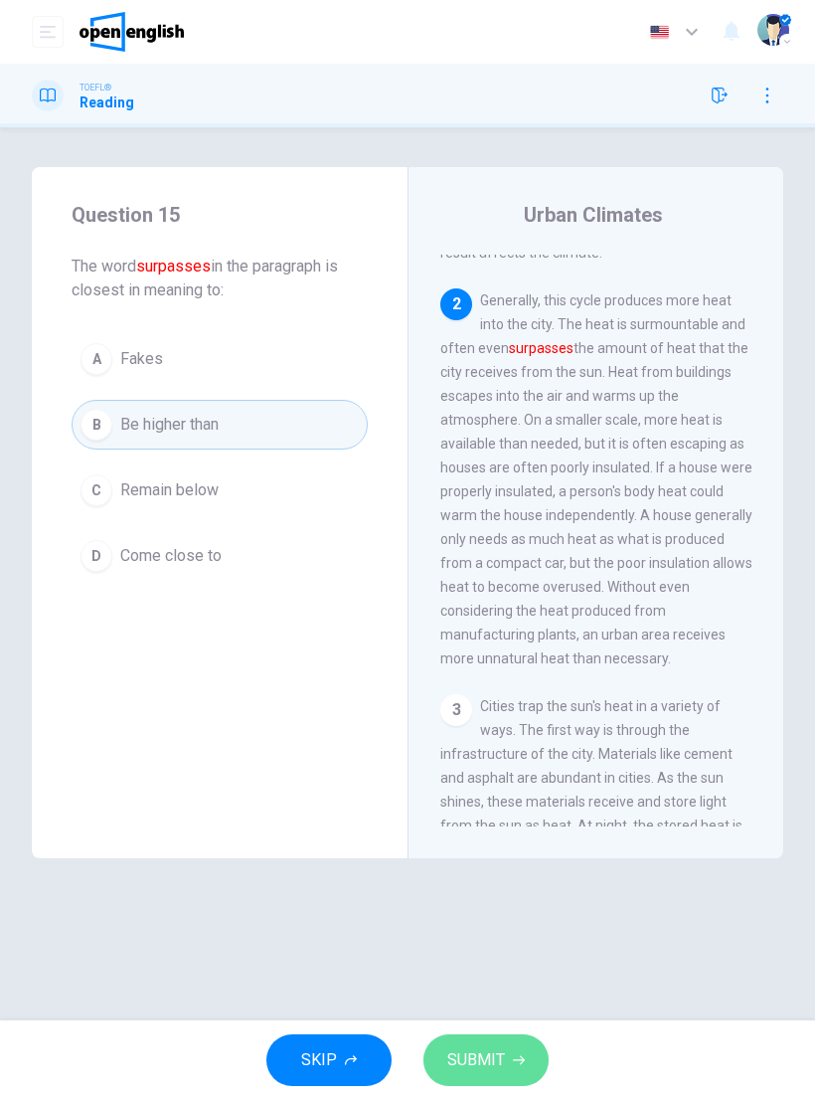
click at [500, 1046] on span "SUBMIT" at bounding box center [476, 1060] width 58 height 28
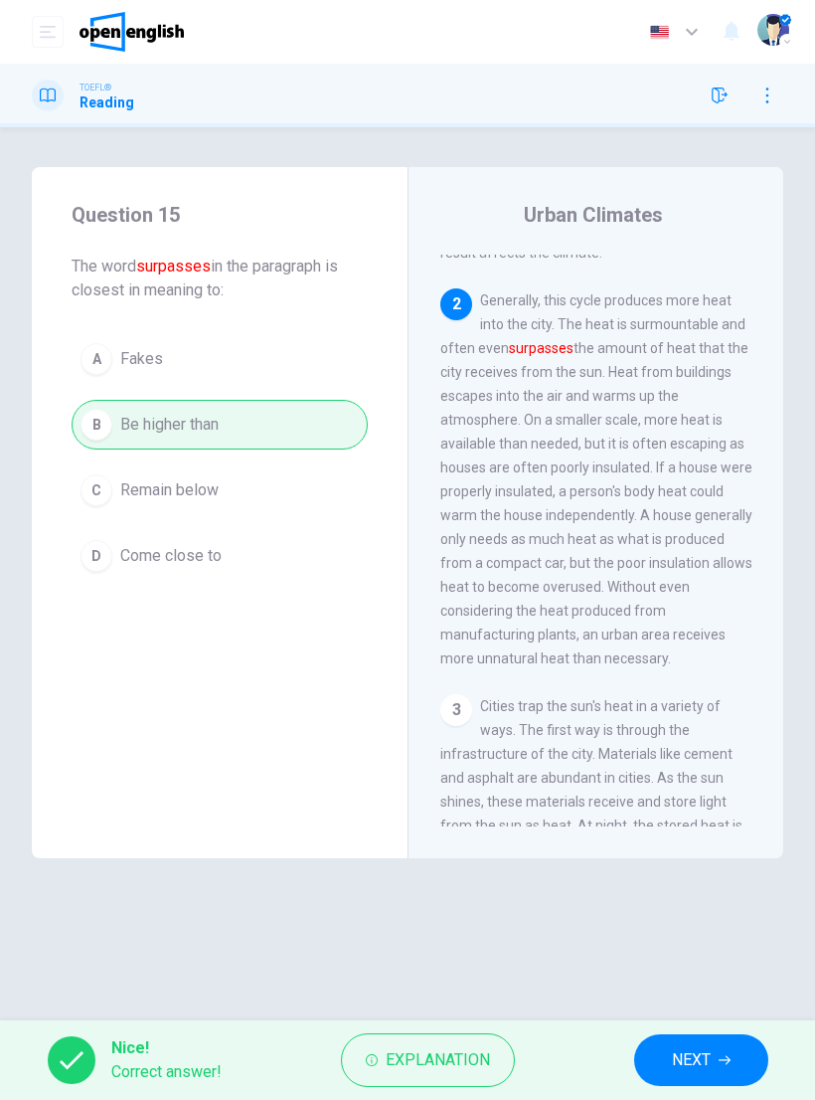
click at [706, 1056] on span "NEXT" at bounding box center [691, 1060] width 39 height 28
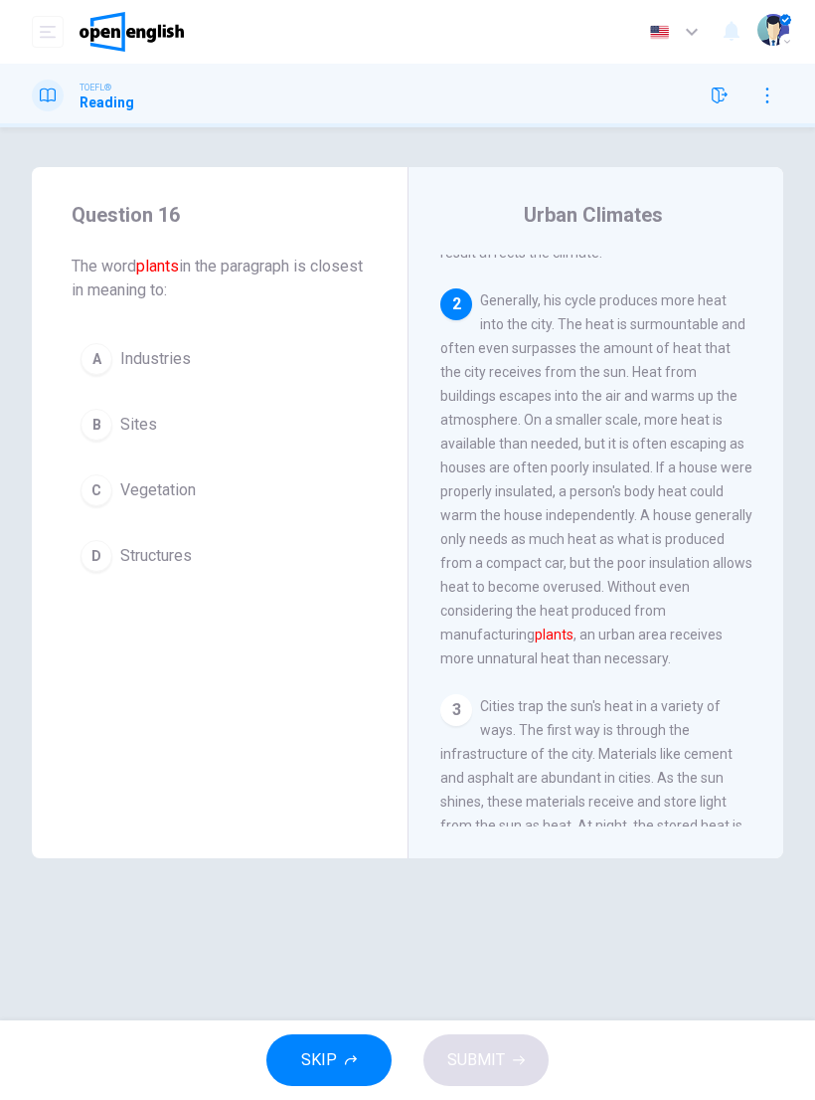
scroll to position [191, 0]
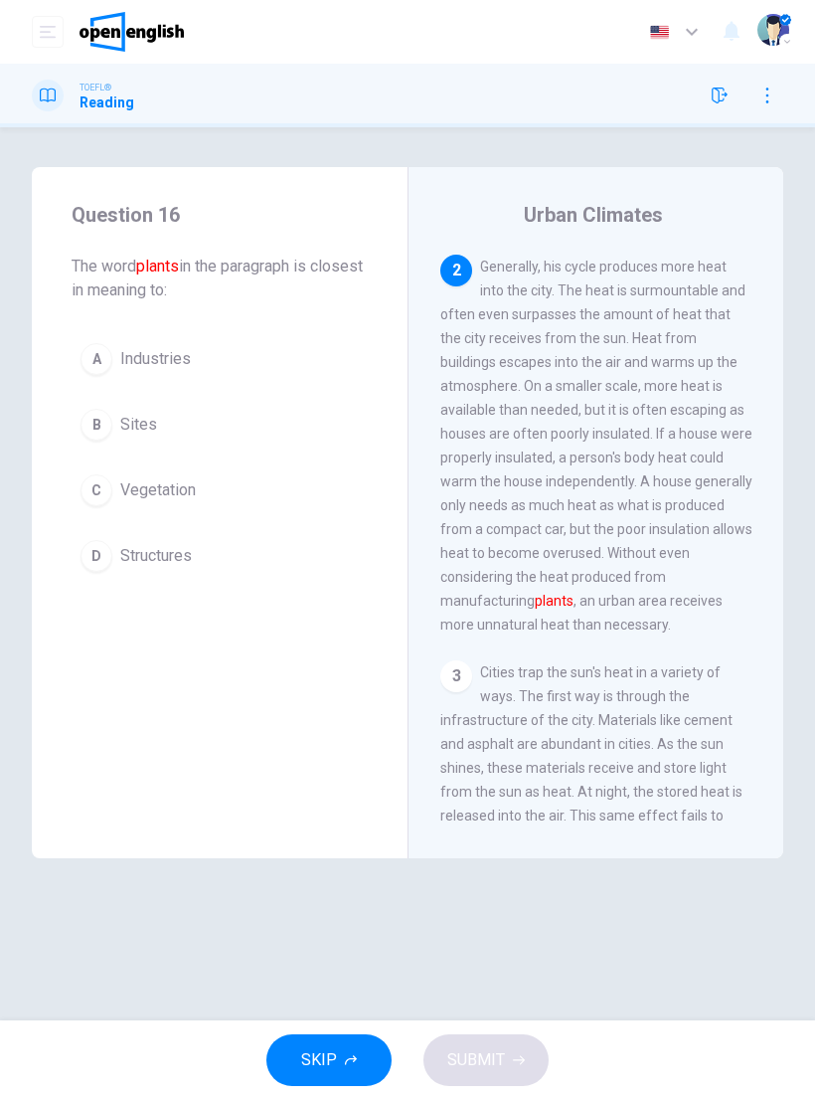
click at [97, 365] on div "A" at bounding box center [97, 359] width 32 height 32
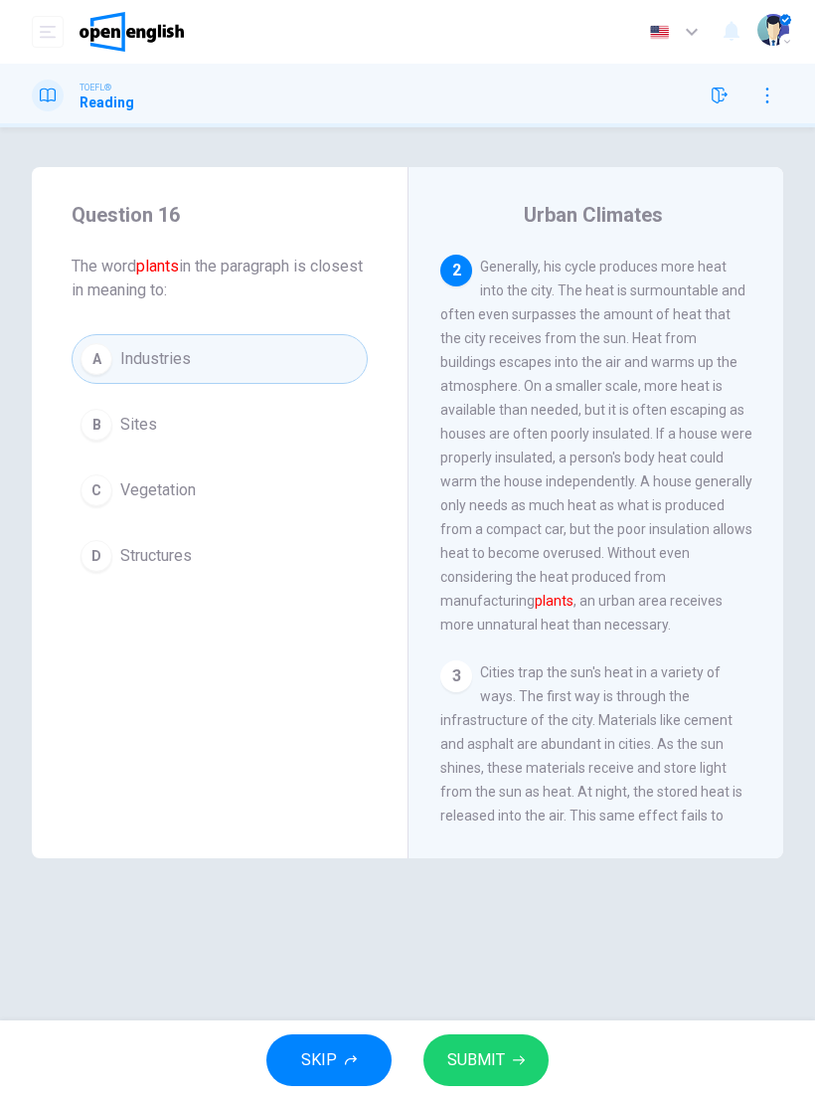
click at [500, 1045] on button "SUBMIT" at bounding box center [486, 1060] width 125 height 52
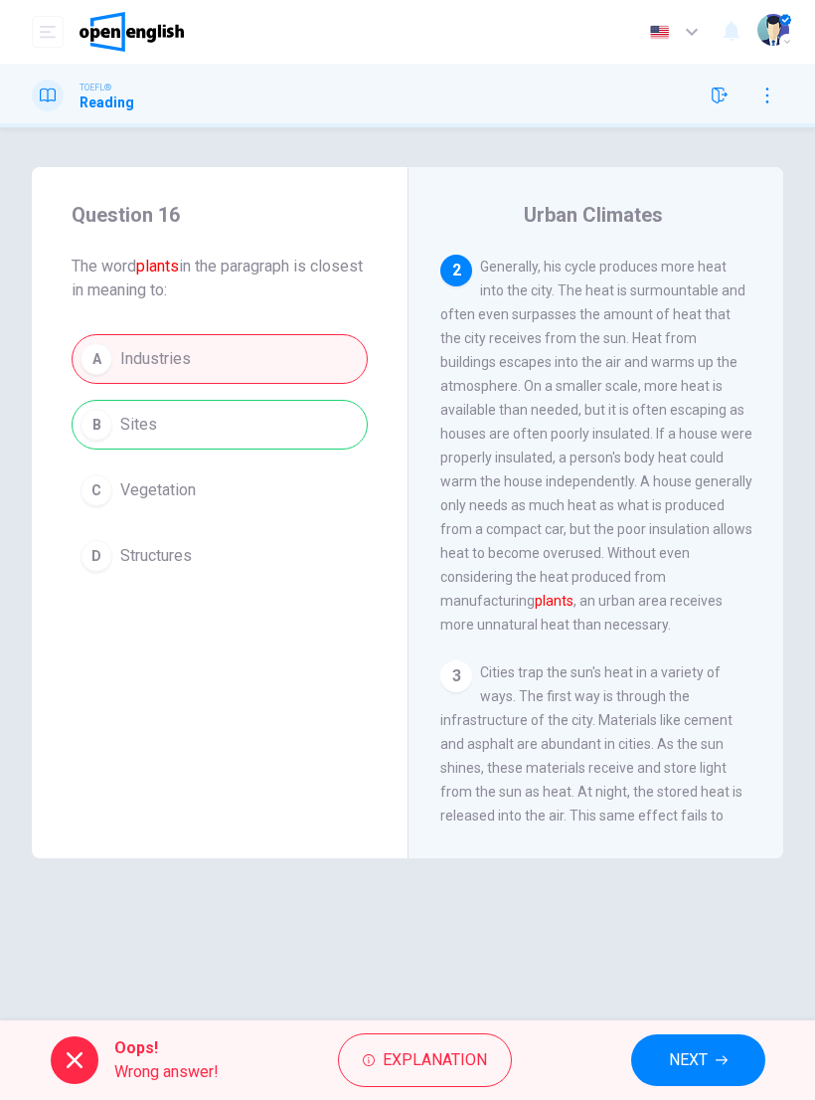
click at [469, 1049] on span "Explanation" at bounding box center [435, 1060] width 104 height 28
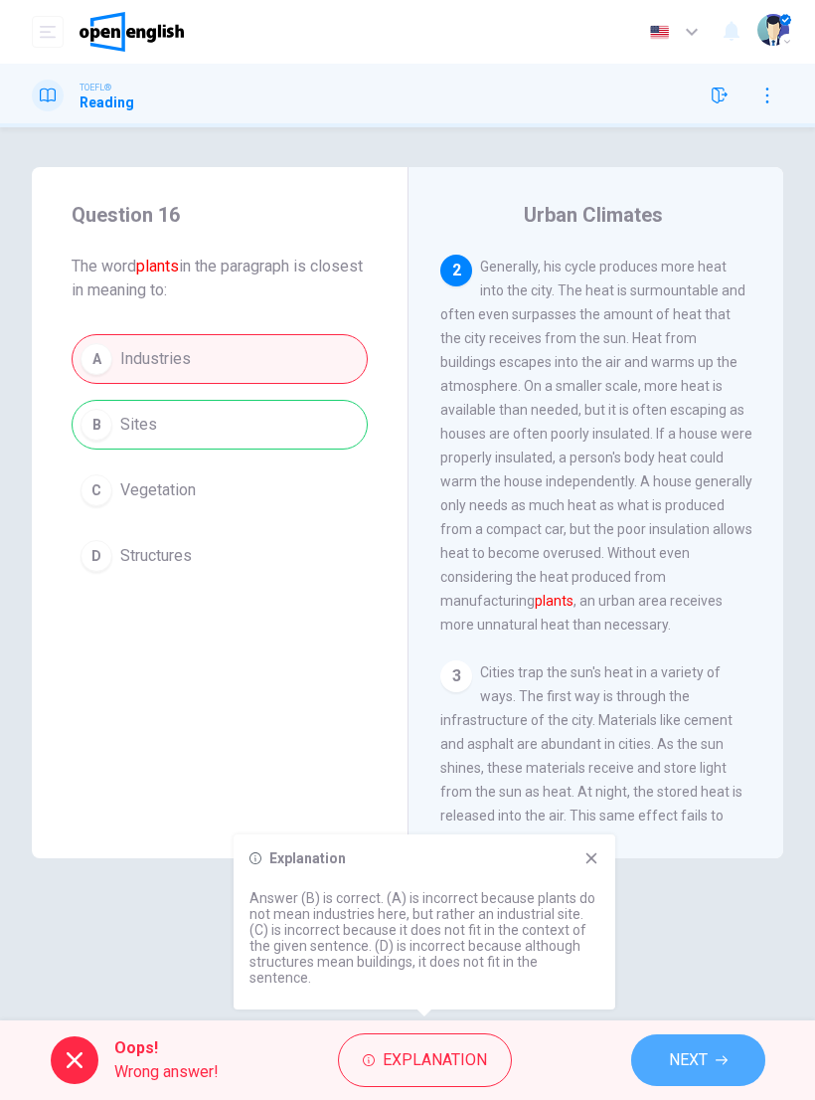
click at [704, 1046] on span "NEXT" at bounding box center [688, 1060] width 39 height 28
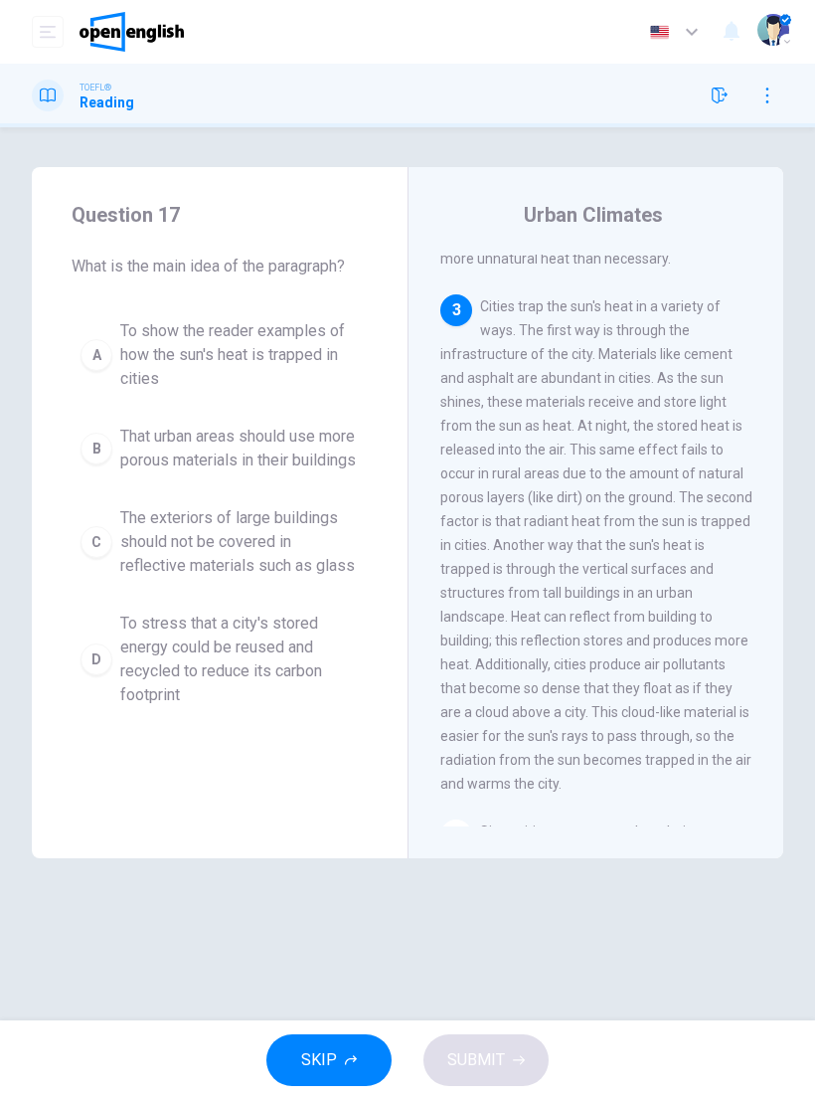
scroll to position [560, 0]
click at [104, 358] on div "A" at bounding box center [97, 355] width 32 height 32
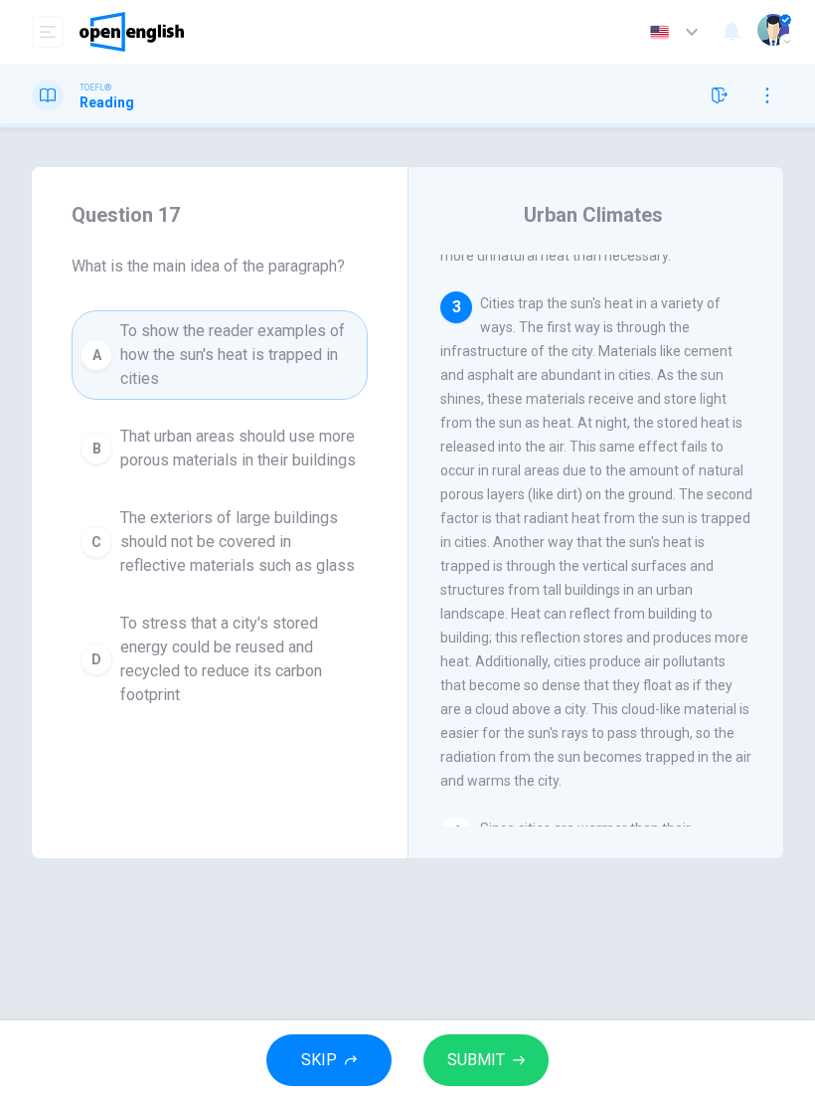
click at [488, 1051] on span "SUBMIT" at bounding box center [476, 1060] width 58 height 28
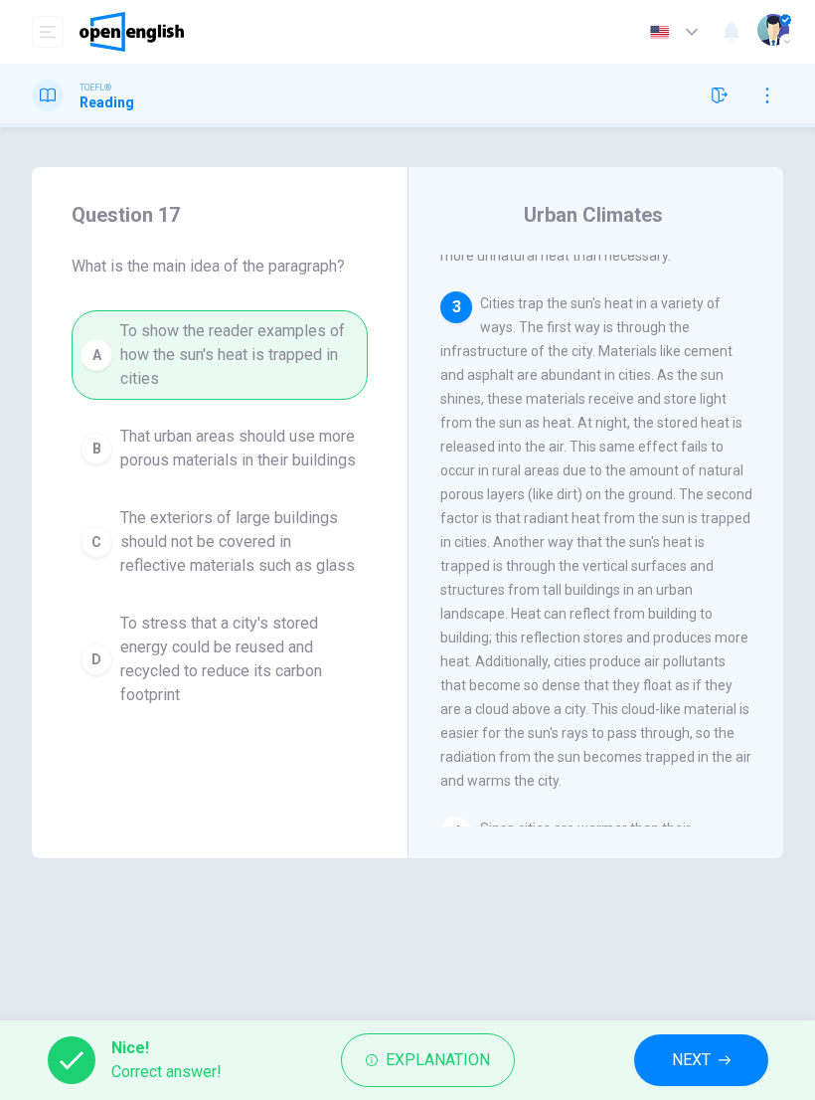
click at [721, 1062] on icon "button" at bounding box center [725, 1060] width 12 height 12
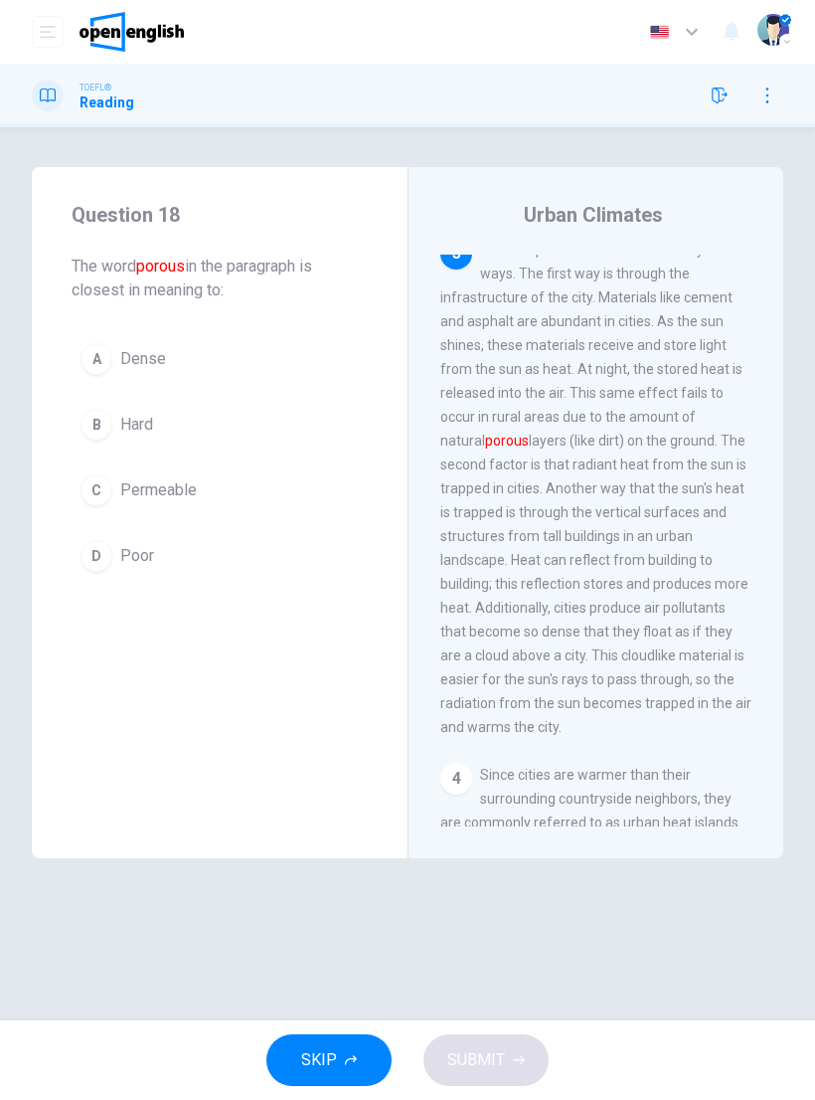
scroll to position [614, 0]
click at [133, 360] on span "Dense" at bounding box center [143, 359] width 46 height 24
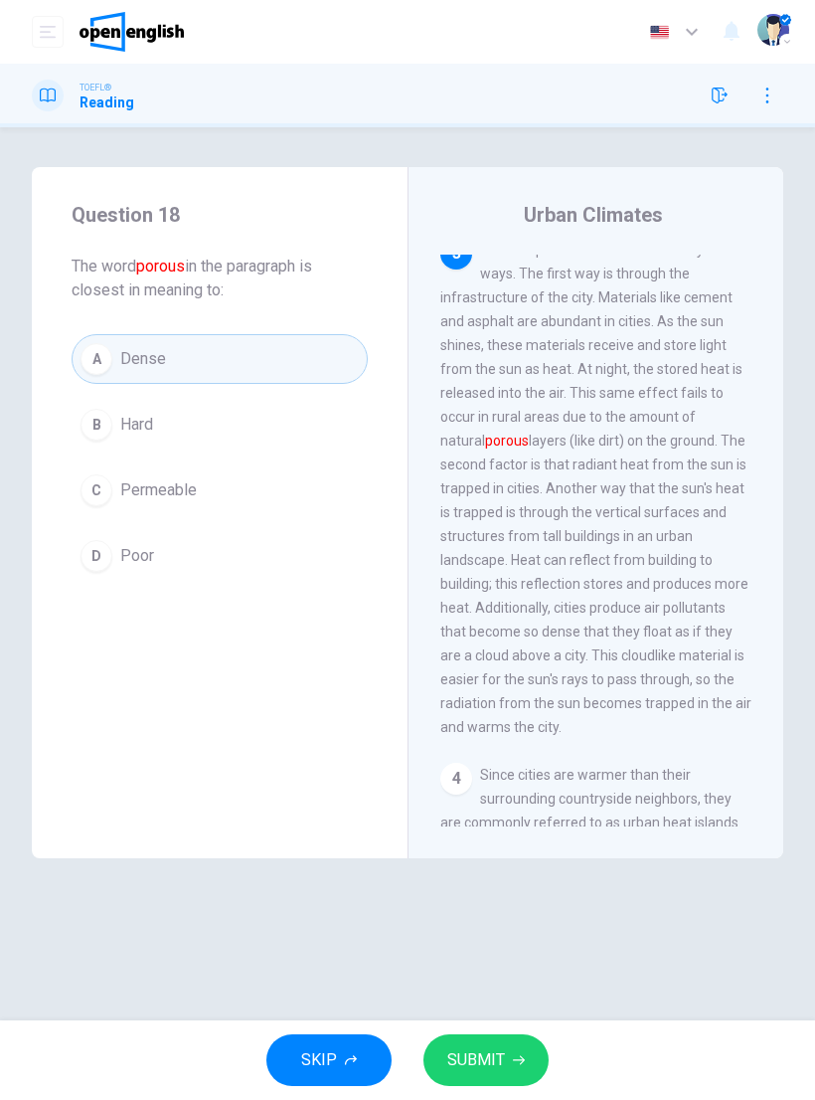
click at [519, 1057] on icon "button" at bounding box center [519, 1060] width 12 height 9
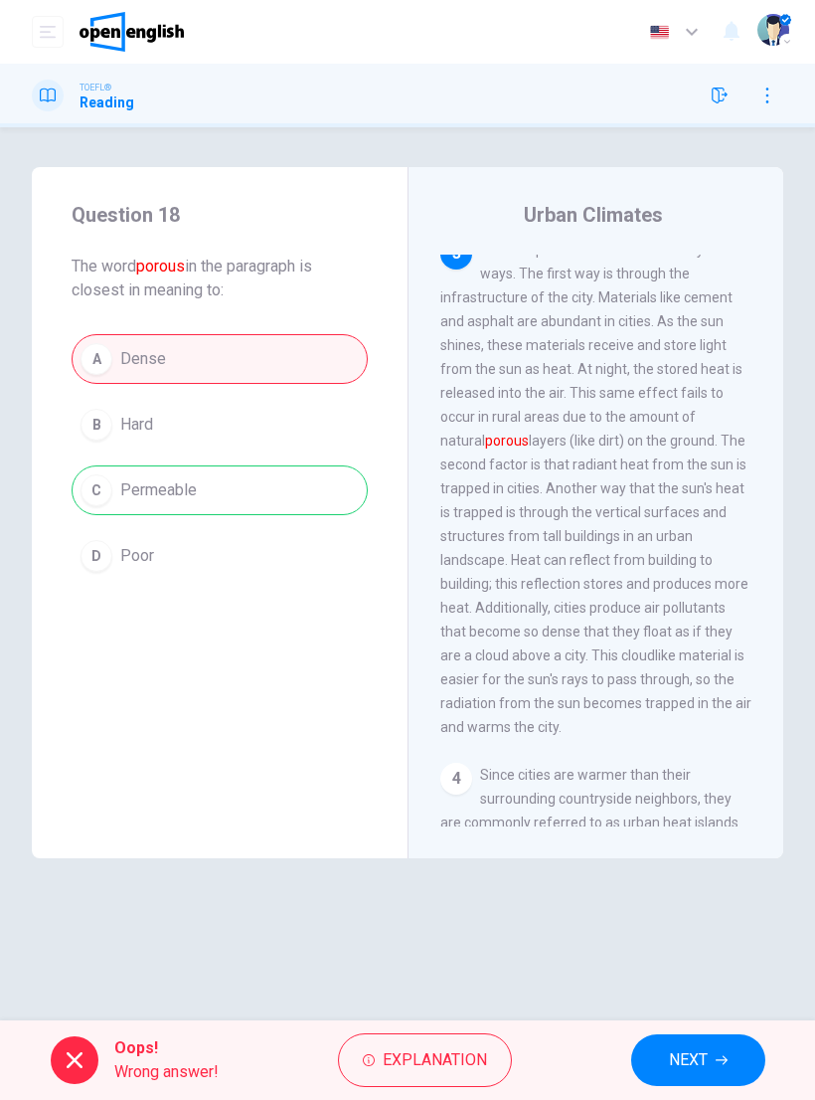
click at [460, 1056] on span "Explanation" at bounding box center [435, 1060] width 104 height 28
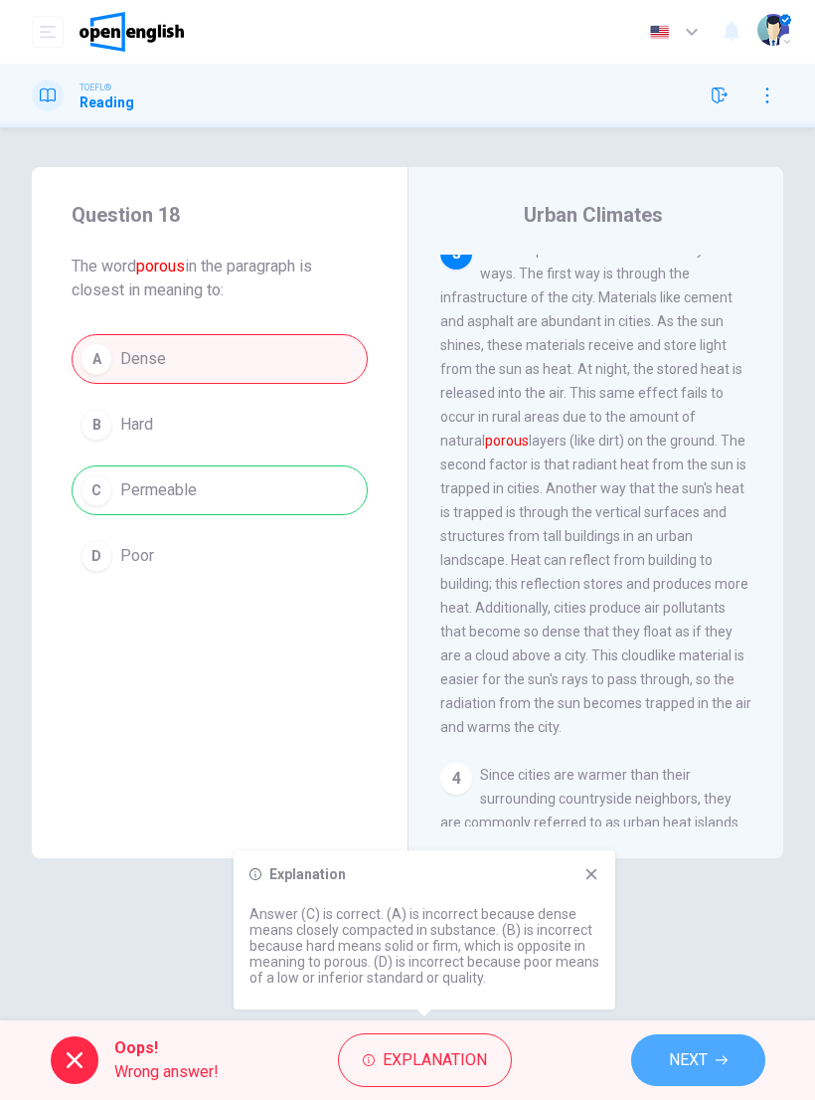
click at [723, 1061] on icon "button" at bounding box center [722, 1060] width 12 height 12
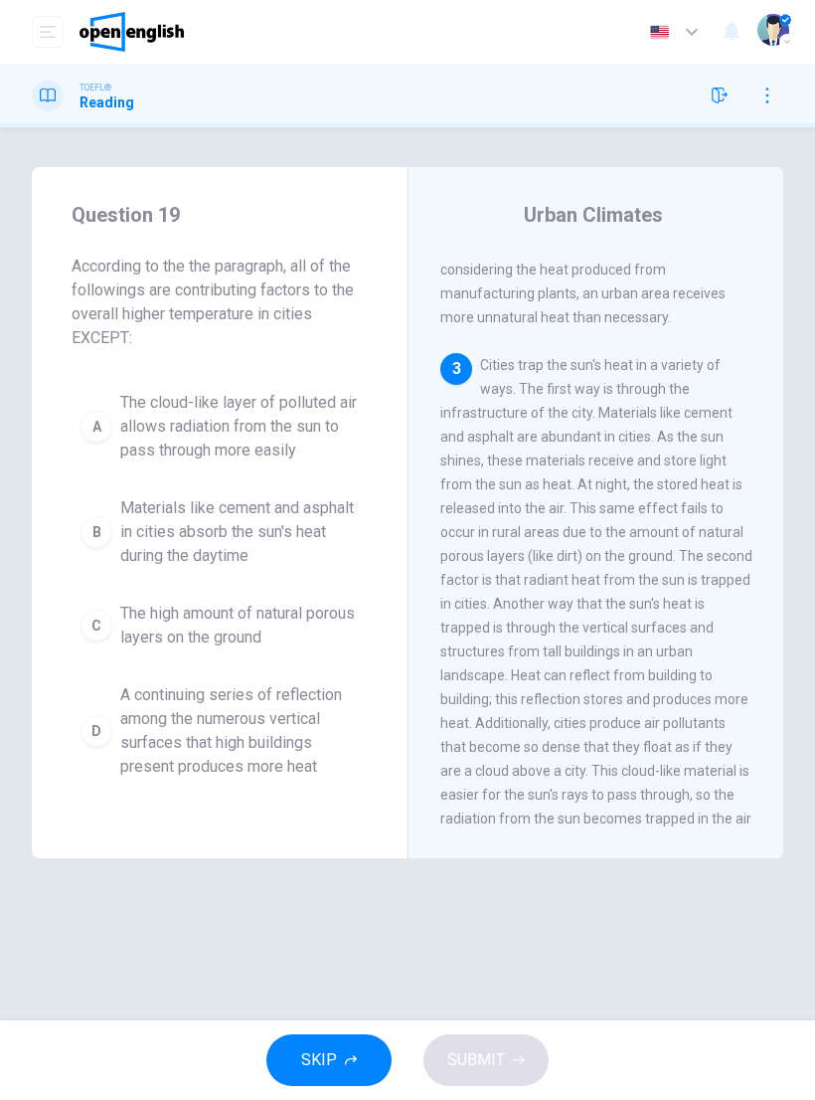
scroll to position [576, 0]
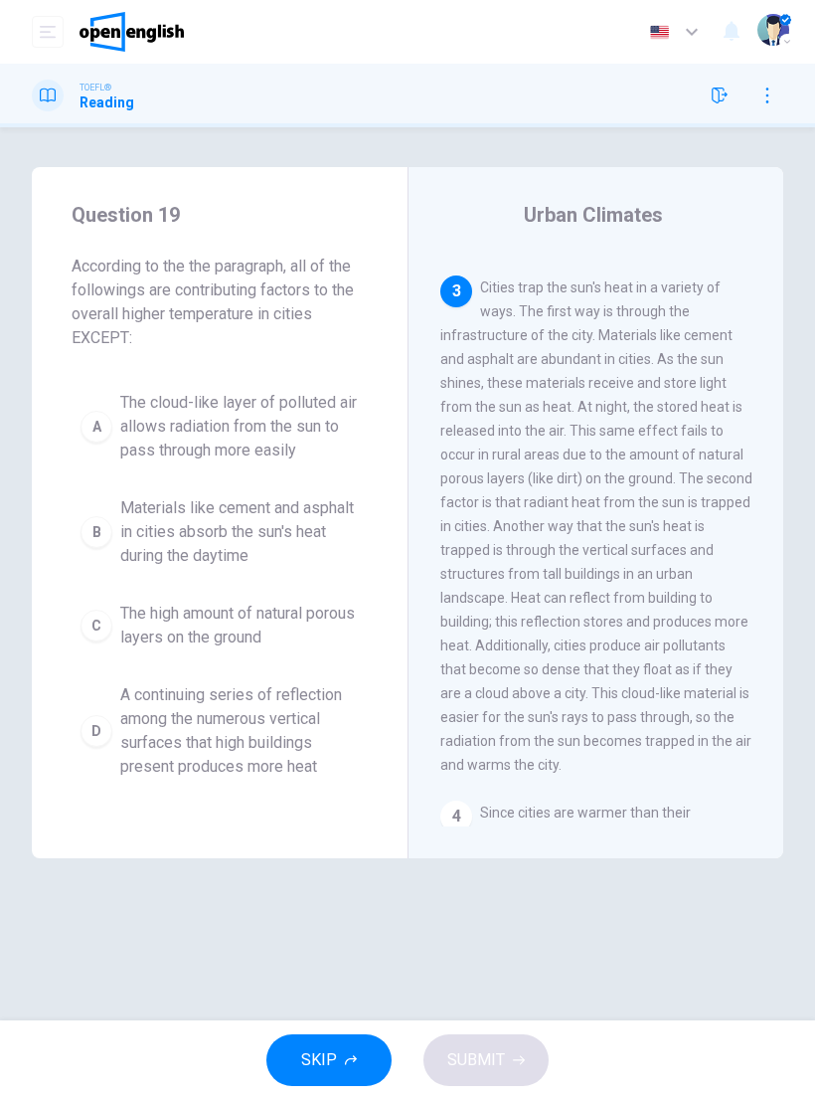
click at [114, 626] on button "C The high amount of natural porous layers on the ground" at bounding box center [220, 626] width 296 height 66
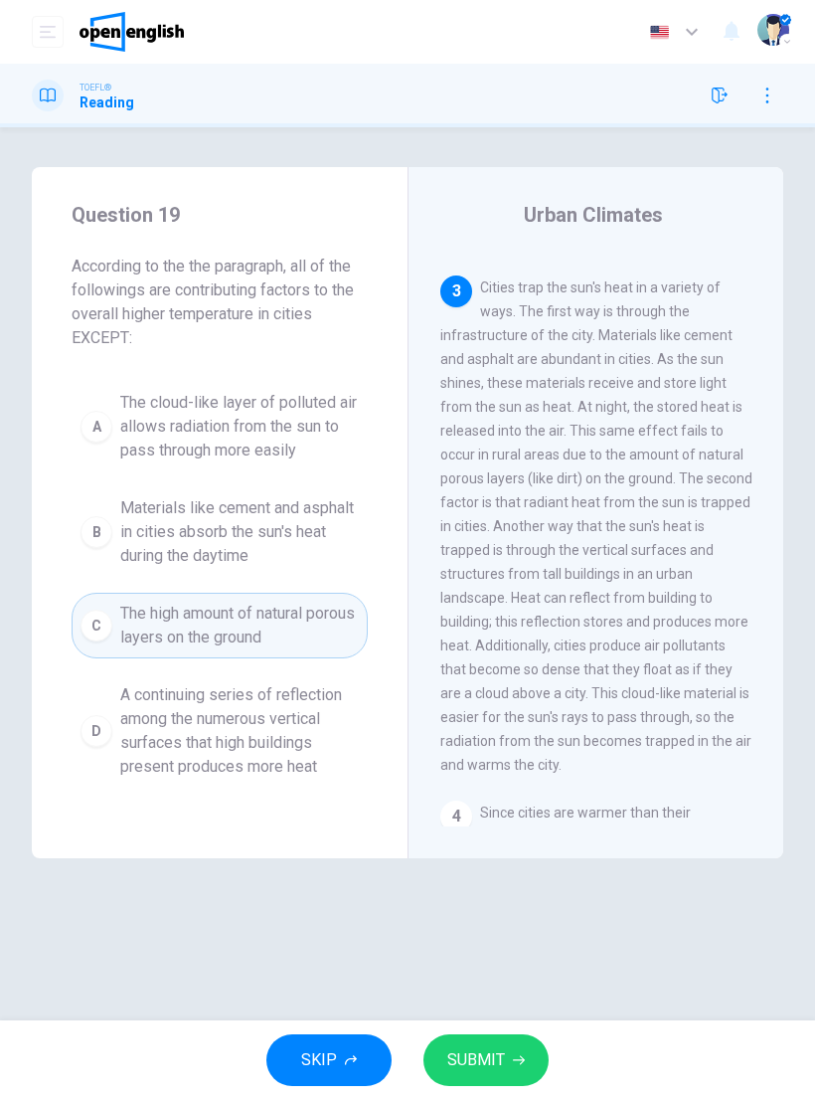
click at [521, 1053] on button "SUBMIT" at bounding box center [486, 1060] width 125 height 52
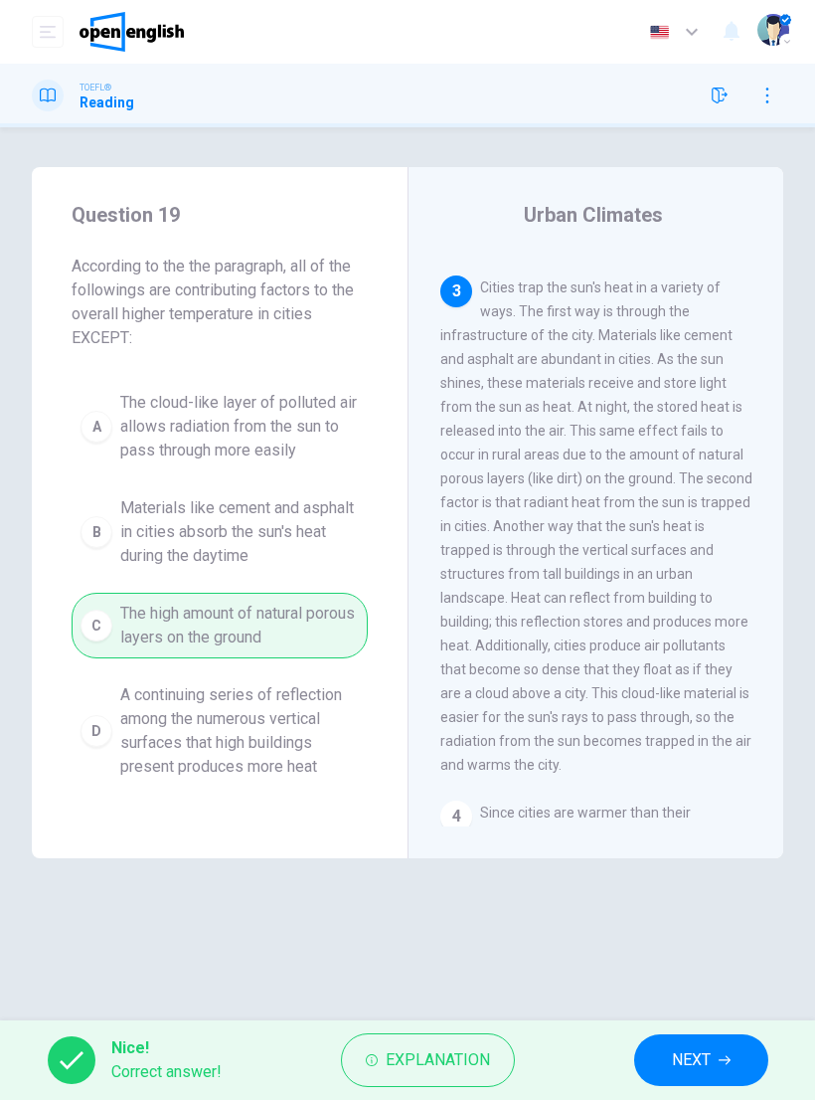
click at [719, 1079] on button "NEXT" at bounding box center [701, 1060] width 134 height 52
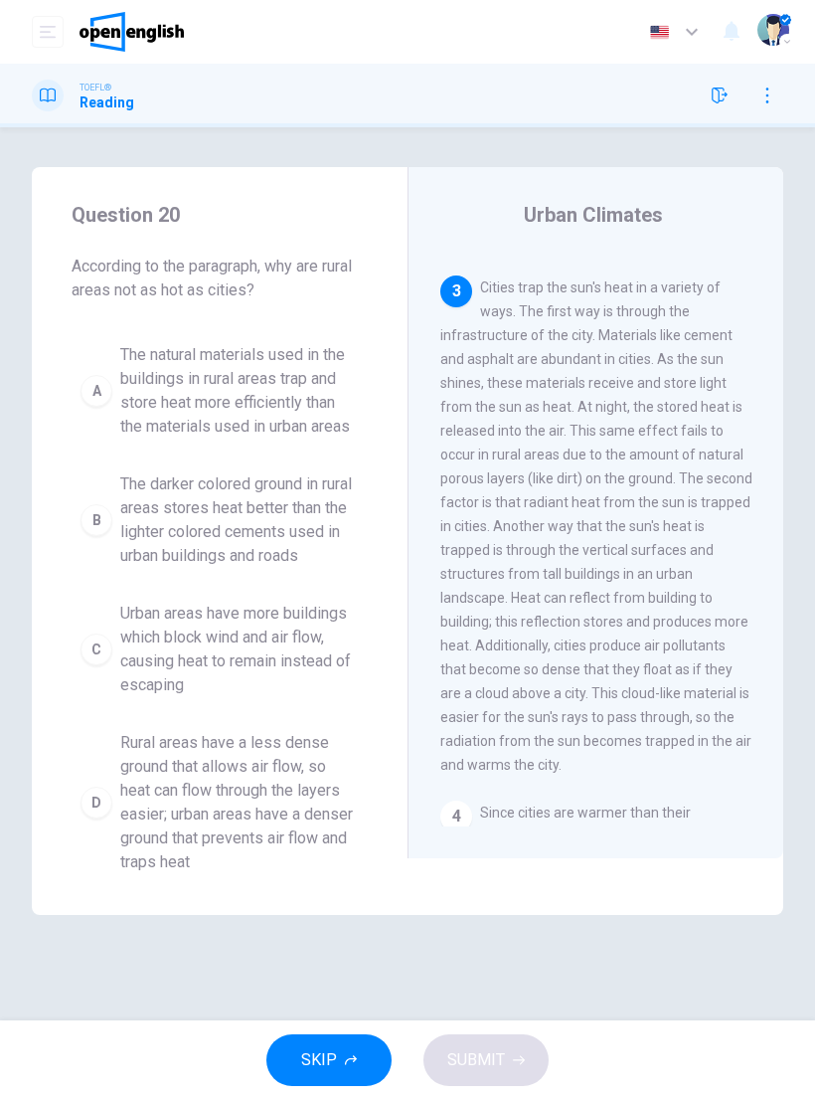
scroll to position [597, 0]
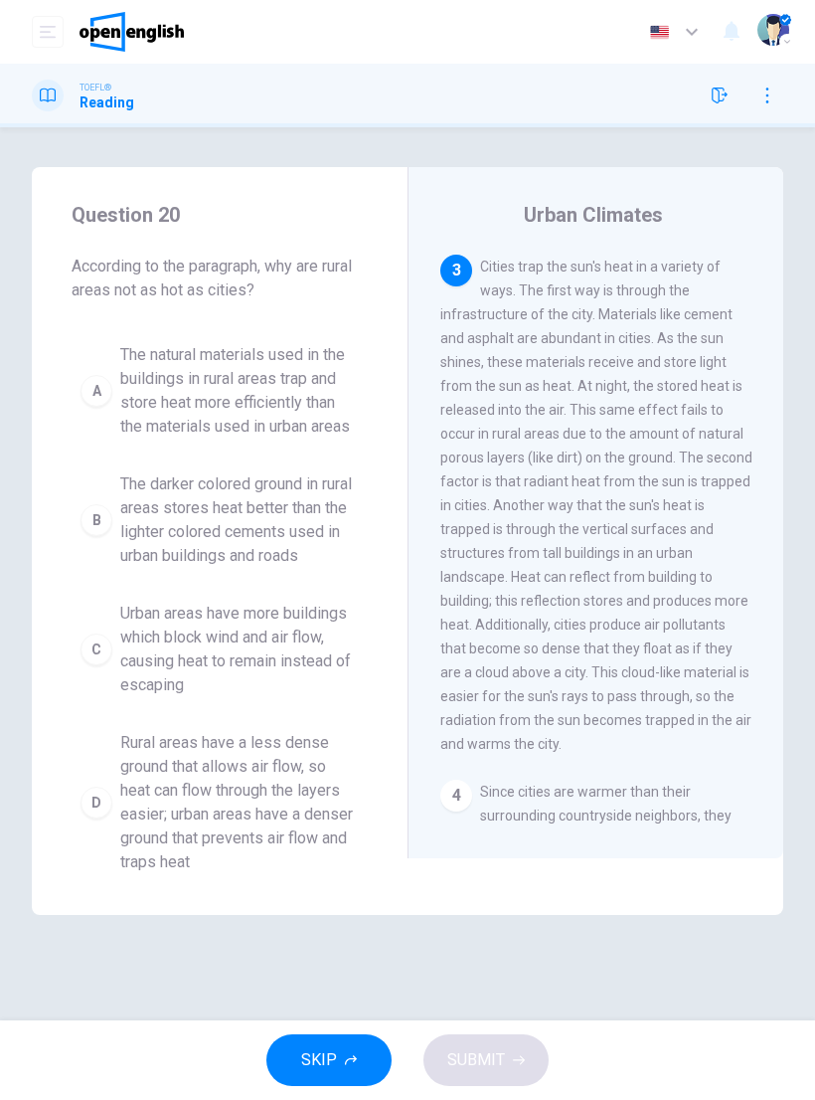
click at [150, 521] on span "The darker colored ground in rural areas stores heat better than the lighter co…" at bounding box center [239, 519] width 239 height 95
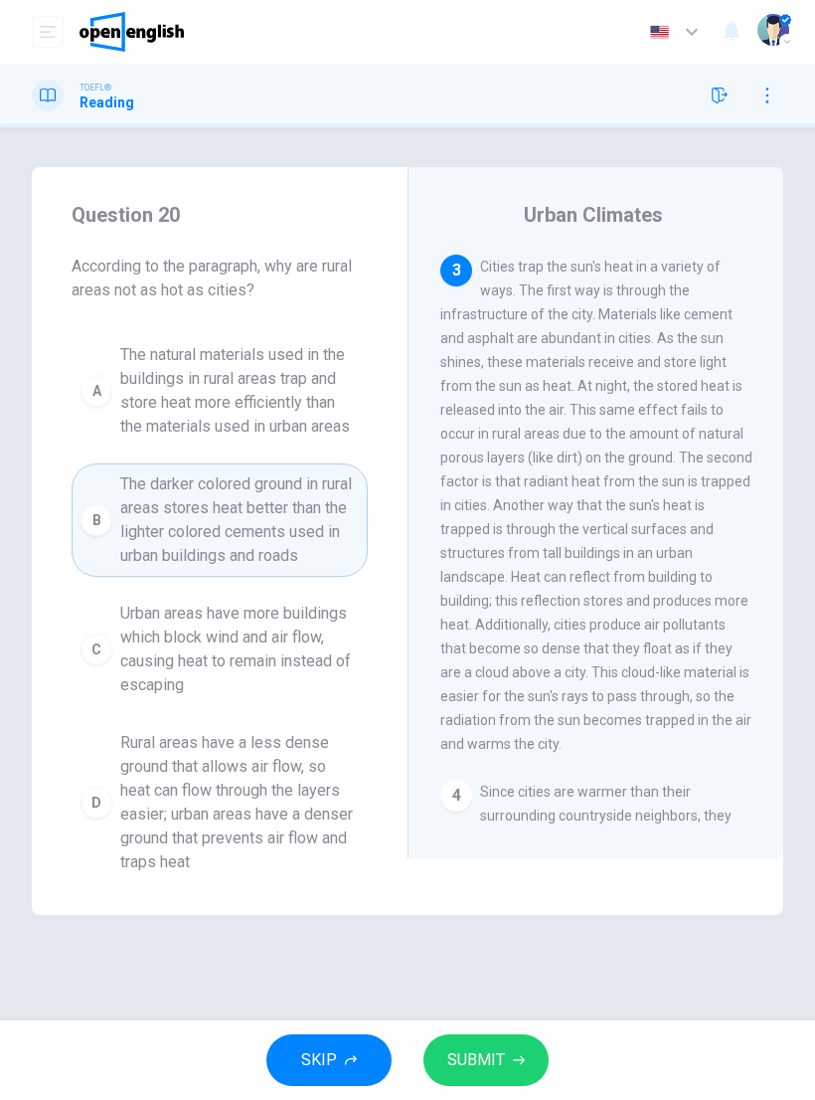
click at [515, 1051] on button "SUBMIT" at bounding box center [486, 1060] width 125 height 52
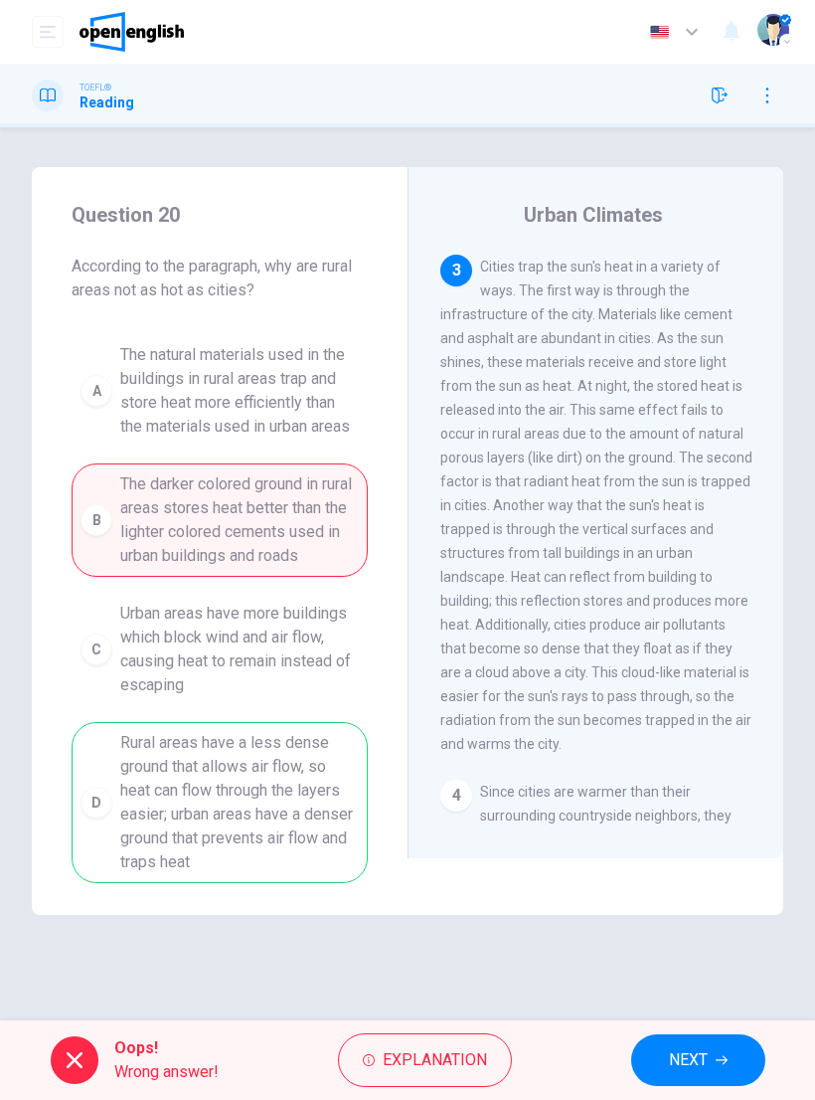
click at [701, 1039] on button "NEXT" at bounding box center [698, 1060] width 134 height 52
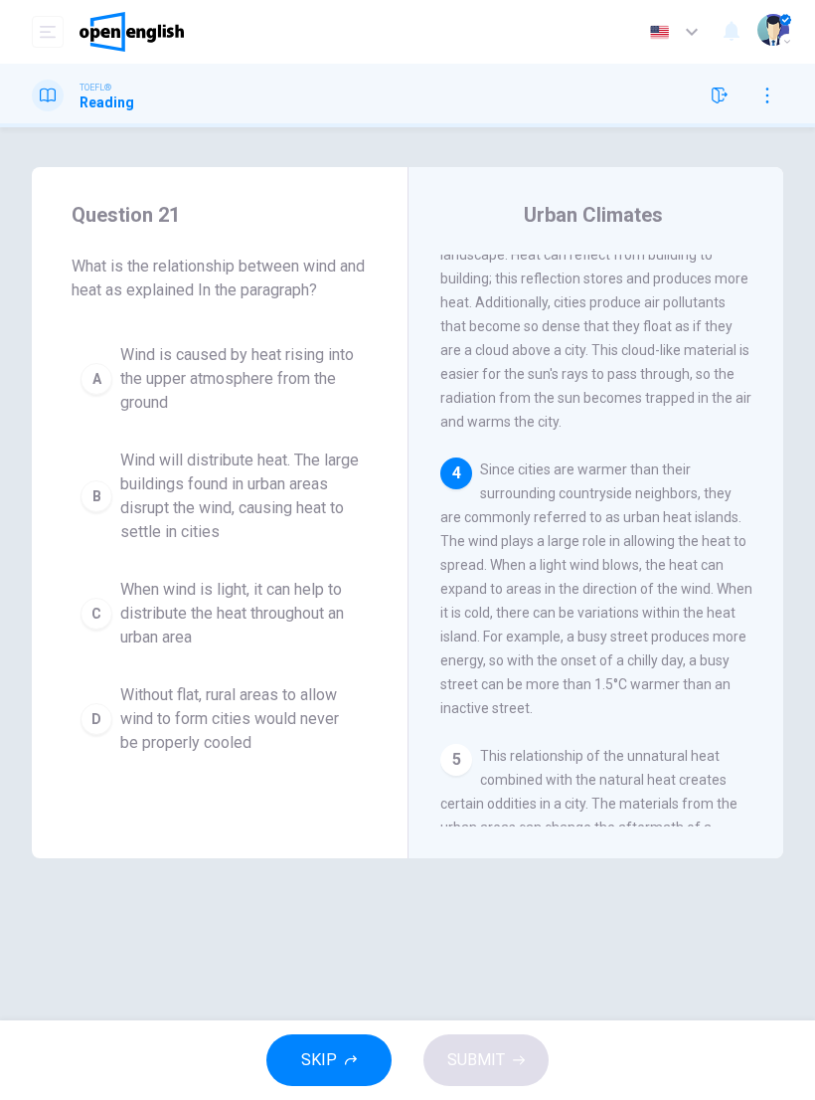
scroll to position [1011, 0]
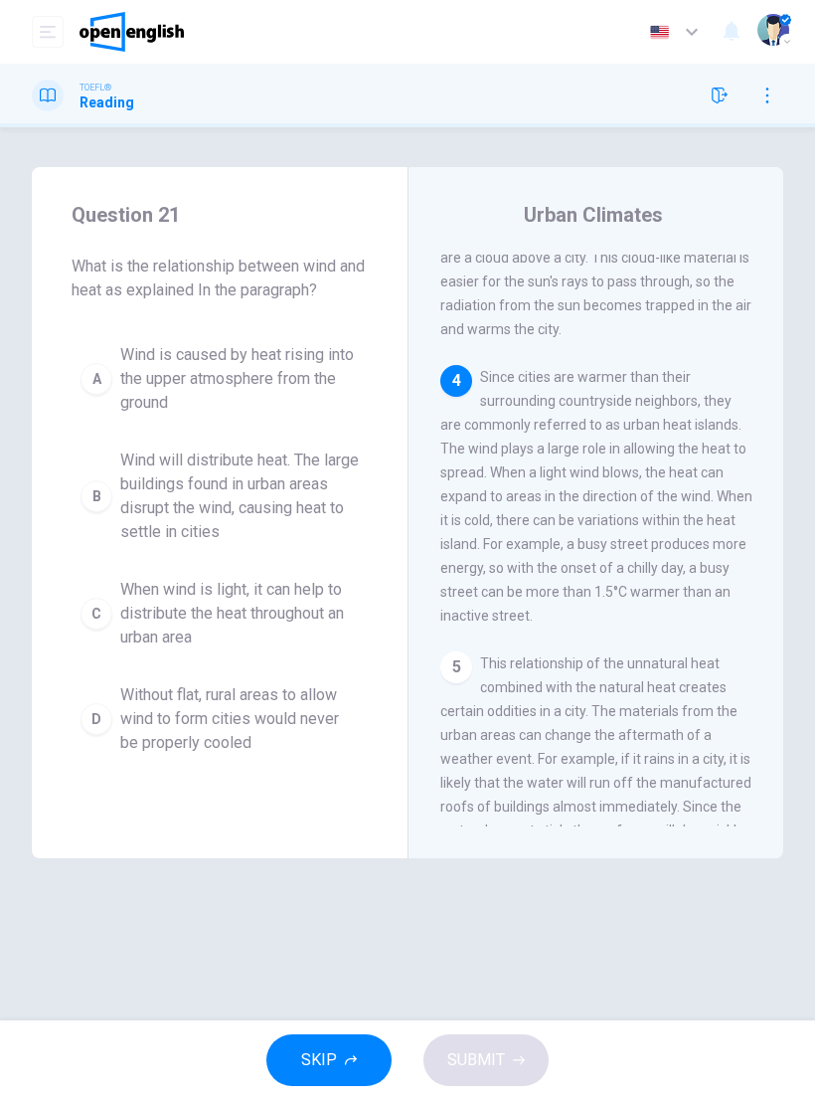
click at [151, 515] on span "Wind will distribute heat. The large buildings found in urban areas disrupt the…" at bounding box center [239, 495] width 239 height 95
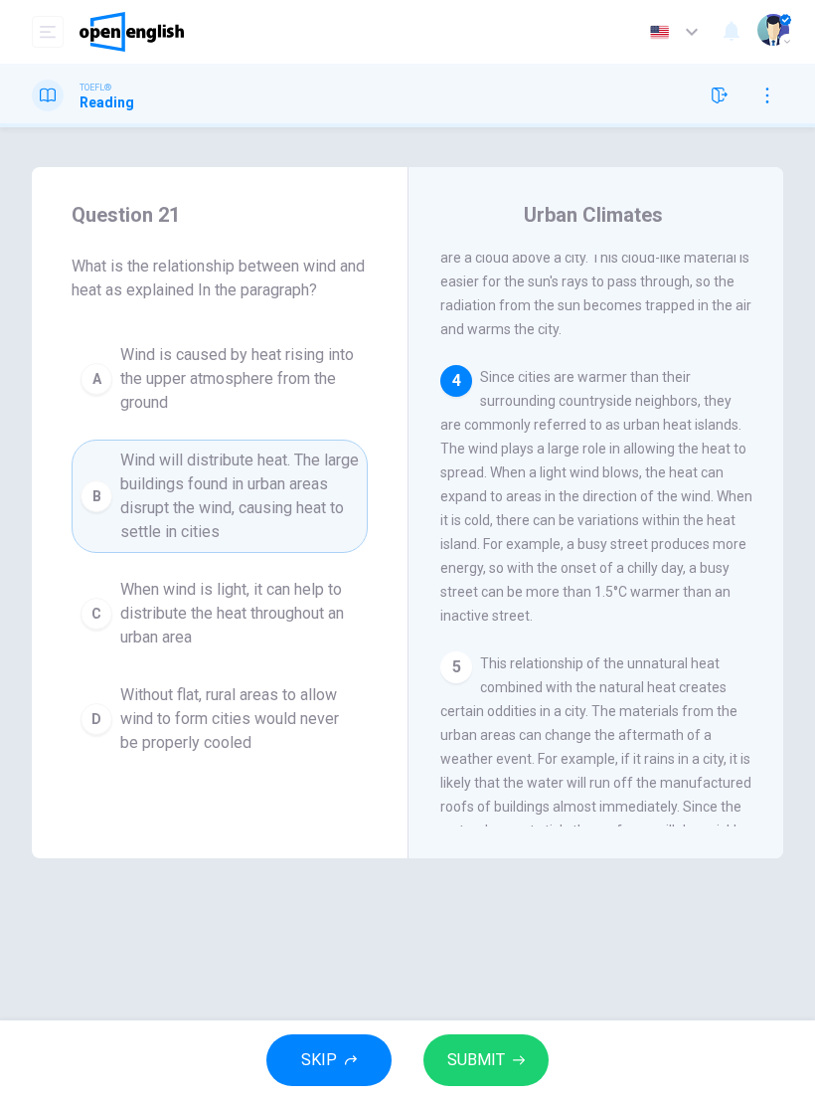
click at [509, 1068] on button "SUBMIT" at bounding box center [486, 1060] width 125 height 52
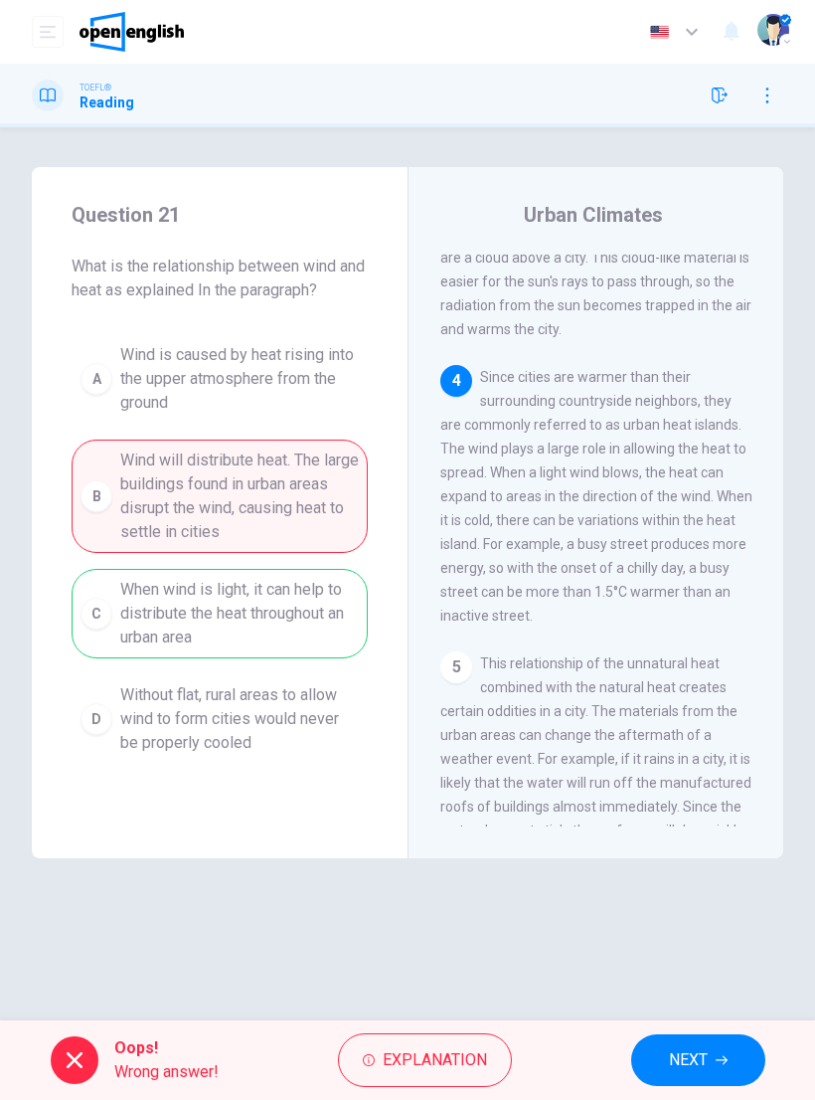
click at [721, 1066] on button "NEXT" at bounding box center [698, 1060] width 134 height 52
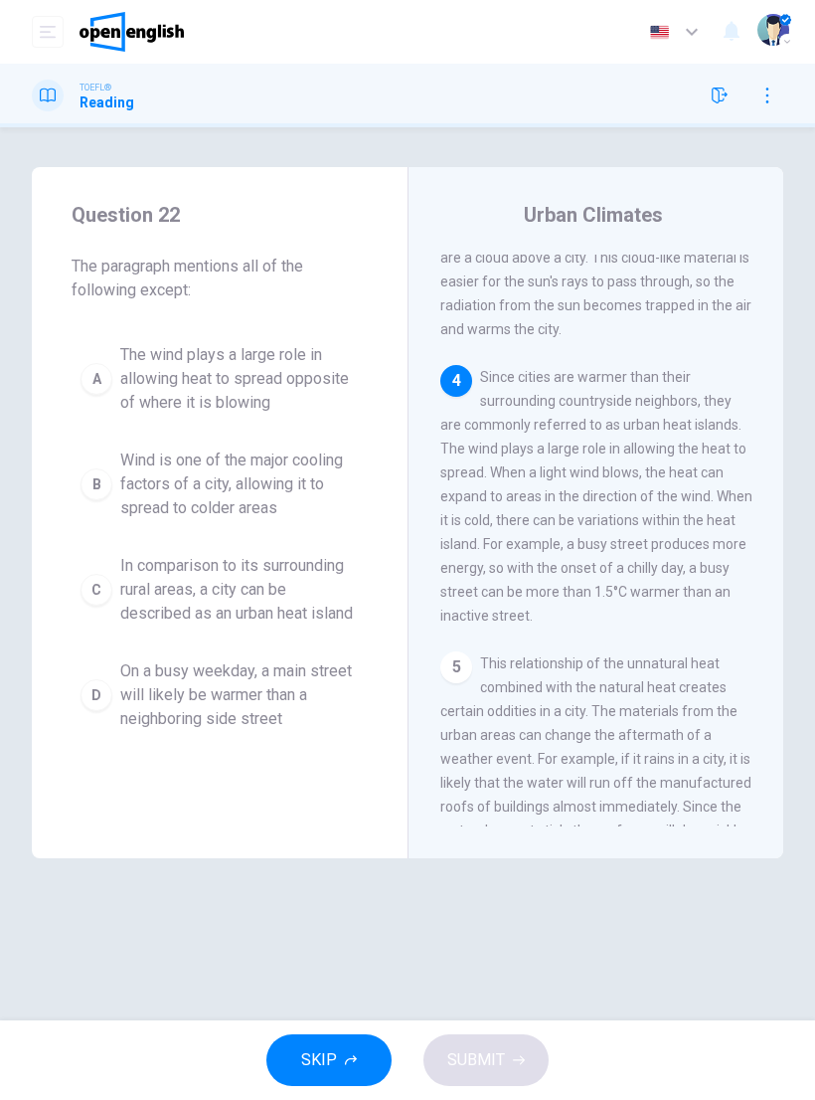
scroll to position [1122, 0]
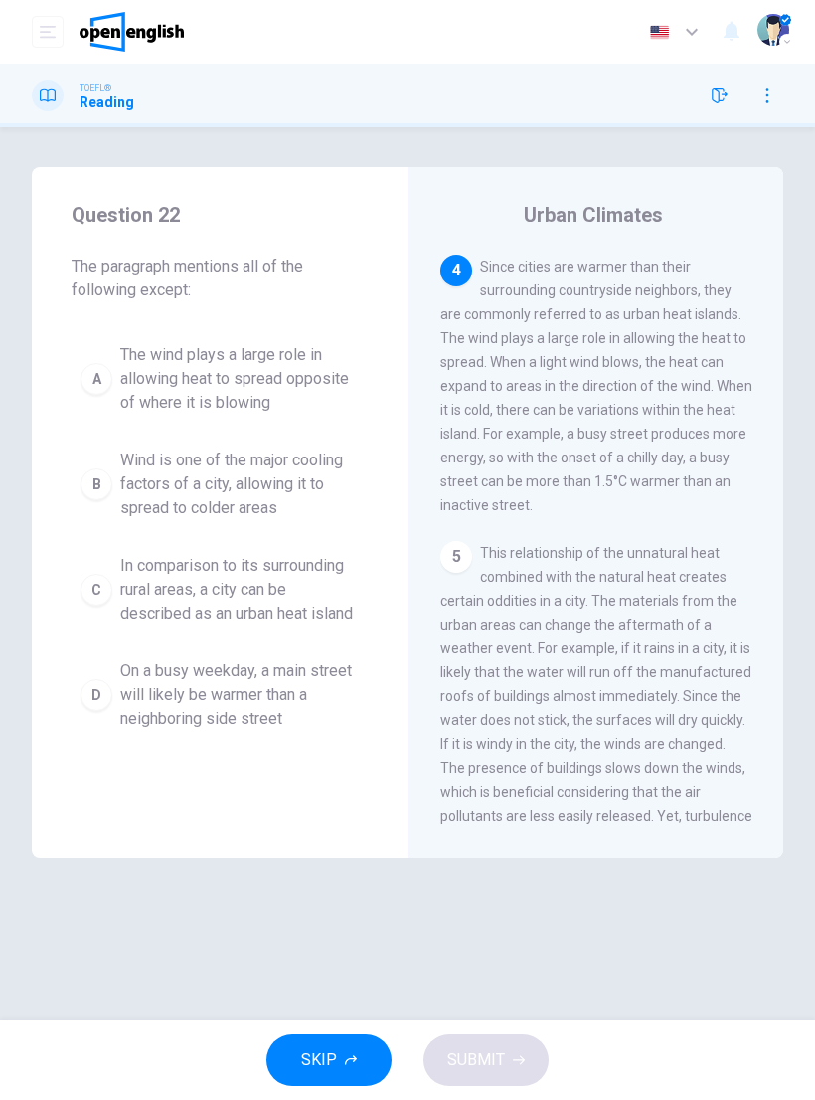
click at [158, 501] on span "Wind is one of the major cooling factors of a city, allowing it to spread to co…" at bounding box center [239, 484] width 239 height 72
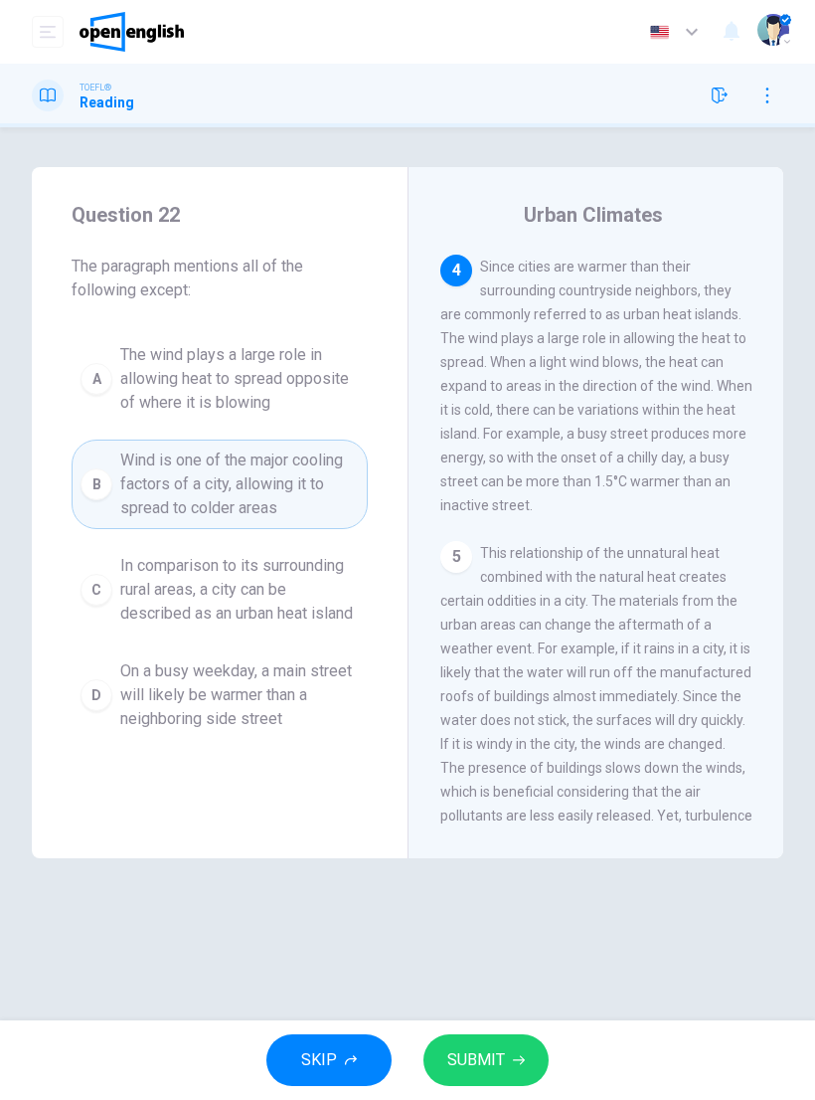
click at [519, 1057] on icon "button" at bounding box center [519, 1060] width 12 height 9
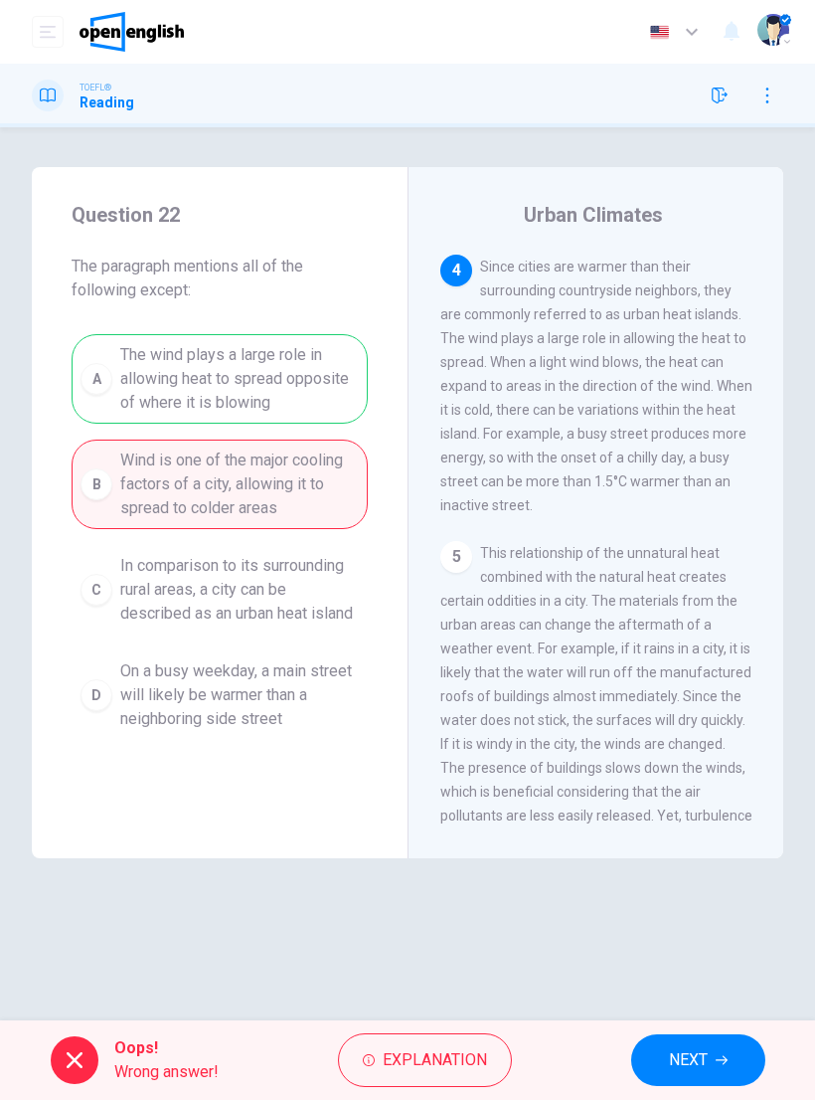
click at [724, 1044] on button "NEXT" at bounding box center [698, 1060] width 134 height 52
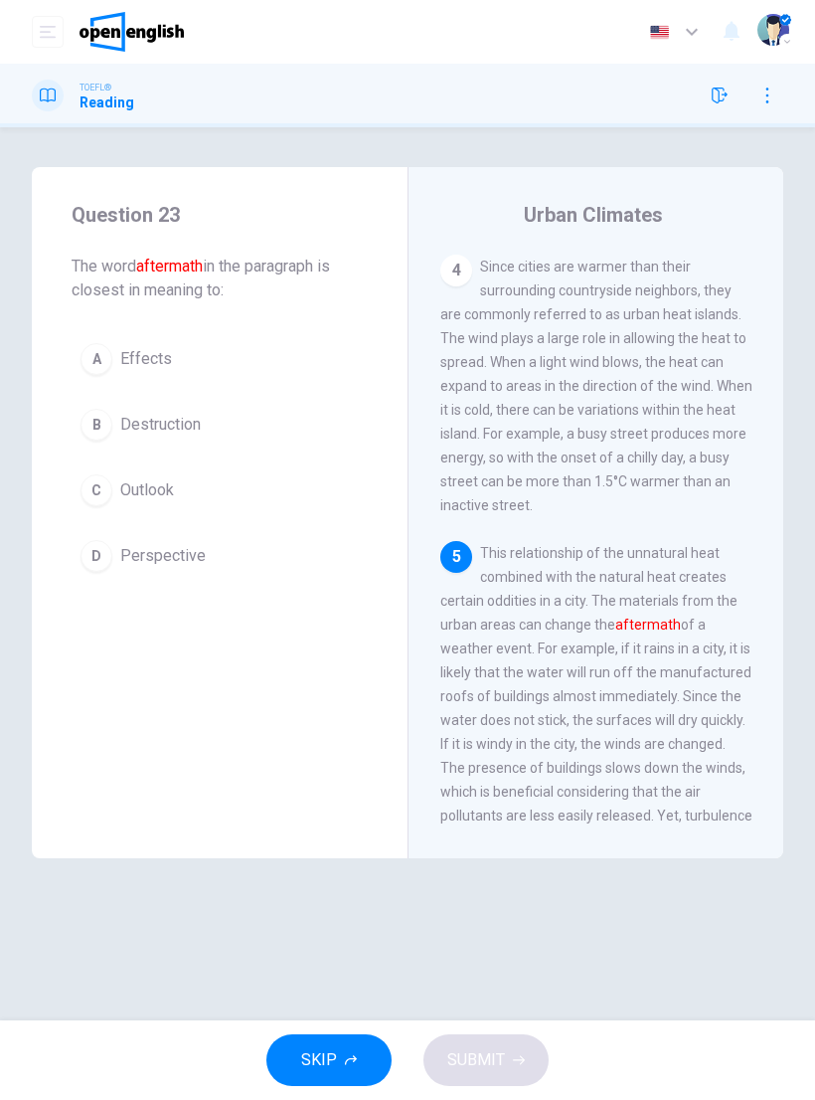
scroll to position [1194, 0]
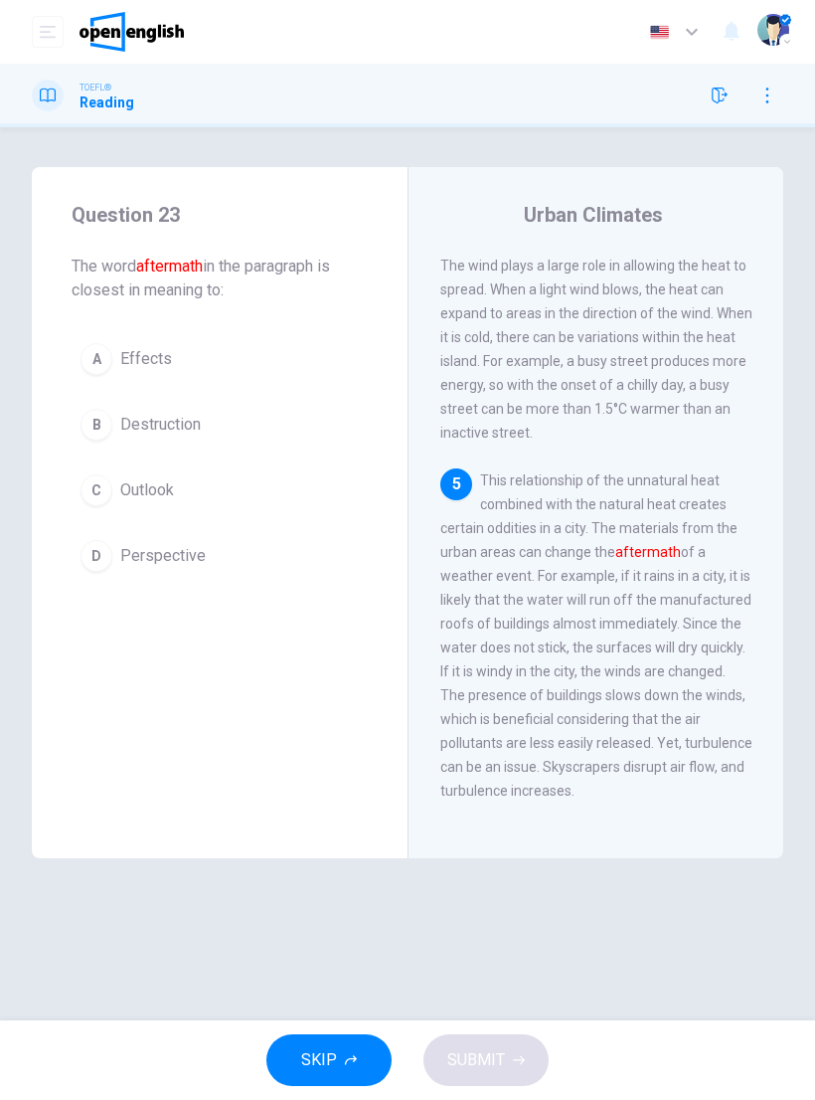
click at [138, 349] on span "Effects" at bounding box center [146, 359] width 52 height 24
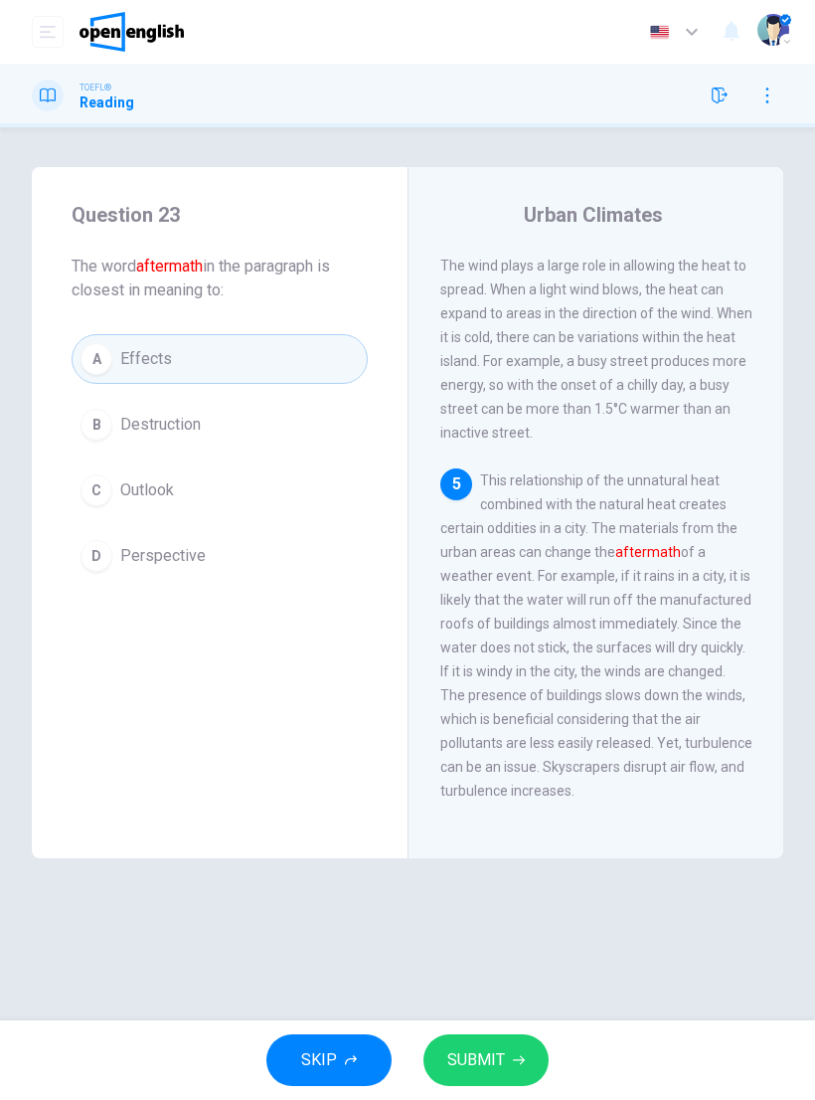
click at [518, 1054] on icon "button" at bounding box center [519, 1060] width 12 height 12
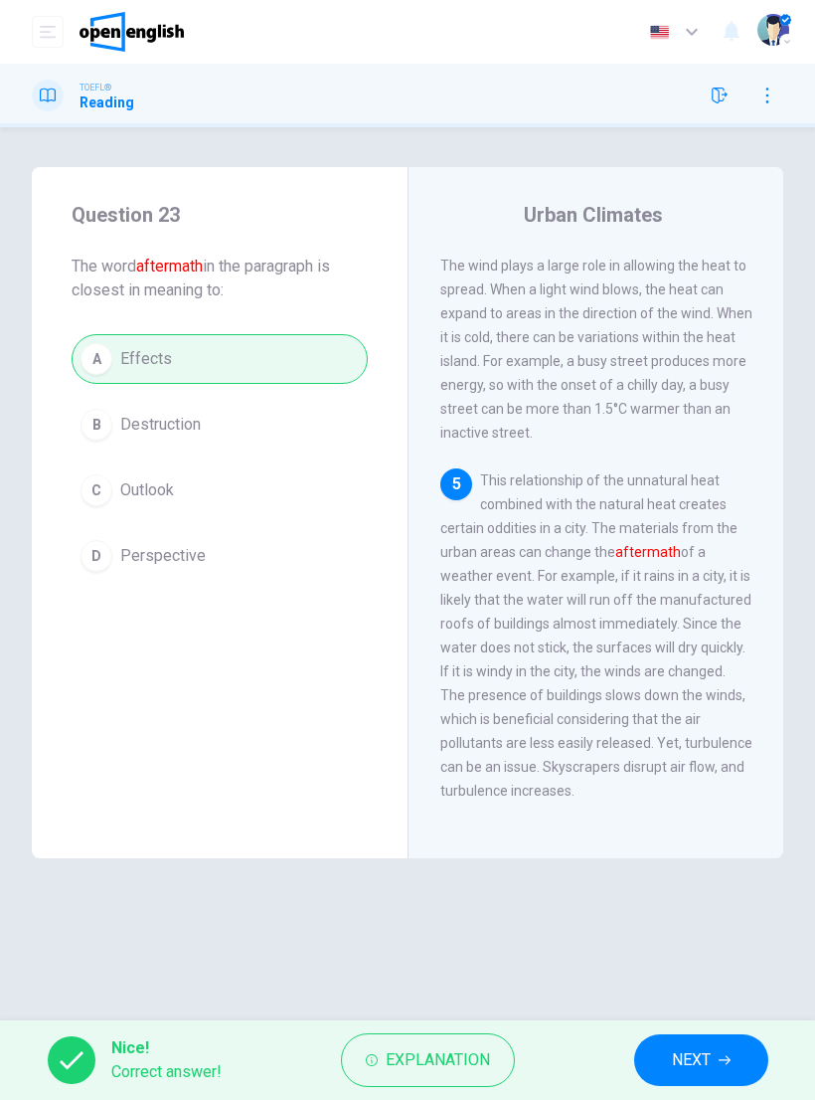
click at [728, 1056] on icon "button" at bounding box center [725, 1060] width 12 height 9
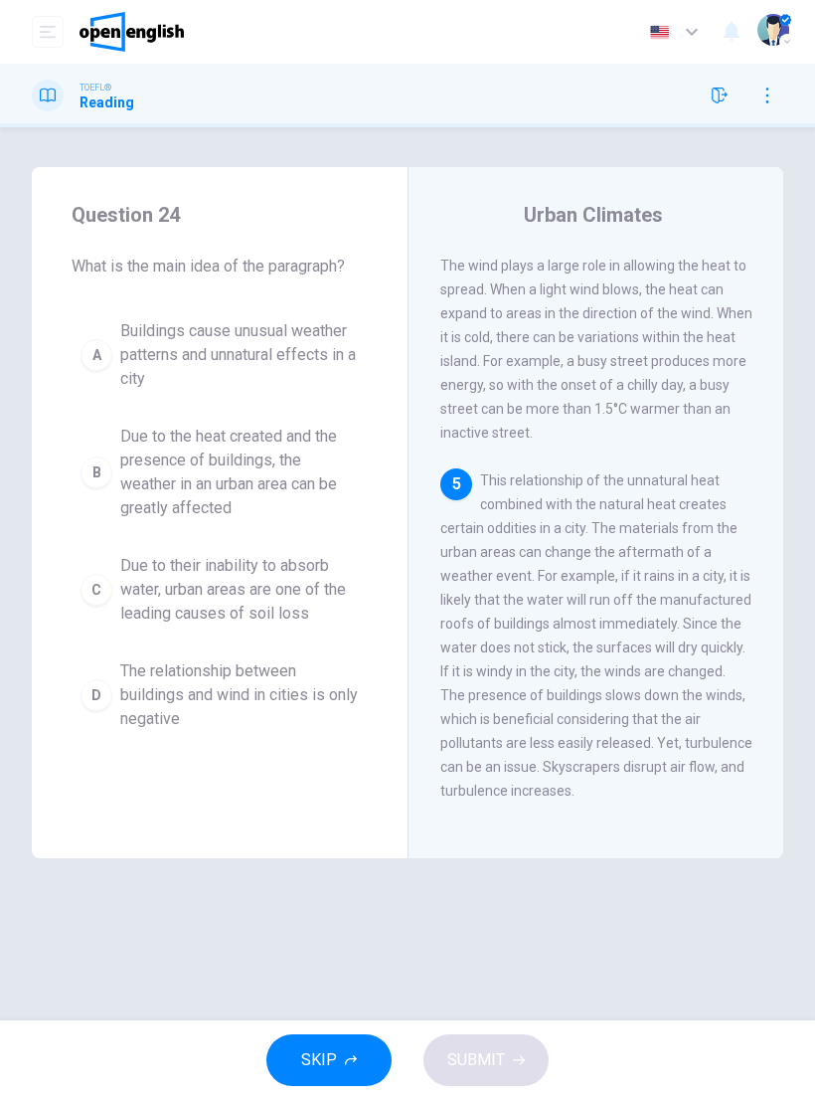
click at [272, 606] on span "Due to their inability to absorb water, urban areas are one of the leading caus…" at bounding box center [239, 590] width 239 height 72
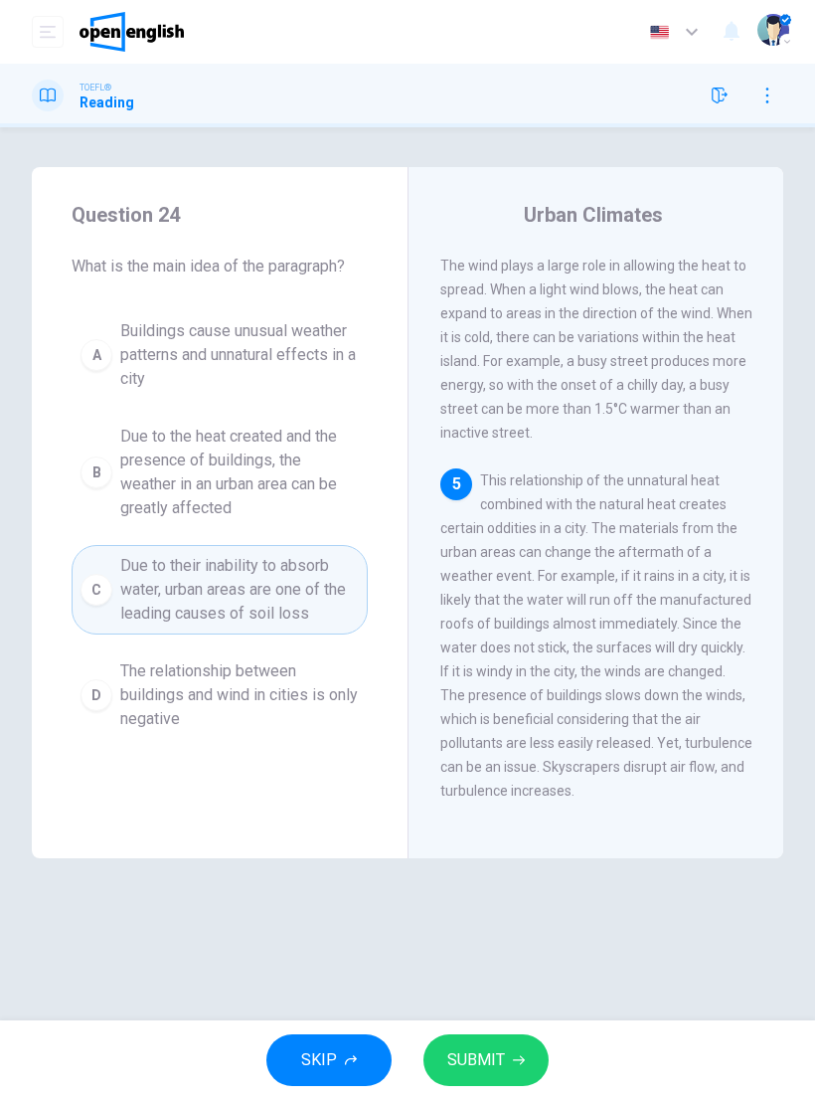
click at [484, 1044] on button "SUBMIT" at bounding box center [486, 1060] width 125 height 52
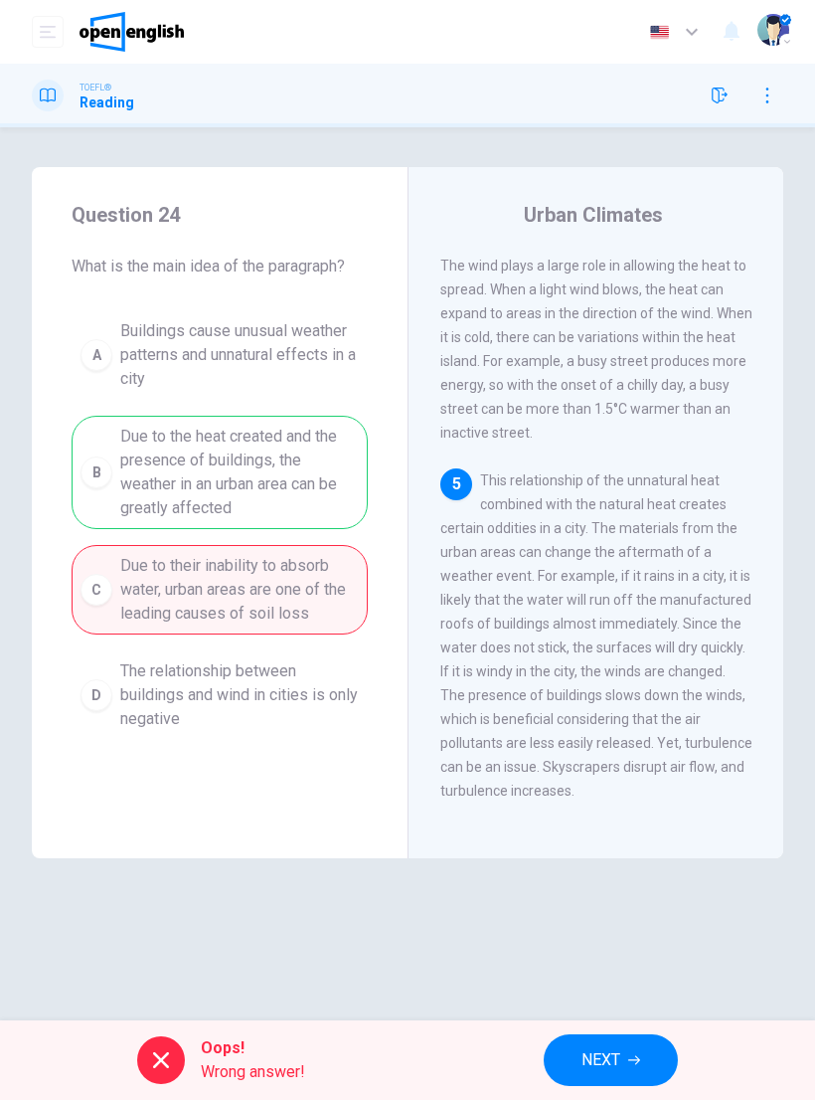
click at [644, 1060] on button "NEXT" at bounding box center [611, 1060] width 134 height 52
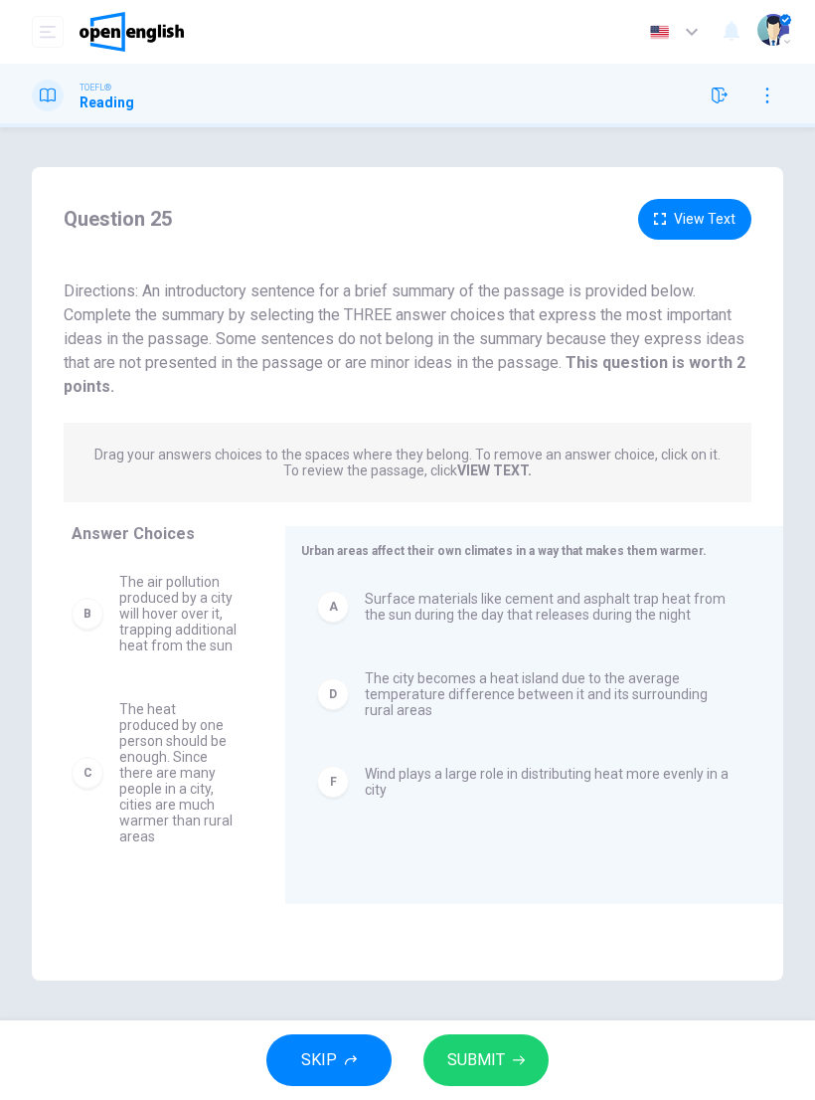
scroll to position [0, 0]
click at [516, 1052] on button "SUBMIT" at bounding box center [486, 1060] width 125 height 52
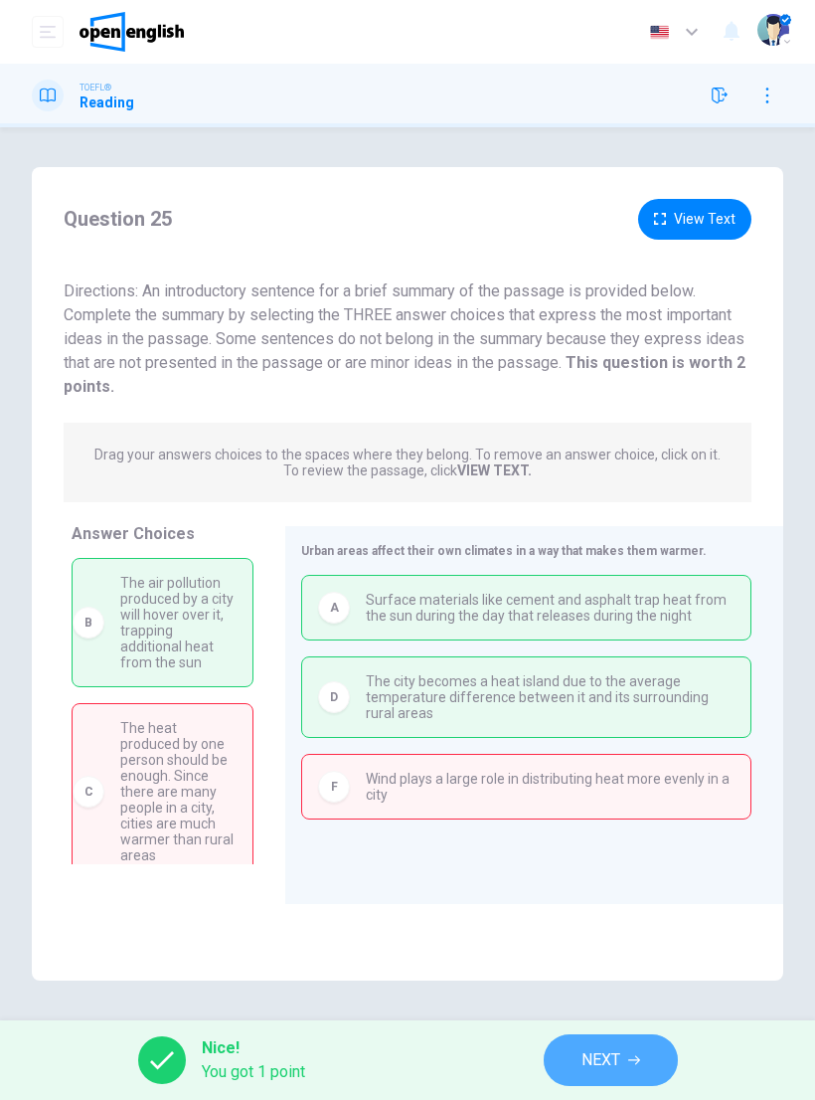
click at [629, 1056] on icon "button" at bounding box center [634, 1060] width 12 height 12
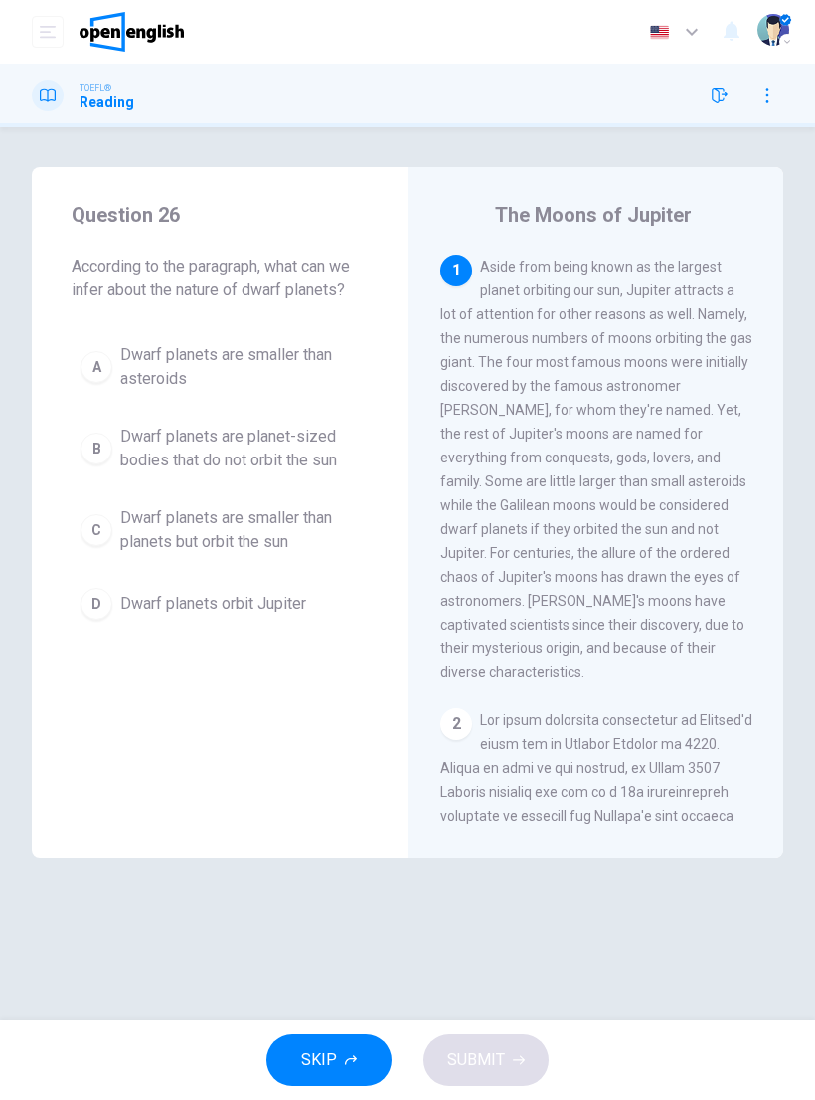
click at [721, 95] on icon "button" at bounding box center [720, 96] width 16 height 16
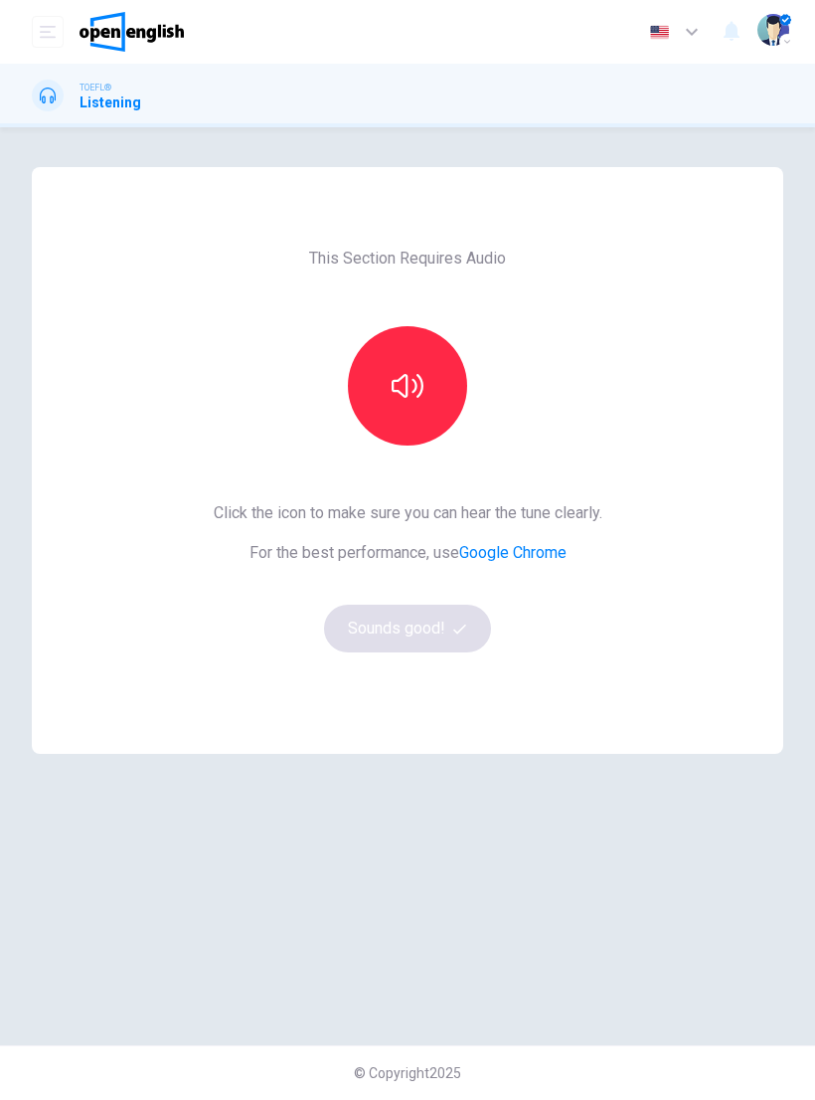
click at [413, 405] on button "button" at bounding box center [407, 385] width 119 height 119
click at [449, 632] on button "Sounds good!" at bounding box center [407, 629] width 167 height 48
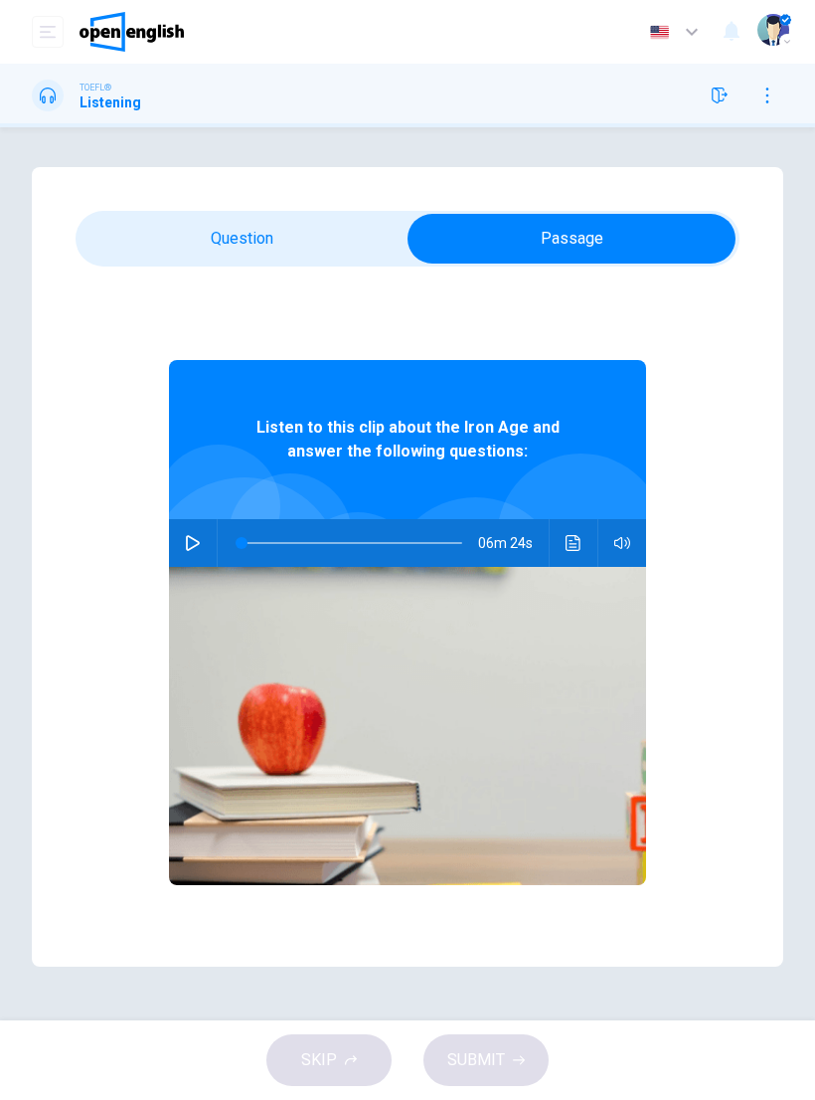
click at [192, 542] on icon "button" at bounding box center [193, 543] width 16 height 16
click at [187, 547] on icon "button" at bounding box center [193, 543] width 16 height 16
click at [198, 539] on icon "button" at bounding box center [193, 543] width 16 height 16
click at [187, 541] on icon "button" at bounding box center [193, 543] width 16 height 16
click at [188, 551] on button "button" at bounding box center [193, 543] width 32 height 48
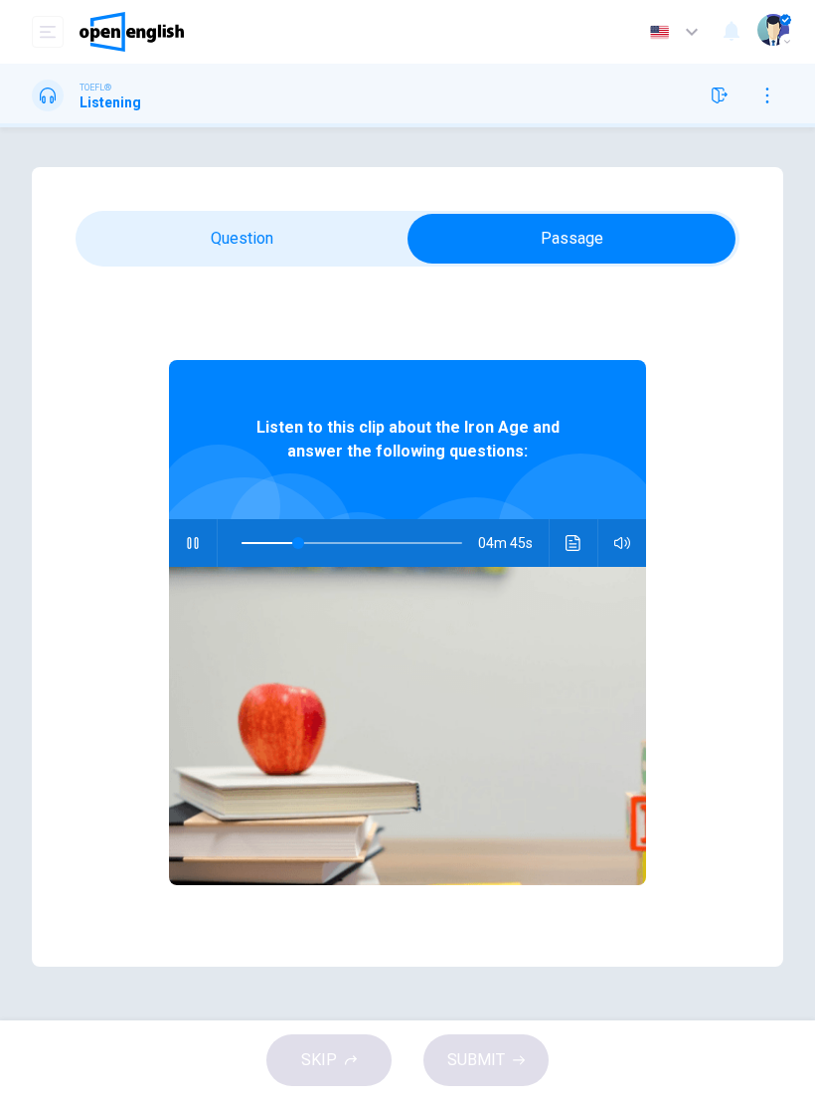
click at [566, 548] on icon "Click to see the audio transcription" at bounding box center [573, 543] width 15 height 16
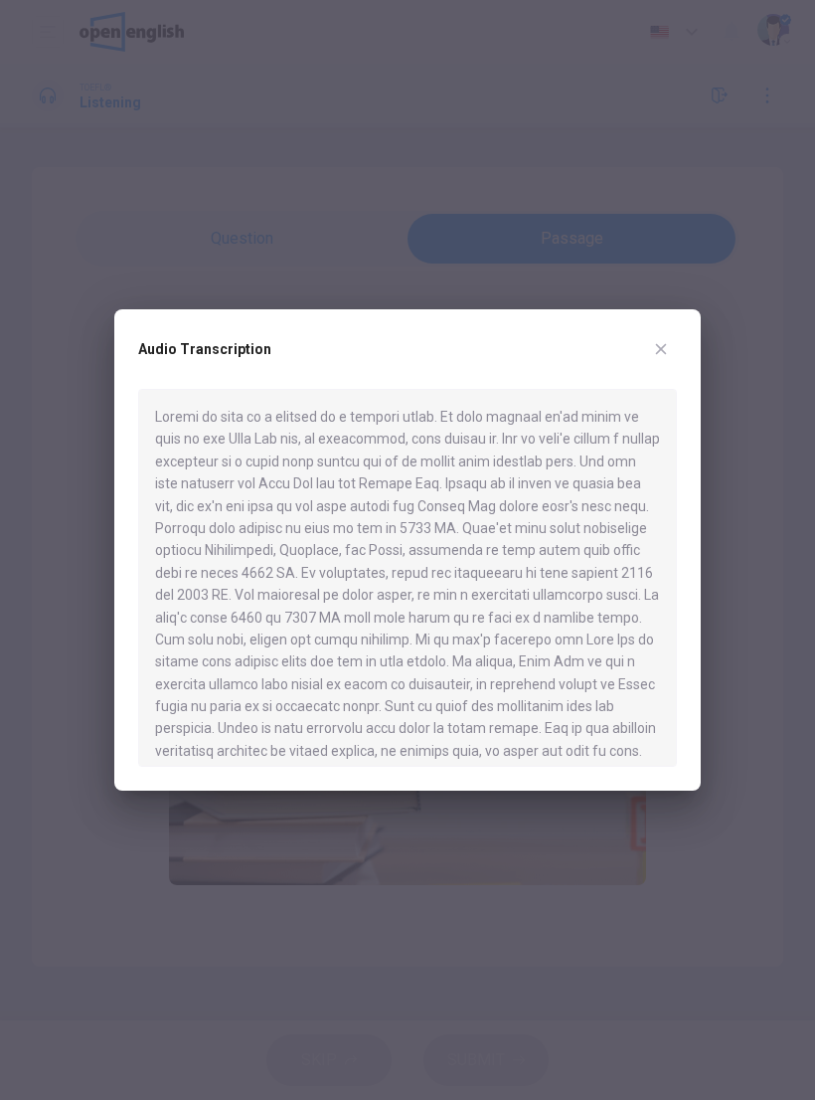
click at [667, 343] on icon "button" at bounding box center [661, 349] width 16 height 16
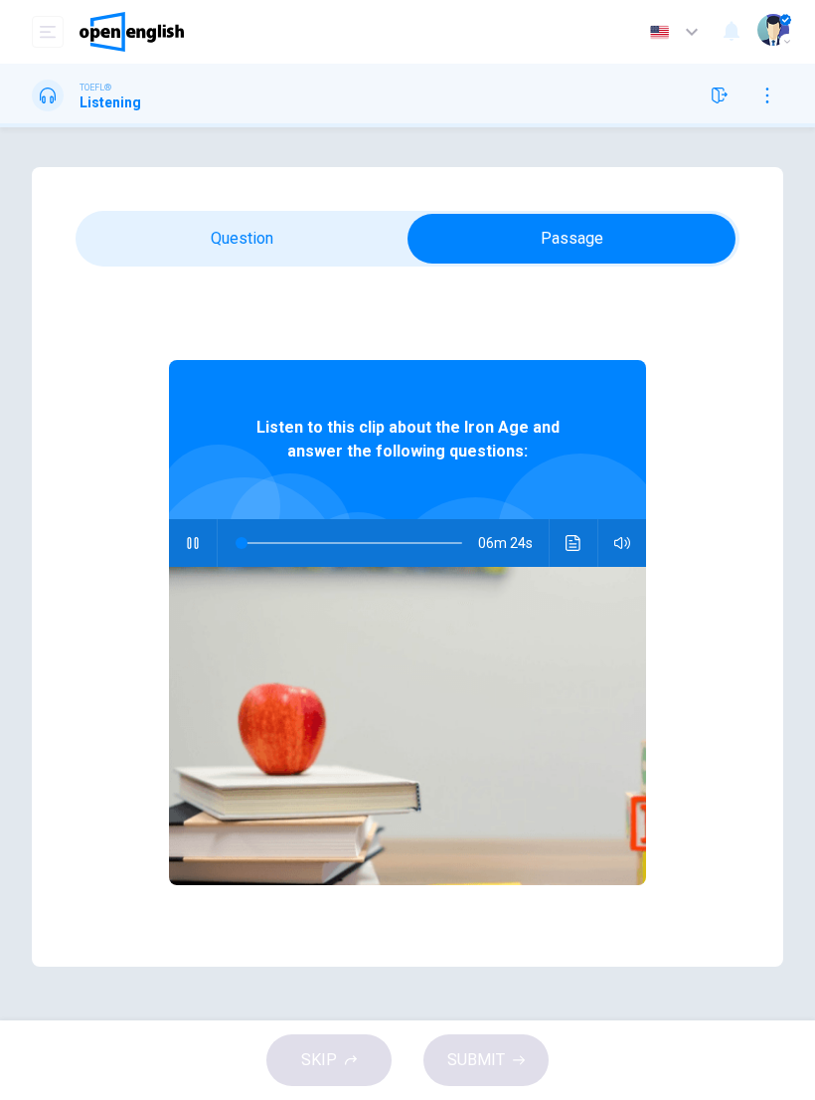
click at [579, 539] on icon "Click to see the audio transcription" at bounding box center [574, 543] width 16 height 16
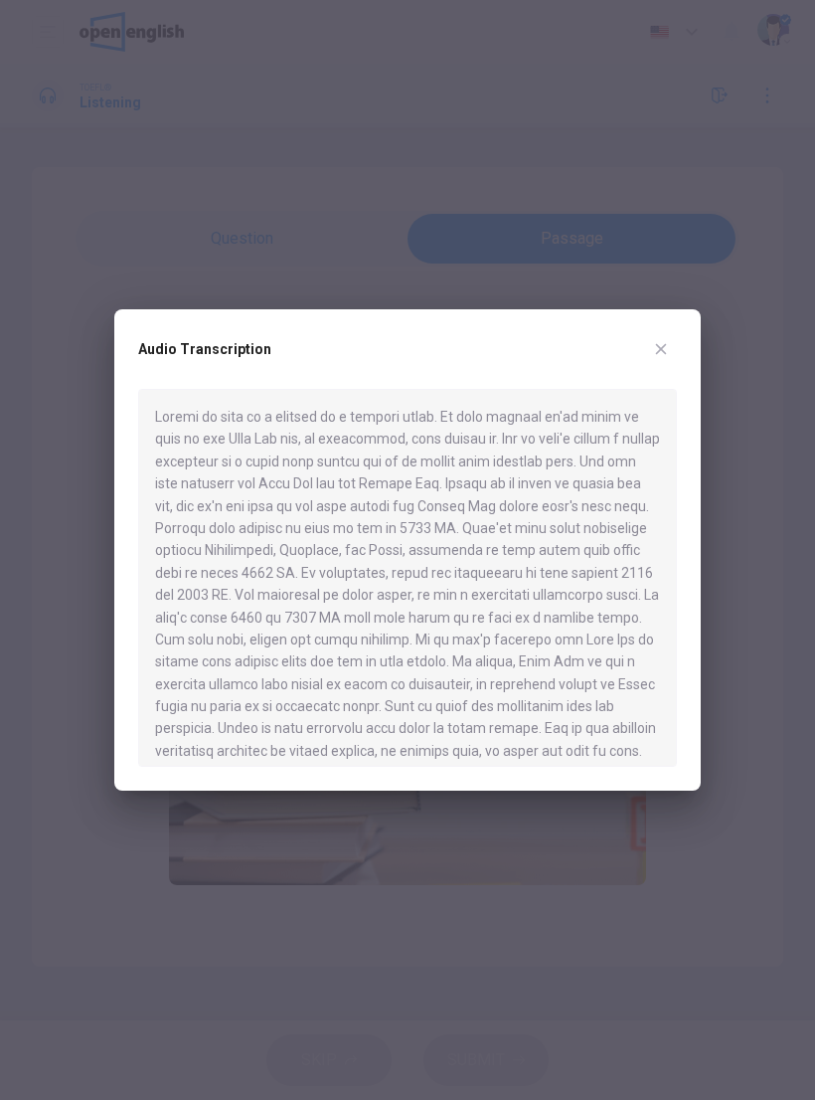
click at [669, 339] on button "button" at bounding box center [661, 349] width 32 height 32
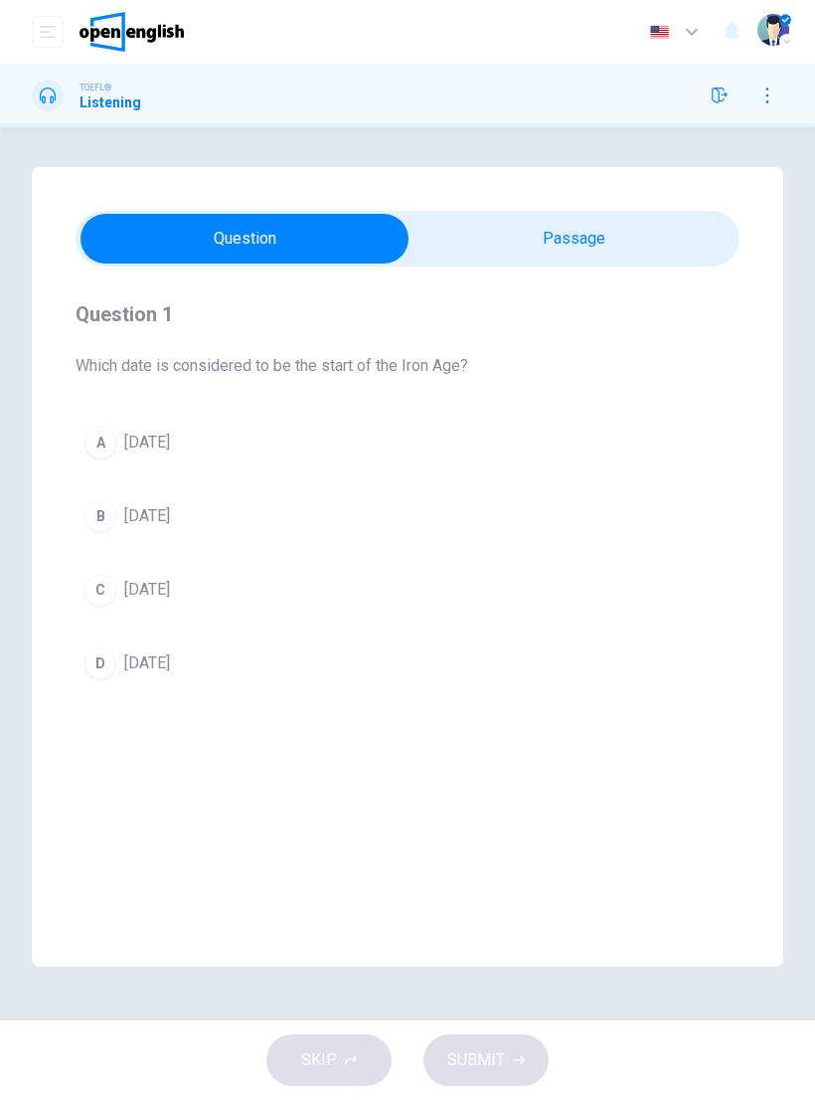
click at [100, 653] on div "D" at bounding box center [101, 663] width 32 height 32
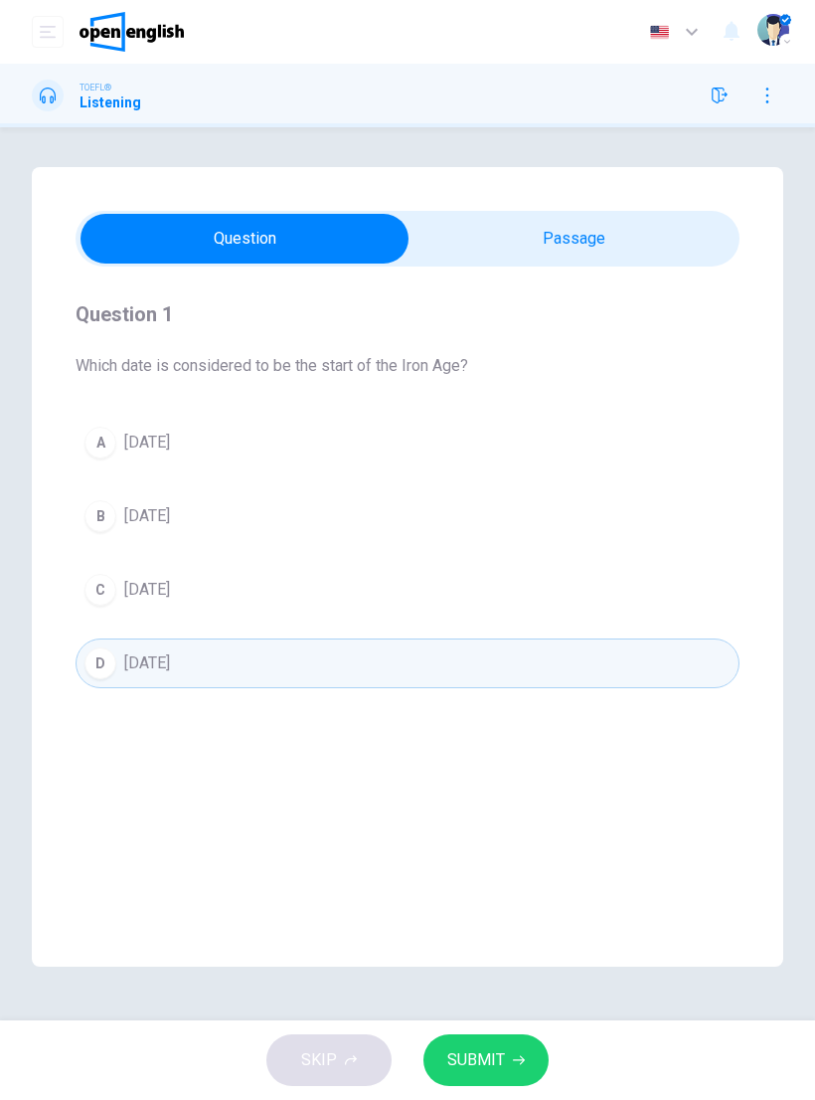
click at [502, 1043] on button "SUBMIT" at bounding box center [486, 1060] width 125 height 52
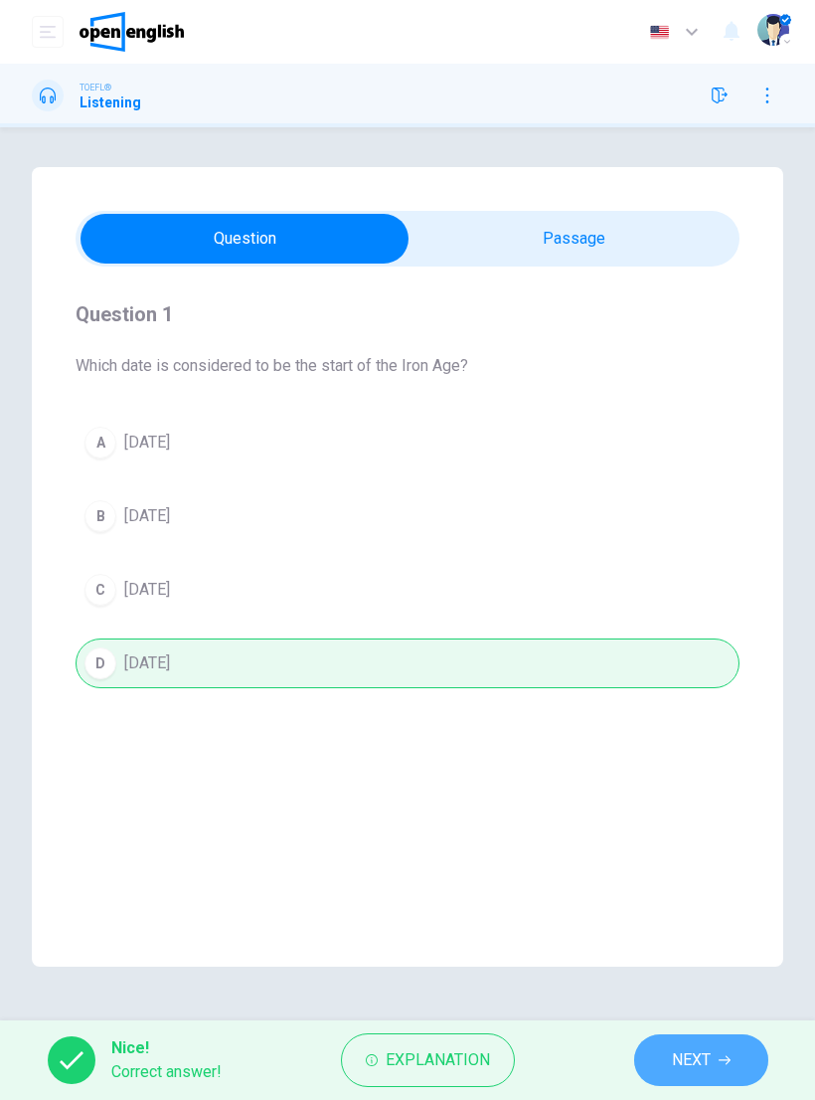
click at [715, 1059] on button "NEXT" at bounding box center [701, 1060] width 134 height 52
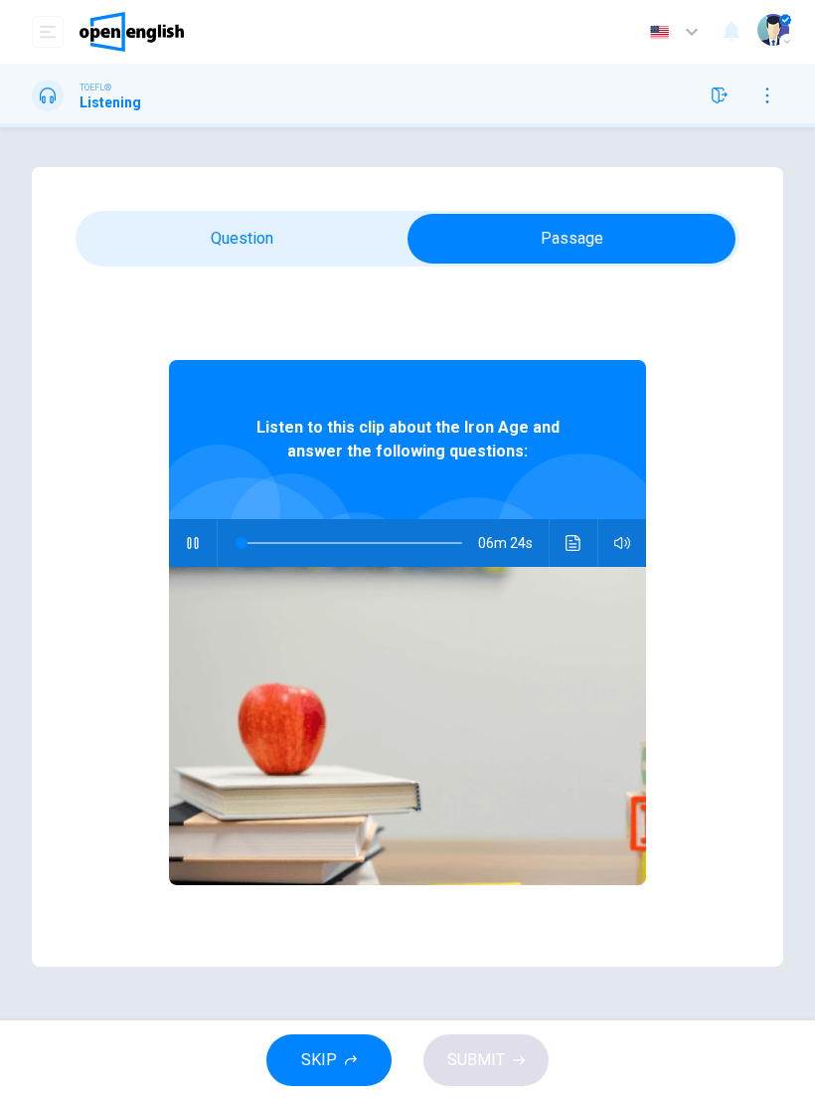
type input "*"
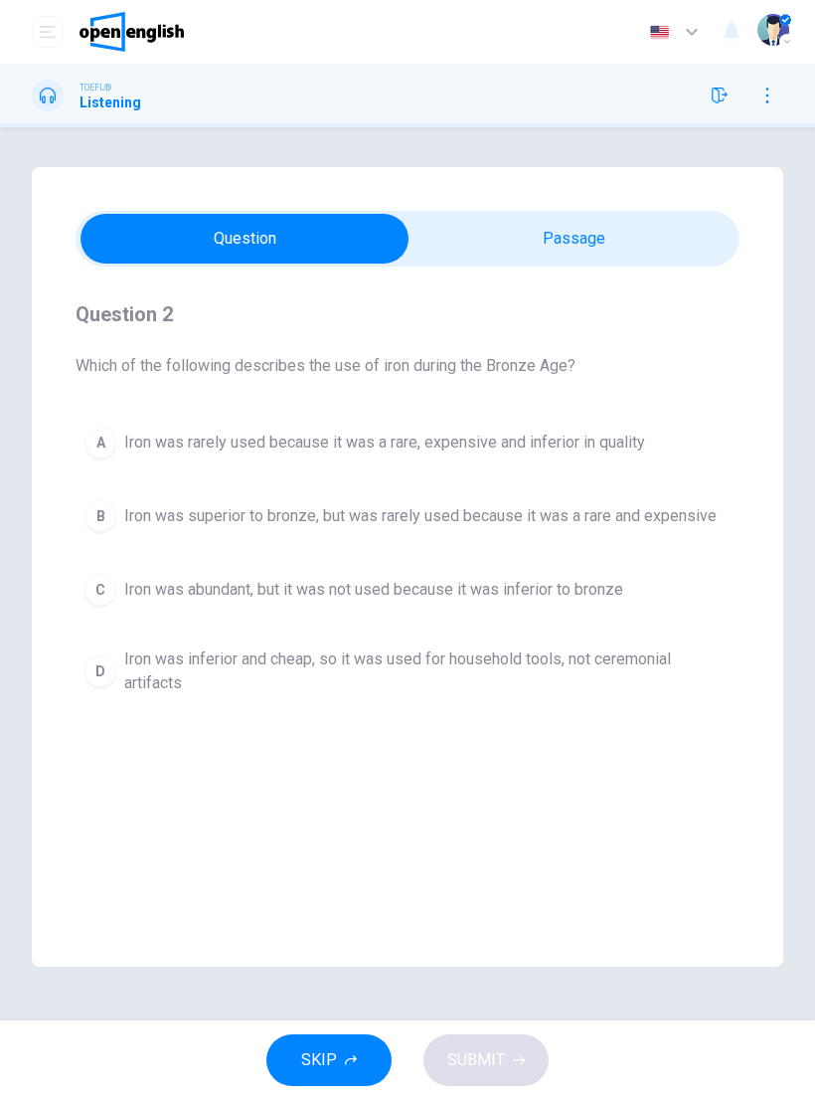
click at [93, 510] on div "B" at bounding box center [101, 516] width 32 height 32
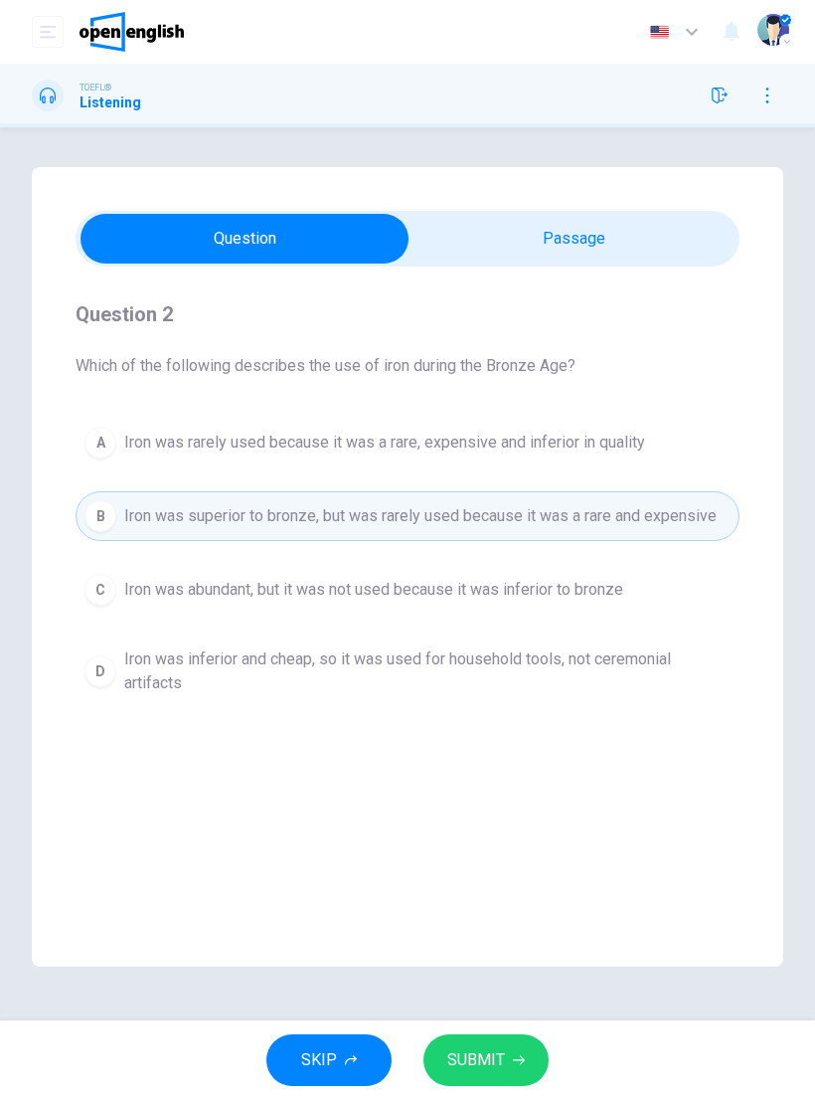
click at [486, 1049] on span "SUBMIT" at bounding box center [476, 1060] width 58 height 28
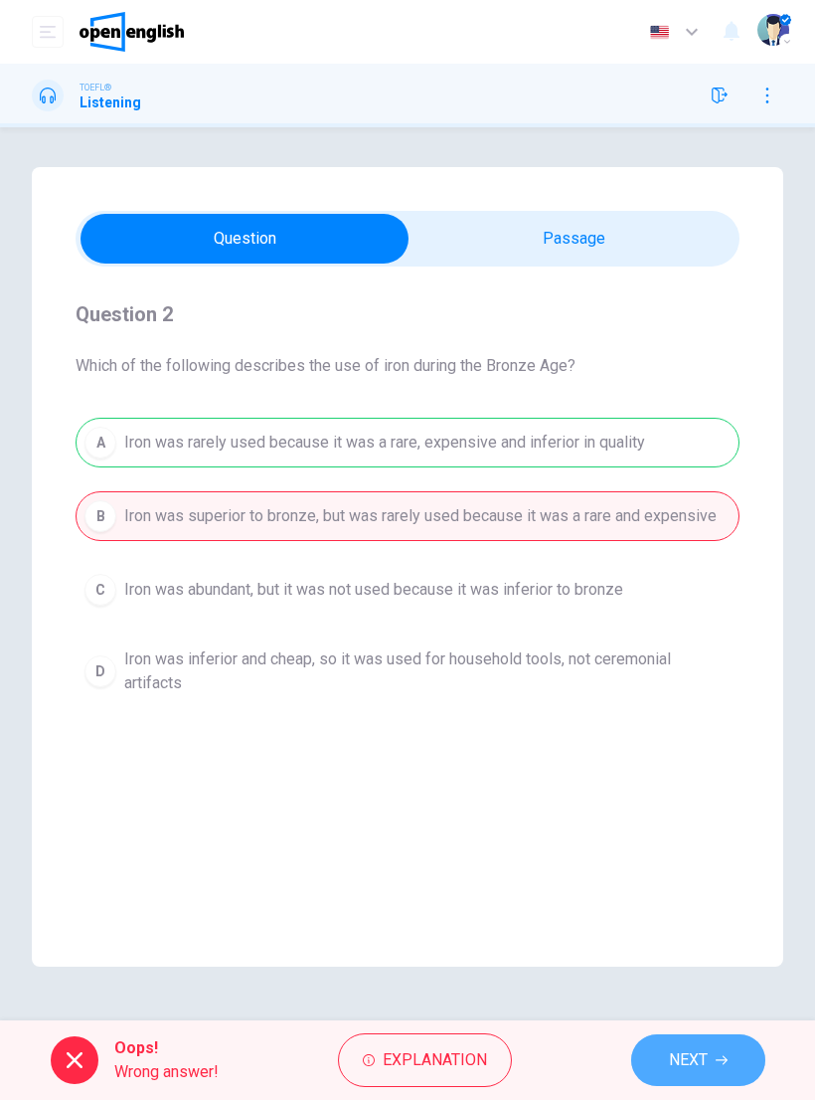
click at [716, 1059] on icon "button" at bounding box center [722, 1060] width 12 height 12
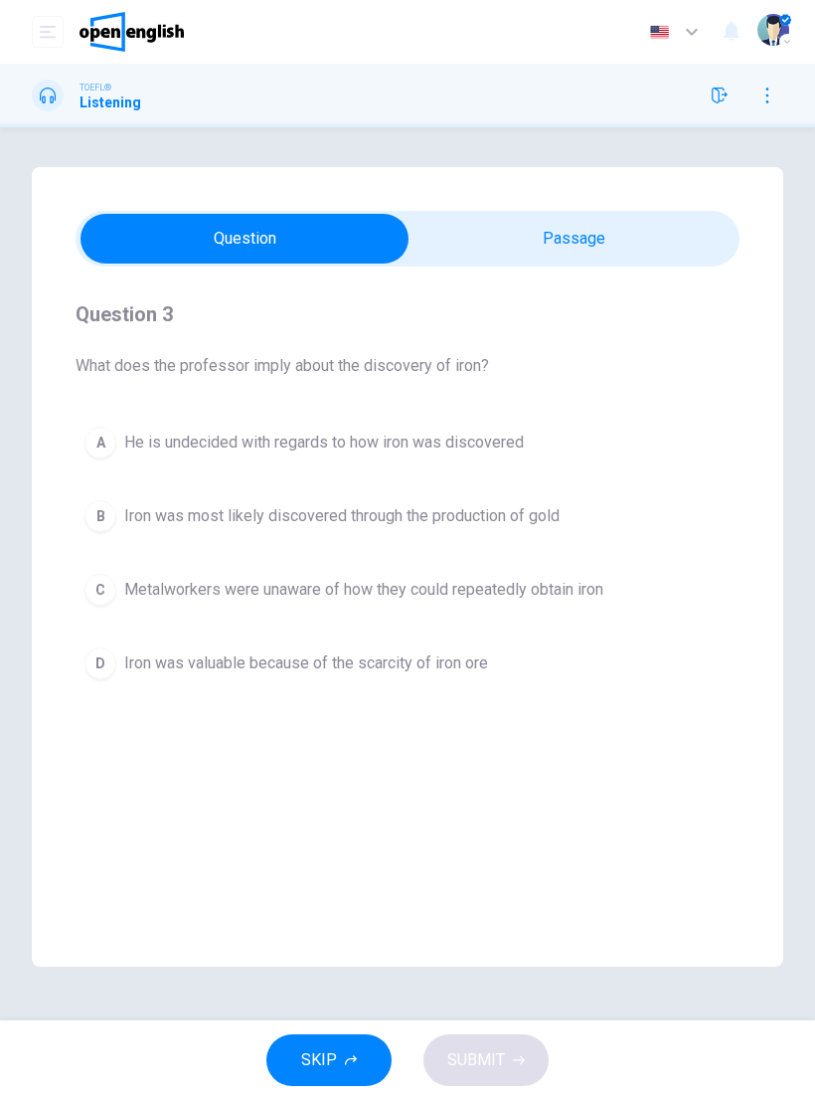
click at [547, 520] on span "Iron was most likely discovered through the production of gold" at bounding box center [342, 516] width 436 height 24
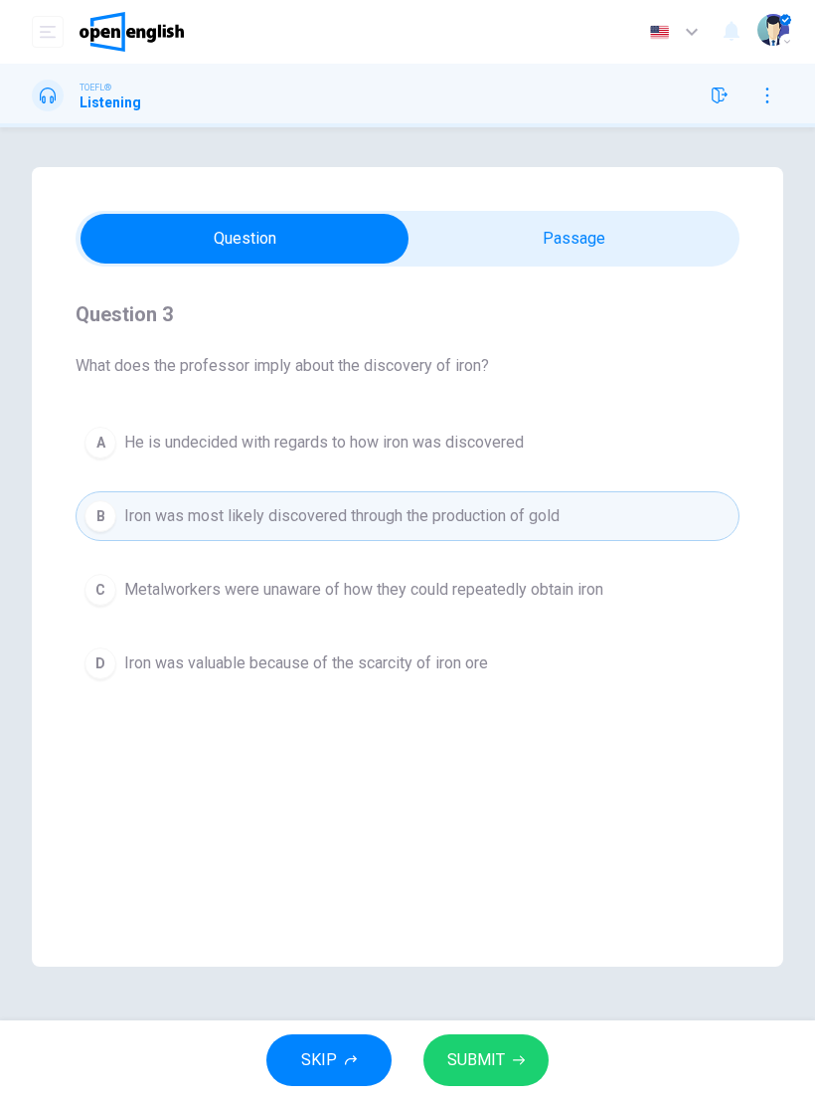
click at [514, 1062] on icon "button" at bounding box center [519, 1060] width 12 height 12
